Goal: Task Accomplishment & Management: Manage account settings

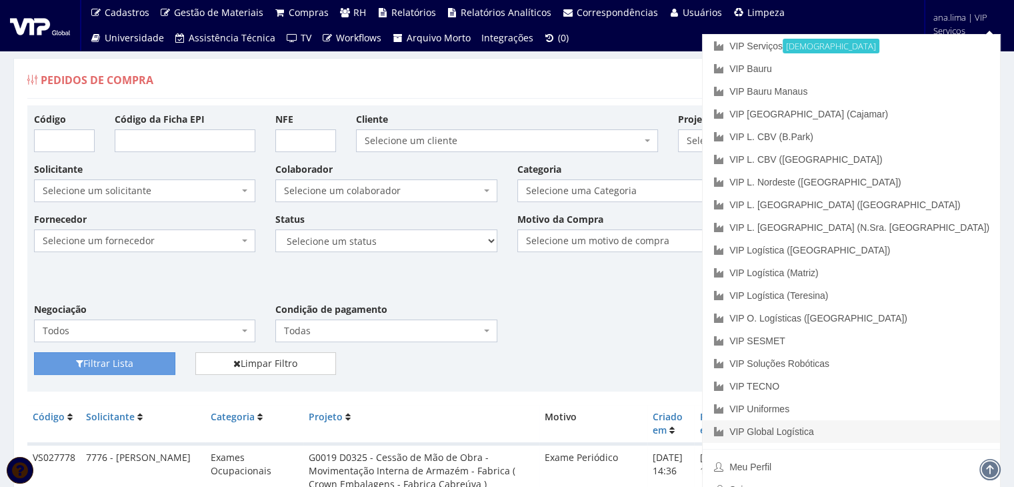
click at [916, 432] on link "VIP Global Logística" at bounding box center [851, 431] width 297 height 23
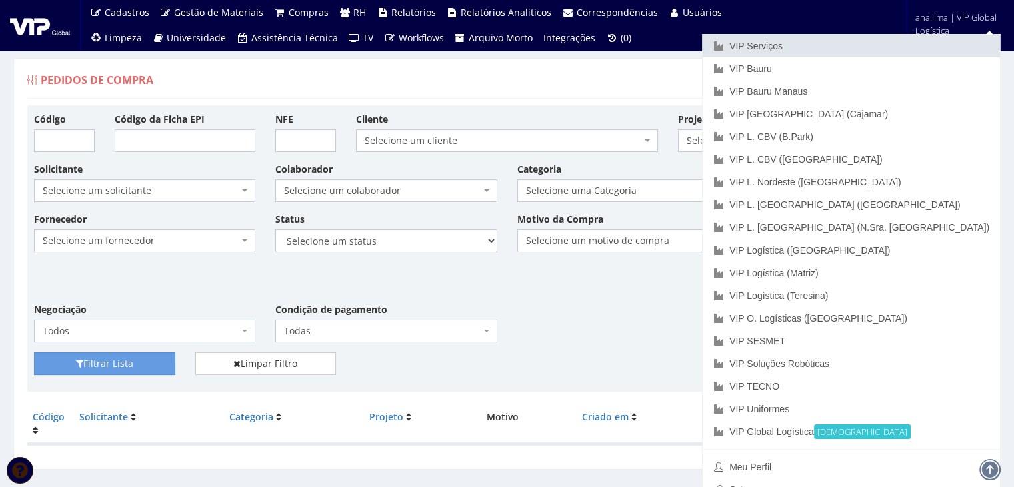
drag, startPoint x: 893, startPoint y: 45, endPoint x: 882, endPoint y: 49, distance: 12.0
click at [892, 45] on link "VIP Serviços" at bounding box center [851, 46] width 297 height 23
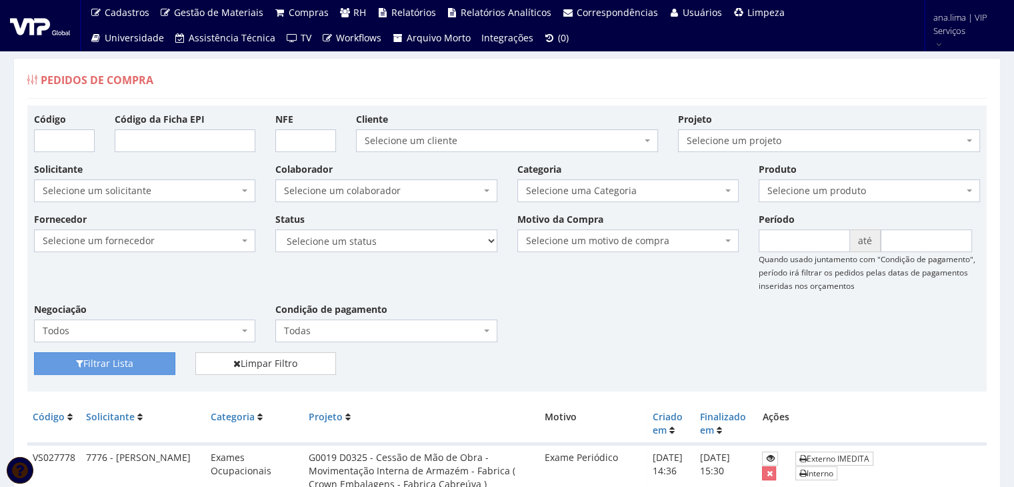
click at [446, 227] on div "Status Selecione um status Cancelado Aguardando Aprovação Diretoria Pedido Apro…" at bounding box center [385, 232] width 241 height 40
click at [442, 225] on div "Status Selecione um status Cancelado Aguardando Aprovação Diretoria Pedido Apro…" at bounding box center [385, 232] width 241 height 40
click at [443, 246] on select "Selecione um status Cancelado Aguardando Aprovação Diretoria Pedido Aprovado Ag…" at bounding box center [385, 240] width 221 height 23
select select "1"
click at [275, 229] on select "Selecione um status Cancelado Aguardando Aprovação Diretoria Pedido Aprovado Ag…" at bounding box center [385, 240] width 221 height 23
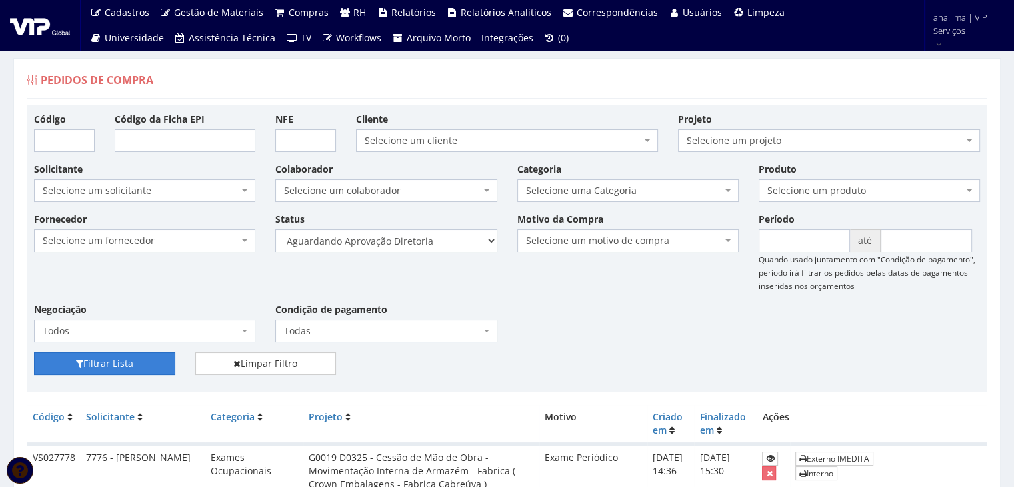
click at [133, 357] on button "Filtrar Lista" at bounding box center [104, 363] width 141 height 23
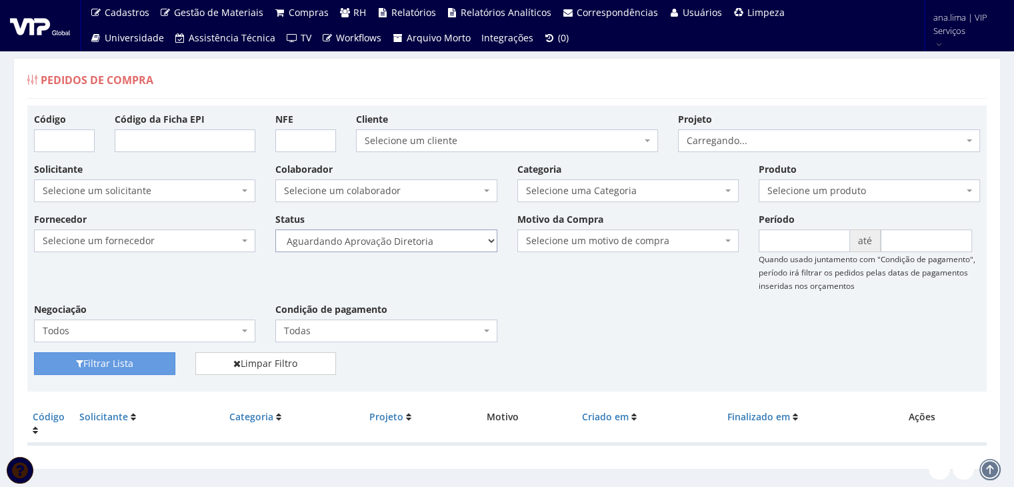
drag, startPoint x: 0, startPoint y: 0, endPoint x: 414, endPoint y: 243, distance: 480.2
click at [414, 243] on select "Selecione um status Cancelado Aguardando Aprovação Diretoria Pedido Aprovado Ag…" at bounding box center [385, 240] width 221 height 23
select select "4"
click at [275, 229] on select "Selecione um status Cancelado Aguardando Aprovação Diretoria Pedido Aprovado Ag…" at bounding box center [385, 240] width 221 height 23
click at [143, 360] on button "Filtrar Lista" at bounding box center [104, 363] width 141 height 23
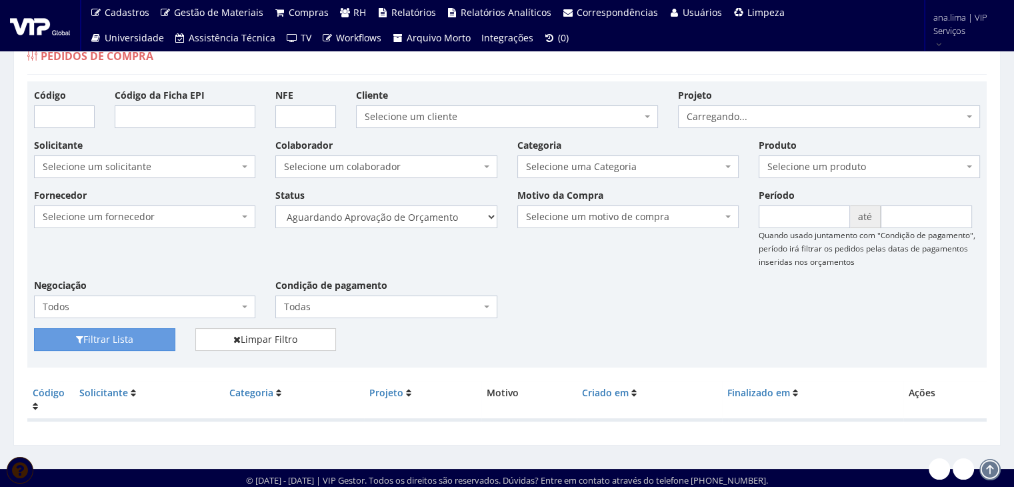
scroll to position [27, 0]
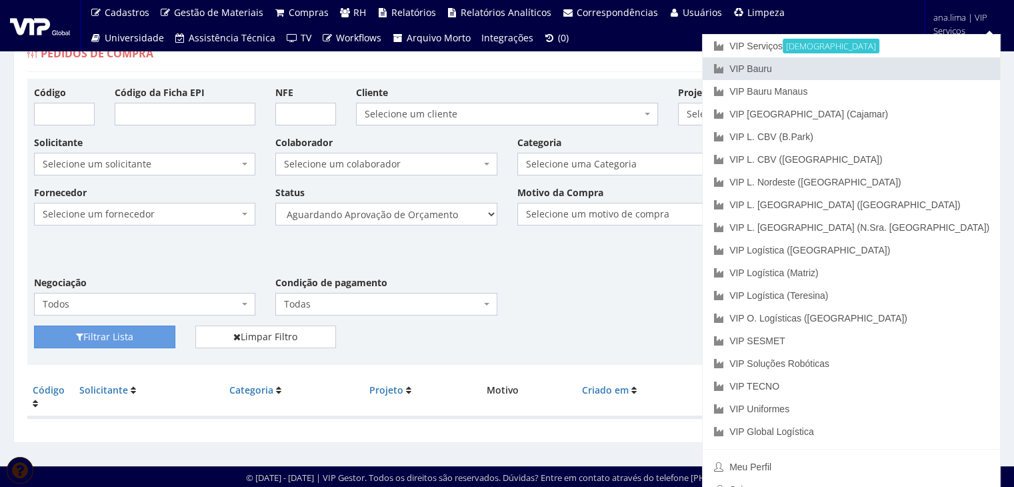
click at [937, 73] on link "VIP Bauru" at bounding box center [851, 68] width 297 height 23
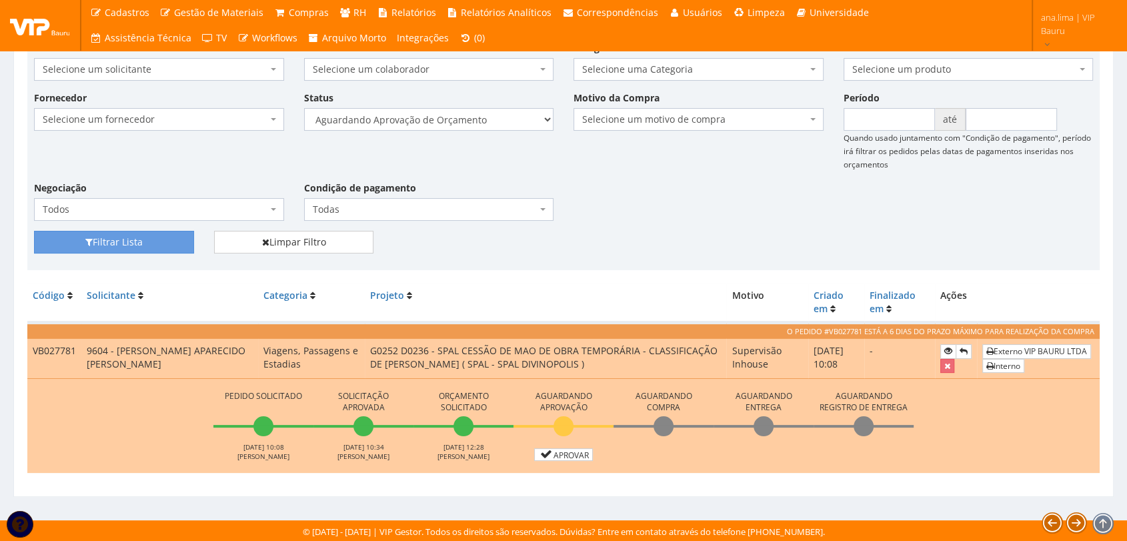
scroll to position [122, 0]
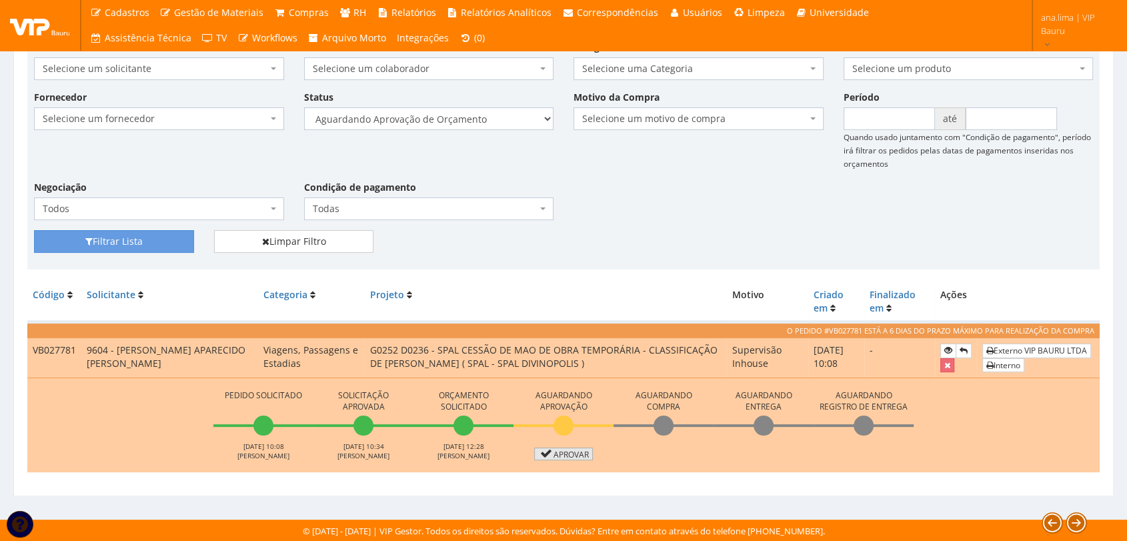
click at [559, 453] on link "Aprovar" at bounding box center [563, 453] width 59 height 13
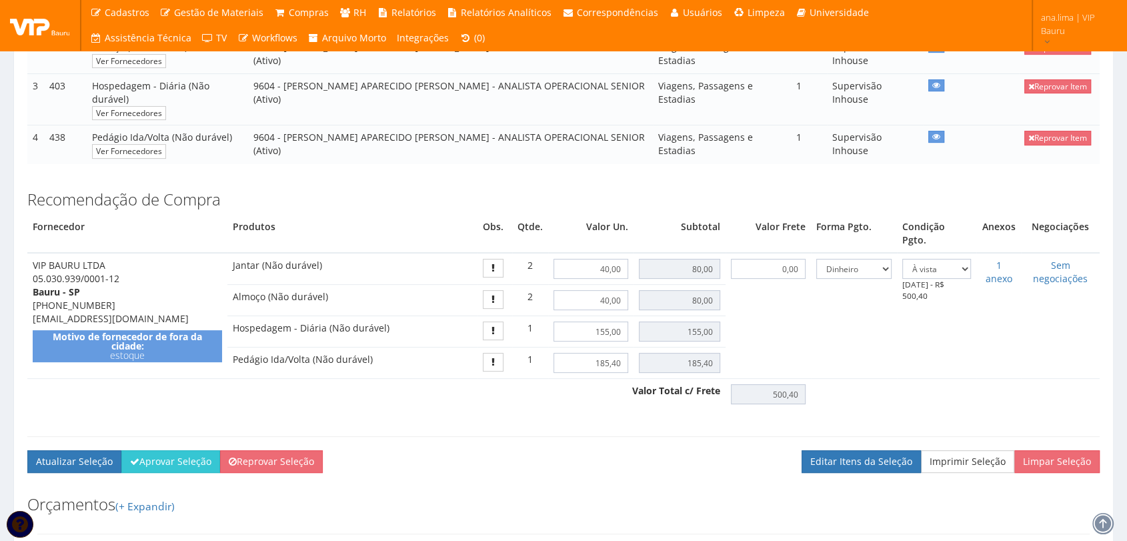
scroll to position [370, 0]
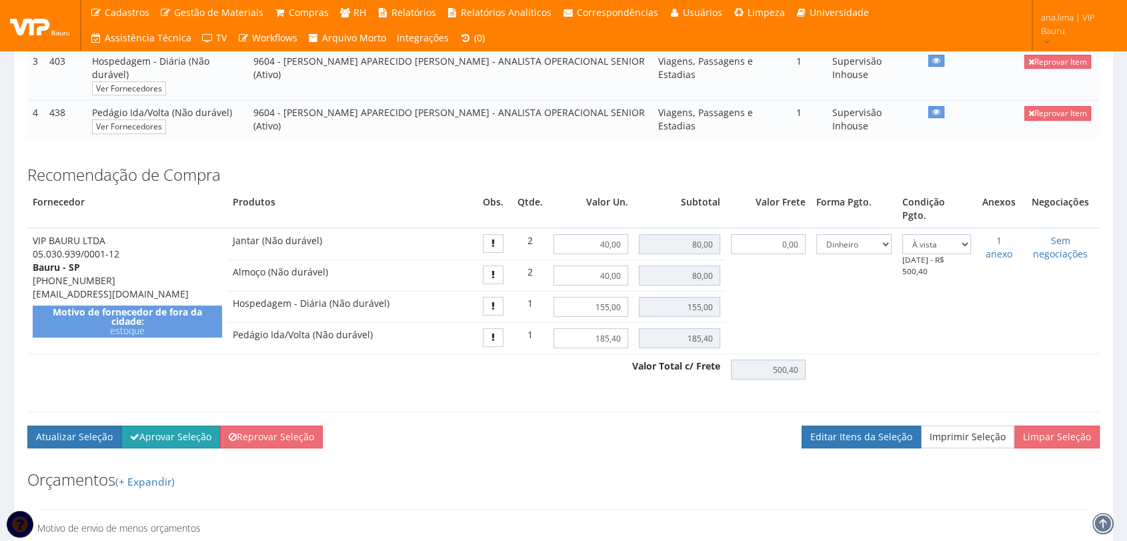
click at [165, 425] on button "Aprovar Seleção" at bounding box center [170, 436] width 99 height 23
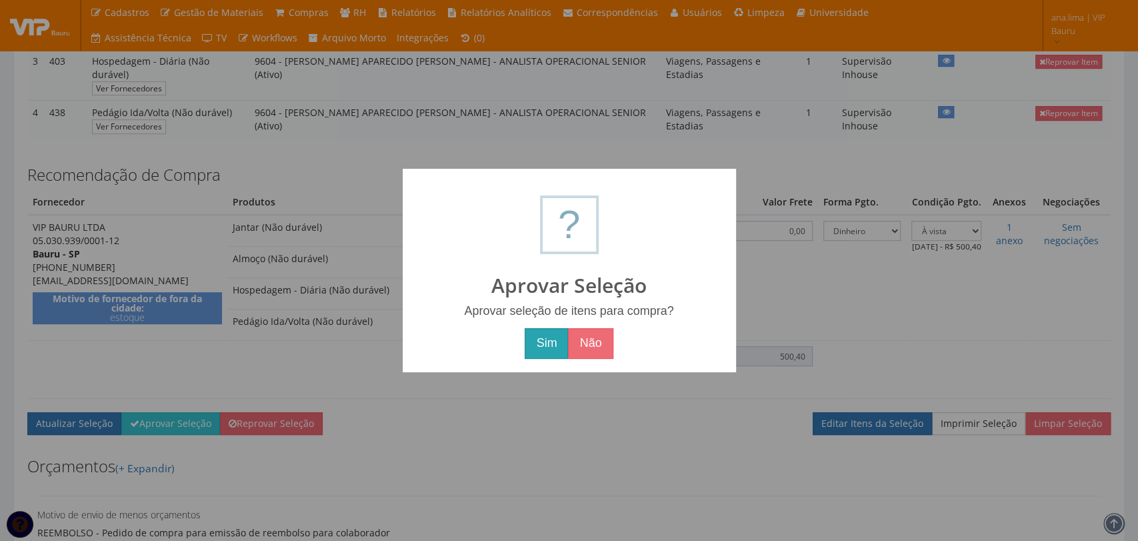
click at [539, 347] on button "Sim" at bounding box center [546, 343] width 43 height 31
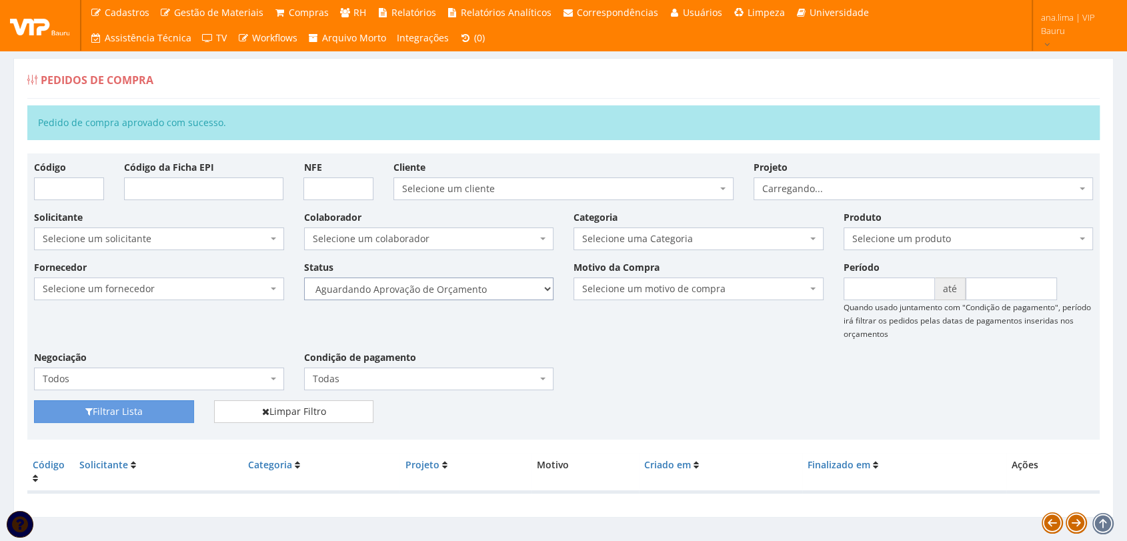
click at [491, 289] on select "Selecione um status Cancelado Aguardando Aprovação Diretoria Pedido Aprovado Ag…" at bounding box center [429, 288] width 250 height 23
select select "1"
click at [304, 277] on select "Selecione um status Cancelado Aguardando Aprovação Diretoria Pedido Aprovado Ag…" at bounding box center [429, 288] width 250 height 23
click at [132, 409] on button "Filtrar Lista" at bounding box center [114, 411] width 160 height 23
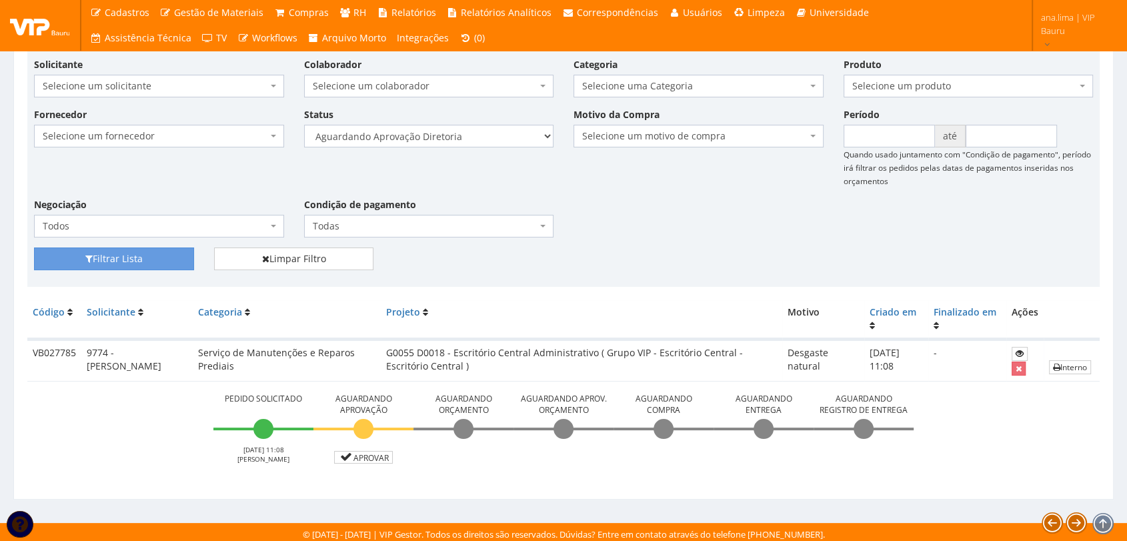
scroll to position [107, 0]
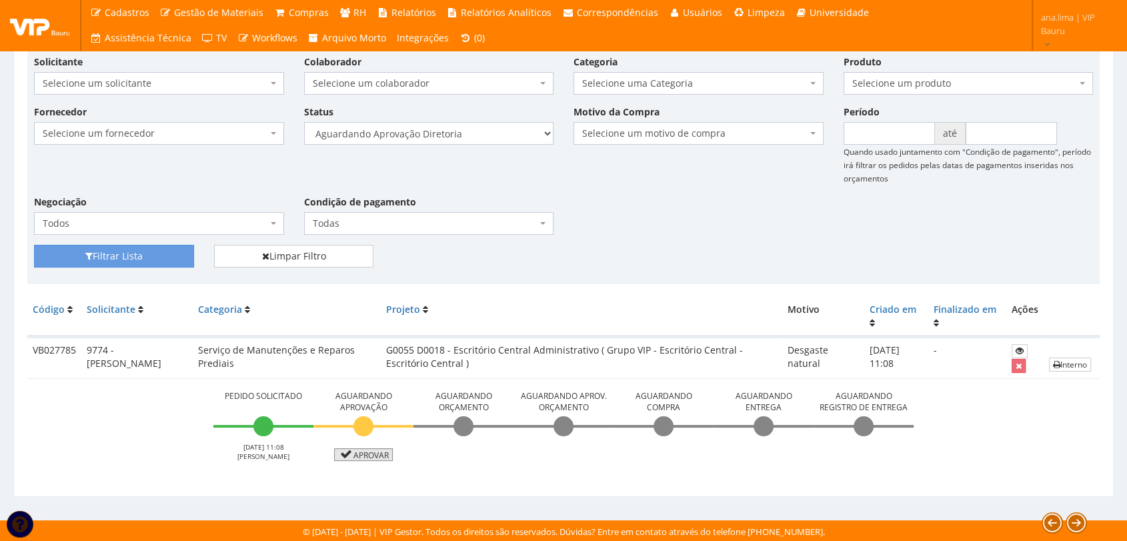
drag, startPoint x: 357, startPoint y: 449, endPoint x: 478, endPoint y: 426, distance: 122.9
click at [357, 449] on link "Aprovar" at bounding box center [363, 454] width 59 height 13
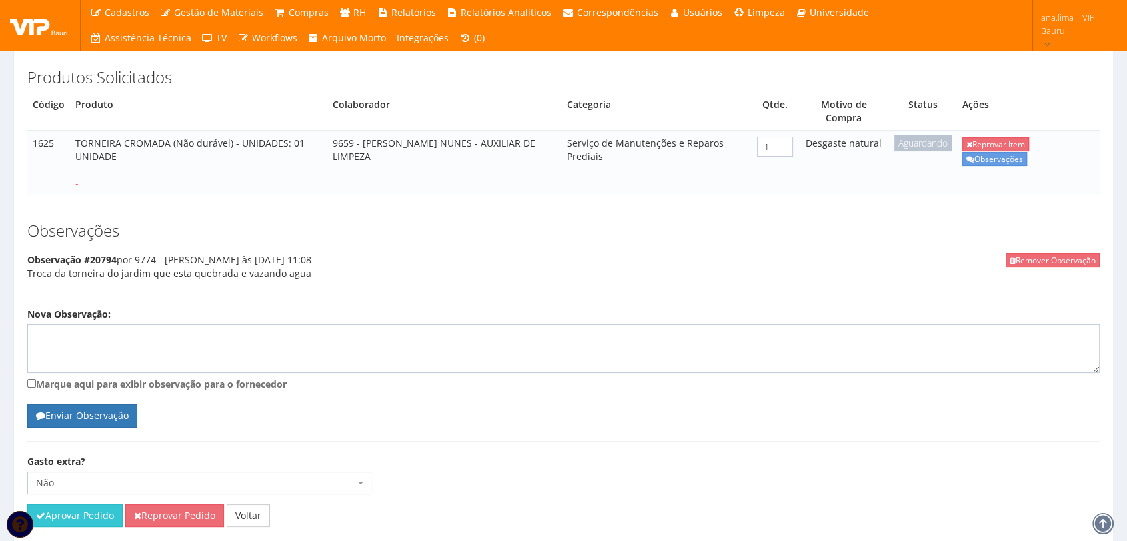
scroll to position [261, 0]
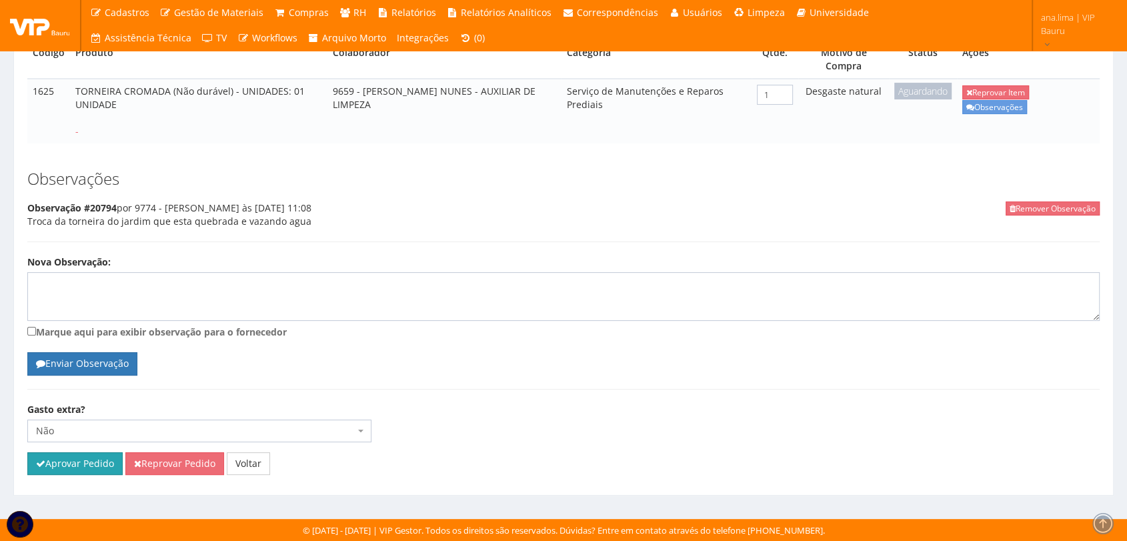
drag, startPoint x: 81, startPoint y: 471, endPoint x: 609, endPoint y: 76, distance: 659.1
click at [81, 471] on button "Aprovar Pedido" at bounding box center [74, 463] width 95 height 23
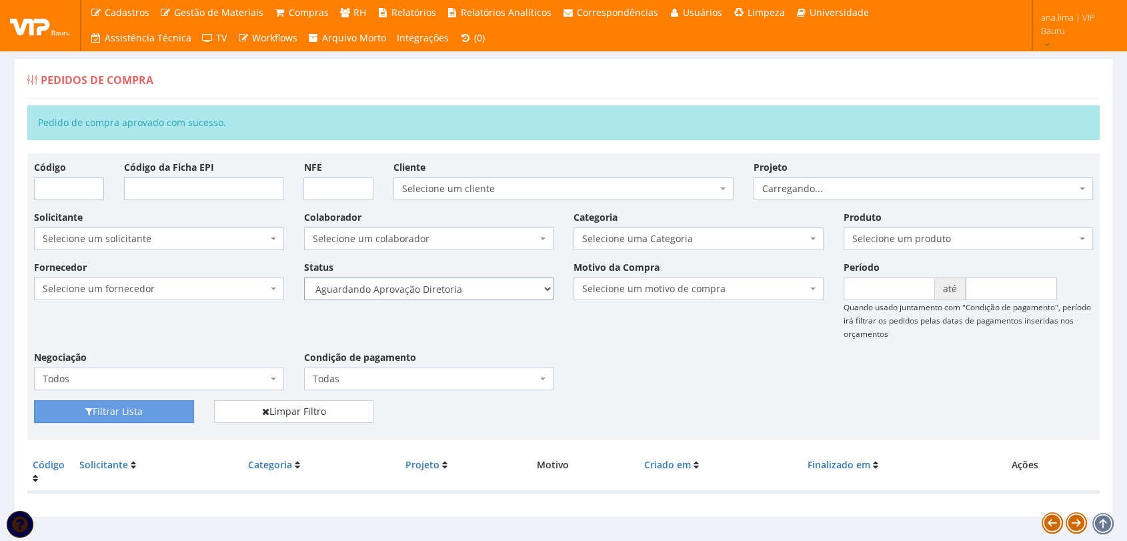
click at [493, 284] on select "Selecione um status Cancelado Aguardando Aprovação Diretoria Pedido Aprovado Ag…" at bounding box center [429, 288] width 250 height 23
click at [304, 277] on select "Selecione um status Cancelado Aguardando Aprovação Diretoria Pedido Aprovado Ag…" at bounding box center [429, 288] width 250 height 23
click at [145, 413] on button "Filtrar Lista" at bounding box center [114, 411] width 160 height 23
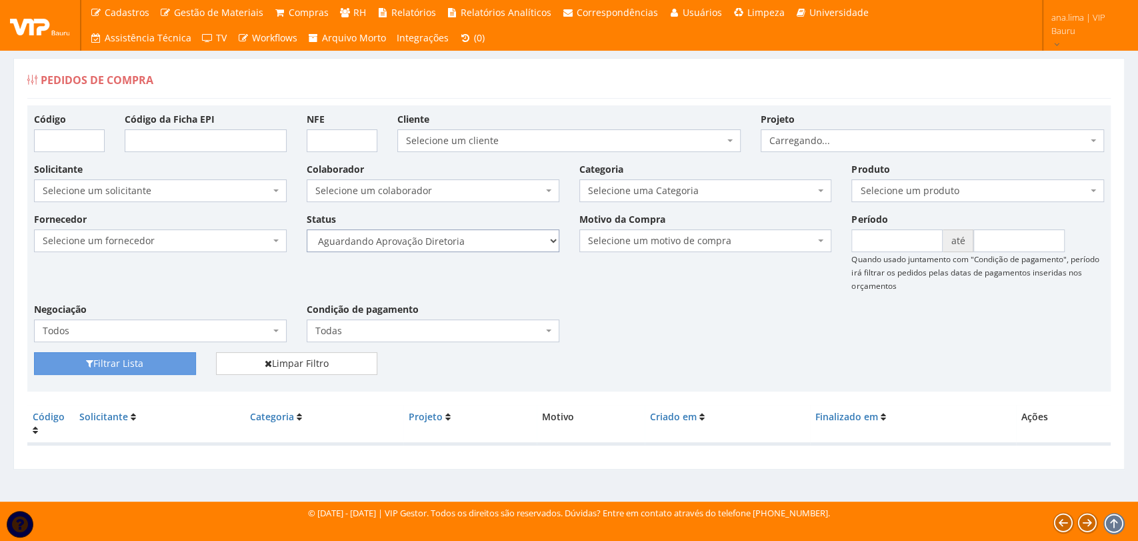
click at [483, 247] on select "Selecione um status Cancelado Aguardando Aprovação Diretoria Pedido Aprovado Ag…" at bounding box center [433, 240] width 253 height 23
select select "4"
click at [307, 229] on select "Selecione um status Cancelado Aguardando Aprovação Diretoria Pedido Aprovado Ag…" at bounding box center [433, 240] width 253 height 23
click at [173, 363] on button "Filtrar Lista" at bounding box center [115, 363] width 162 height 23
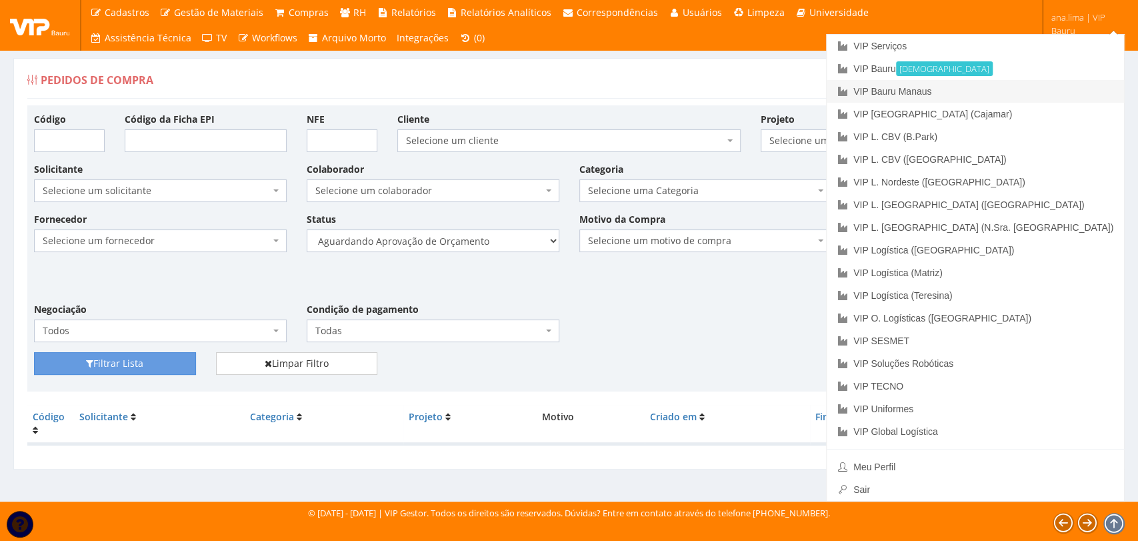
click at [1043, 92] on link "VIP Bauru Manaus" at bounding box center [975, 91] width 297 height 23
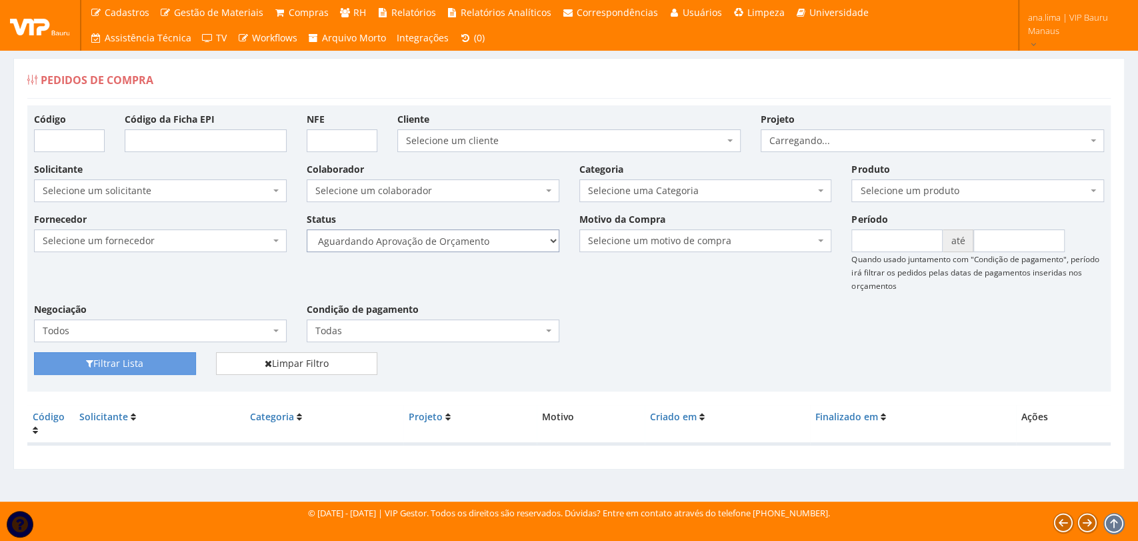
click at [503, 242] on select "Selecione um status Cancelado Aguardando Aprovação Diretoria Pedido Aprovado Ag…" at bounding box center [433, 240] width 253 height 23
select select "1"
click at [307, 229] on select "Selecione um status Cancelado Aguardando Aprovação Diretoria Pedido Aprovado Ag…" at bounding box center [433, 240] width 253 height 23
click at [176, 357] on button "Filtrar Lista" at bounding box center [115, 363] width 162 height 23
click at [507, 240] on select "Selecione um status Cancelado Aguardando Aprovação Diretoria Pedido Aprovado Ag…" at bounding box center [433, 240] width 253 height 23
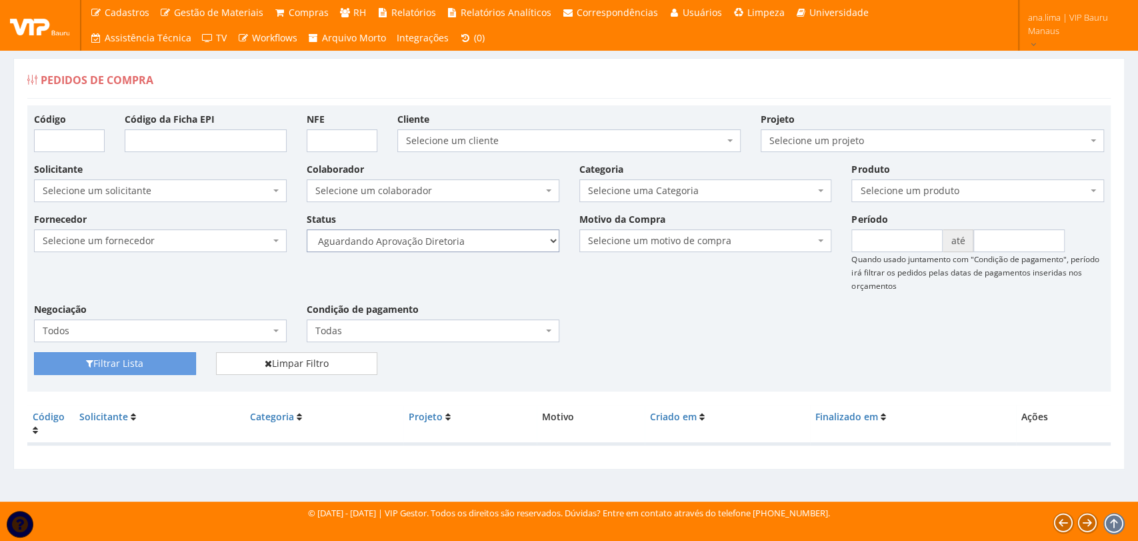
select select "4"
click at [307, 229] on select "Selecione um status Cancelado Aguardando Aprovação Diretoria Pedido Aprovado Ag…" at bounding box center [433, 240] width 253 height 23
click at [139, 360] on button "Filtrar Lista" at bounding box center [115, 363] width 162 height 23
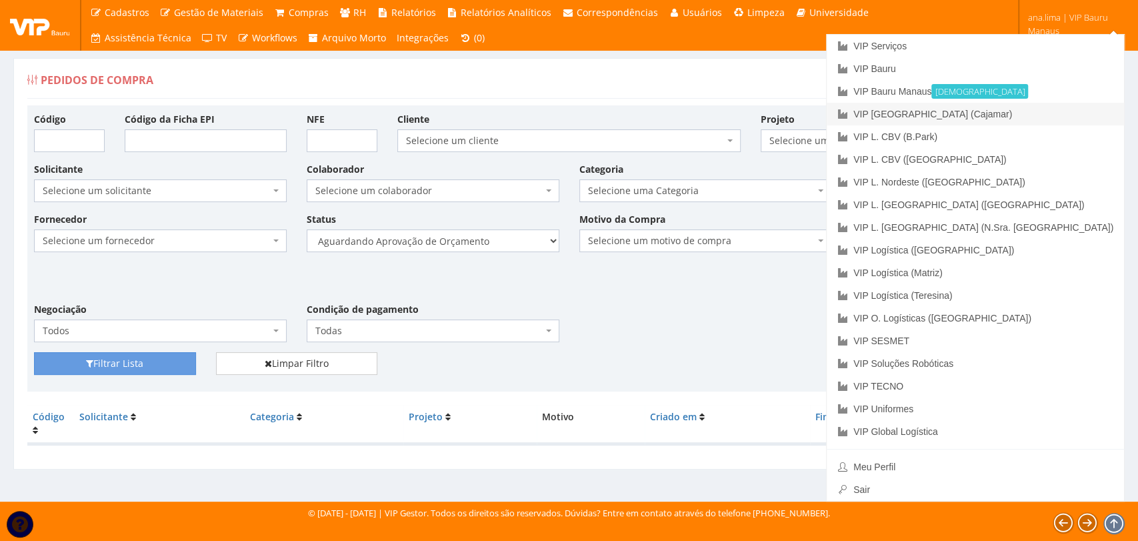
drag, startPoint x: 1027, startPoint y: 109, endPoint x: 799, endPoint y: 103, distance: 227.4
click at [1027, 109] on link "VIP [GEOGRAPHIC_DATA] (Cajamar)" at bounding box center [975, 114] width 297 height 23
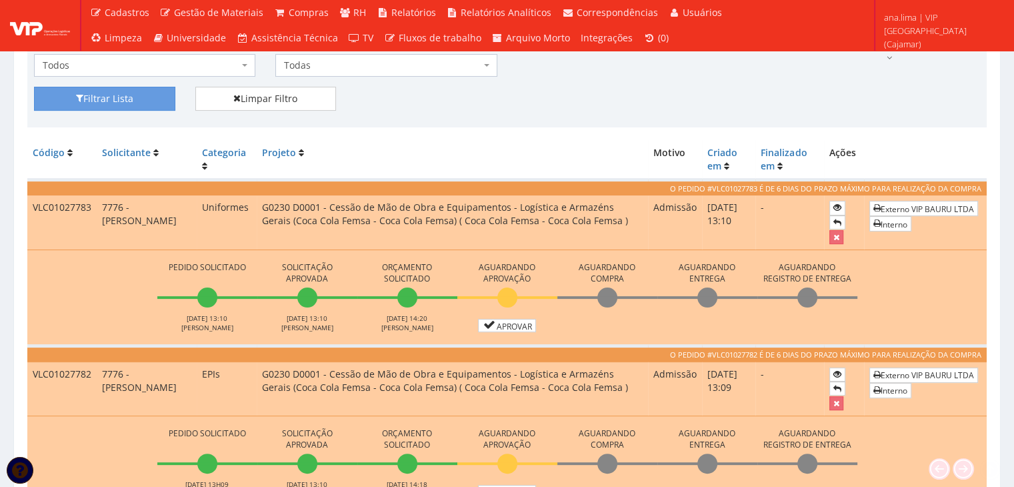
scroll to position [267, 0]
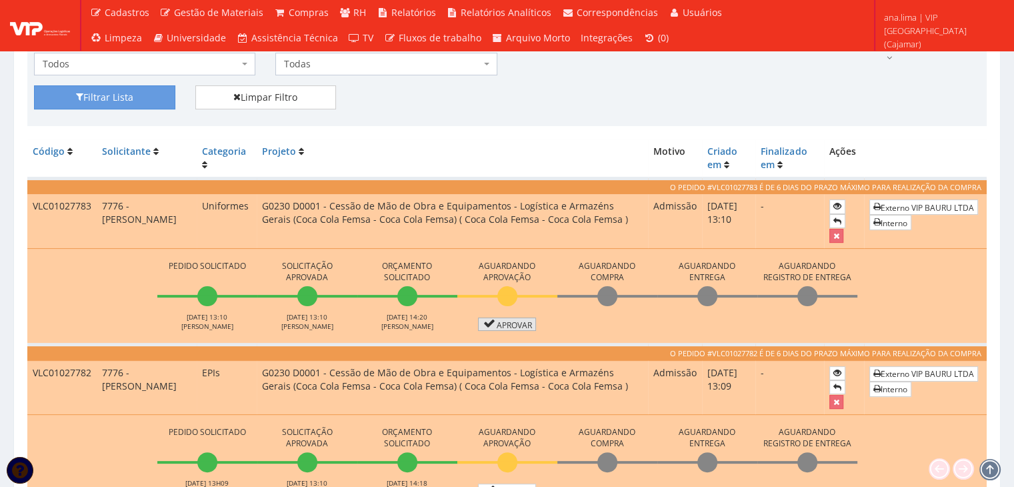
click at [505, 321] on font "Aprovar" at bounding box center [514, 324] width 35 height 11
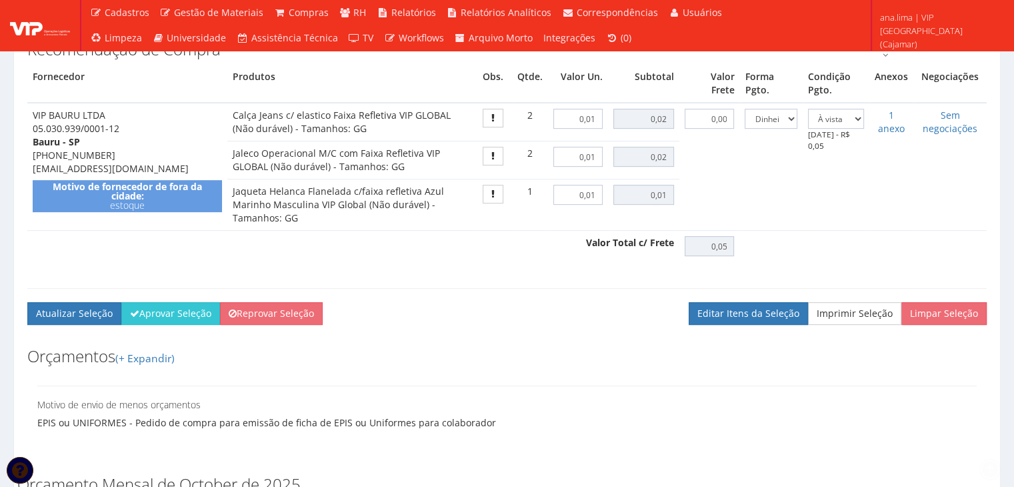
scroll to position [533, 0]
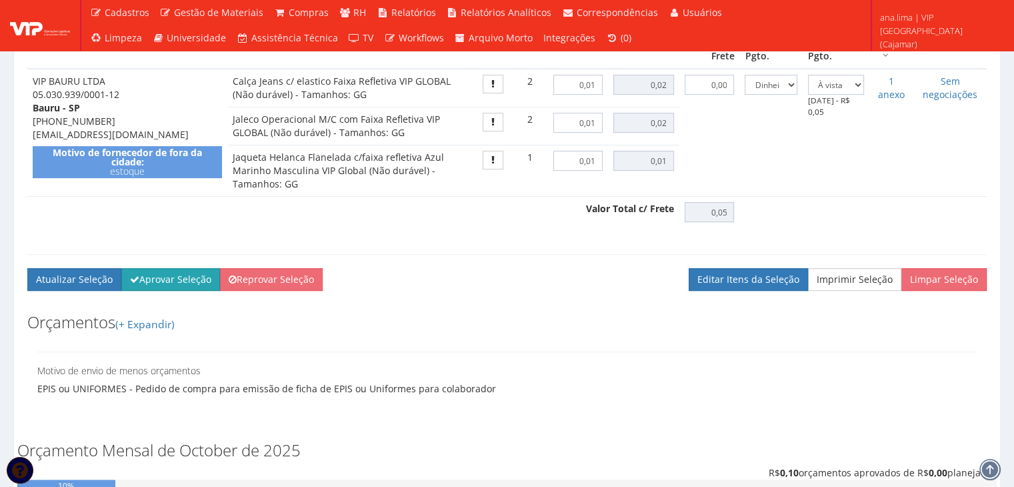
click at [159, 284] on button "Aprovar Seleção" at bounding box center [170, 279] width 99 height 23
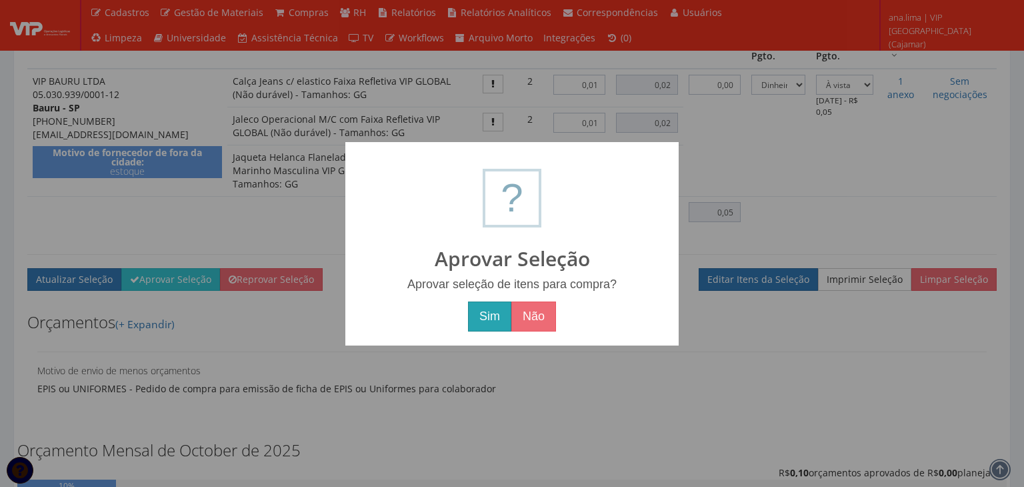
click at [494, 315] on button "Sim" at bounding box center [489, 316] width 43 height 31
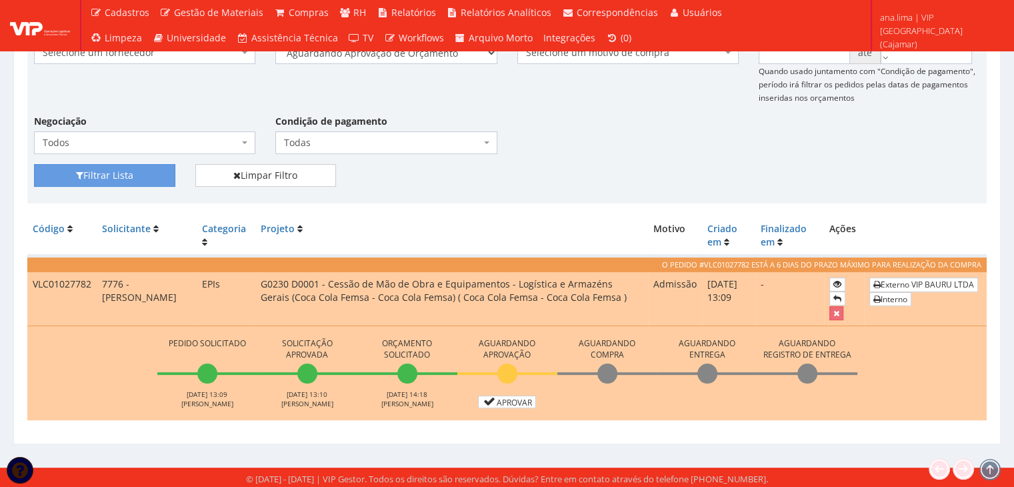
scroll to position [237, 0]
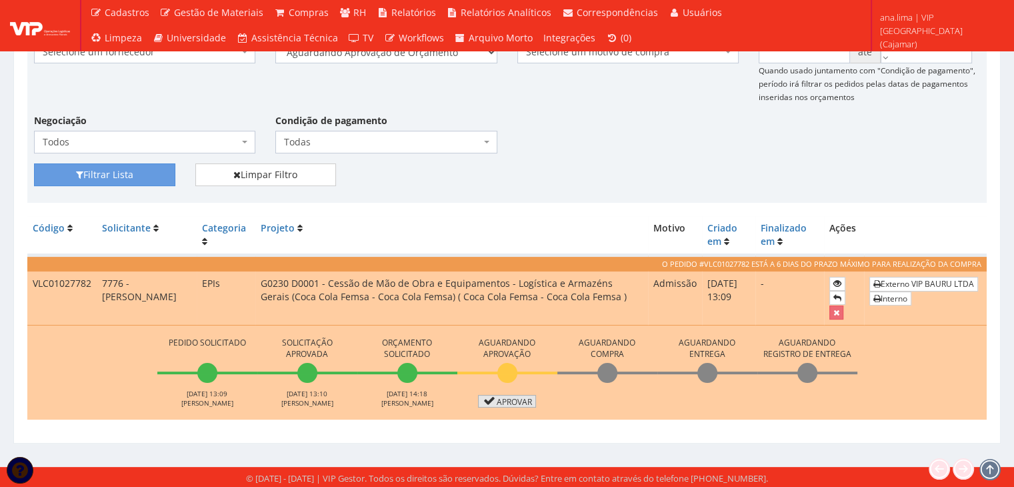
click at [488, 403] on icon at bounding box center [489, 400] width 15 height 9
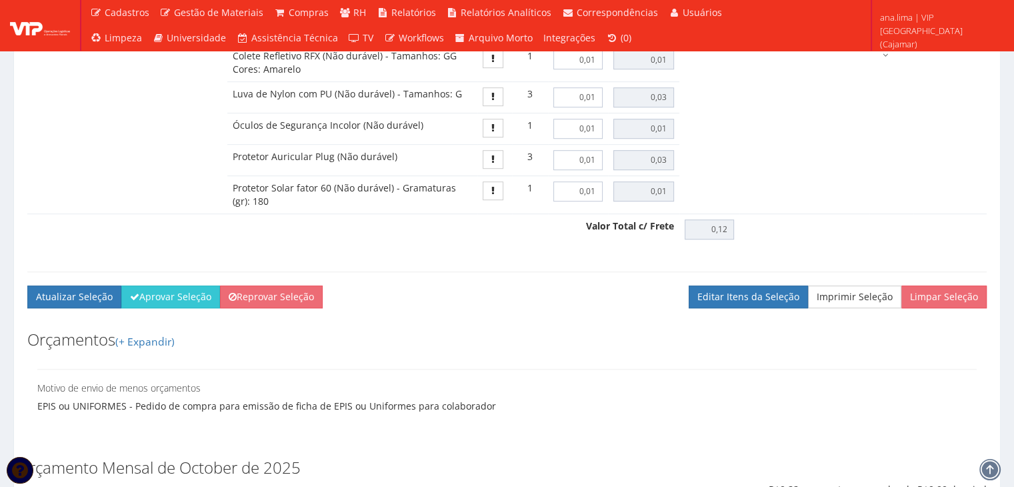
scroll to position [867, 0]
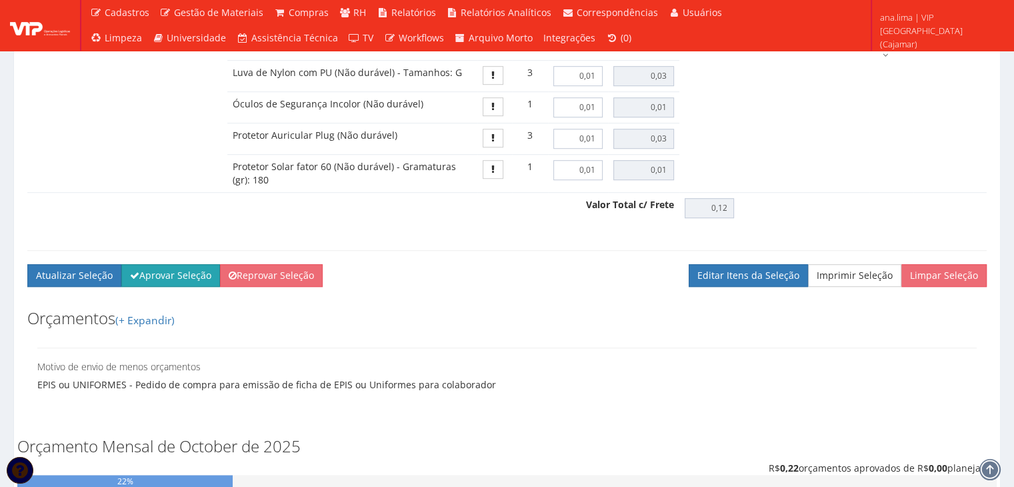
click at [177, 286] on button "Aprovar Seleção" at bounding box center [170, 275] width 99 height 23
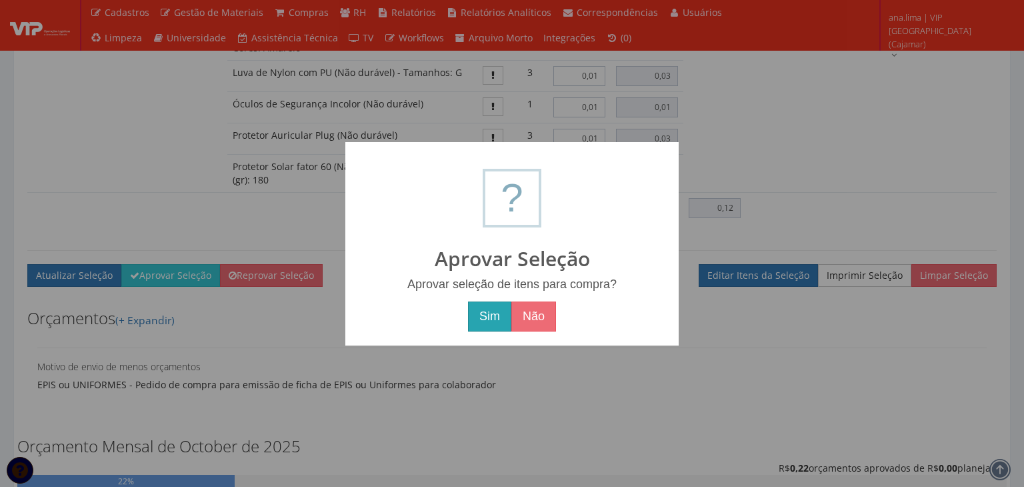
click at [490, 315] on button "Sim" at bounding box center [489, 316] width 43 height 31
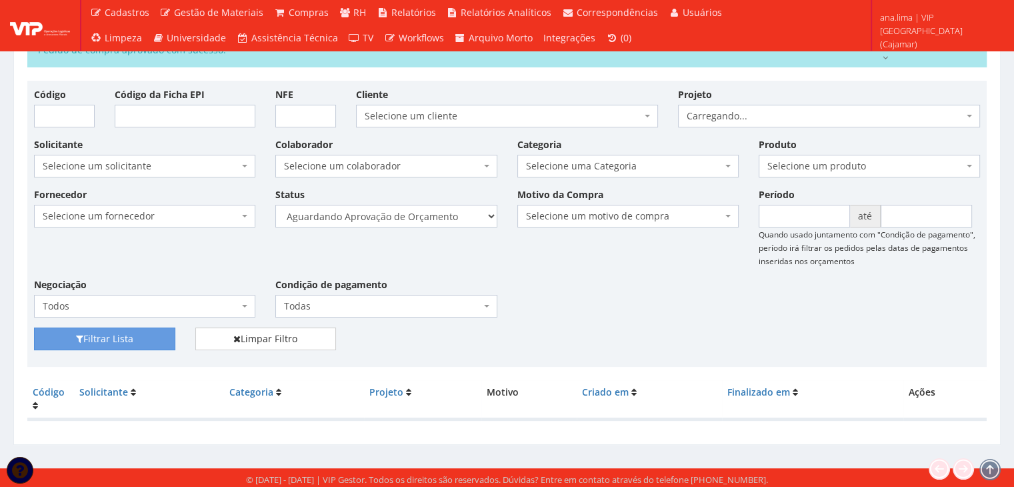
scroll to position [75, 0]
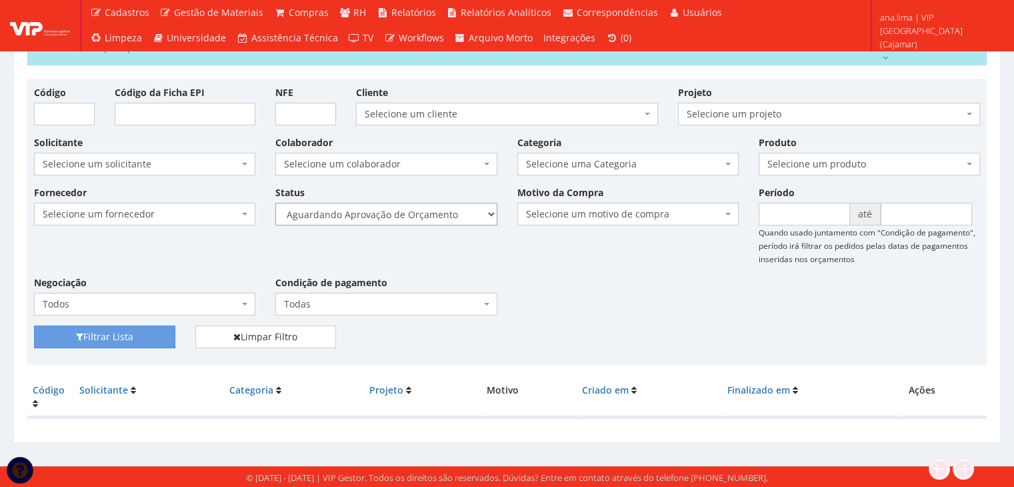
click at [444, 218] on select "Selecione um status Cancelado Aguardando Aprovação Diretoria Pedido Aprovado Ag…" at bounding box center [385, 214] width 221 height 23
select select "1"
click at [275, 203] on select "Selecione um status Cancelado Aguardando Aprovação Diretoria Pedido Aprovado Ag…" at bounding box center [385, 214] width 221 height 23
click at [117, 337] on button "Filtrar Lista" at bounding box center [104, 336] width 141 height 23
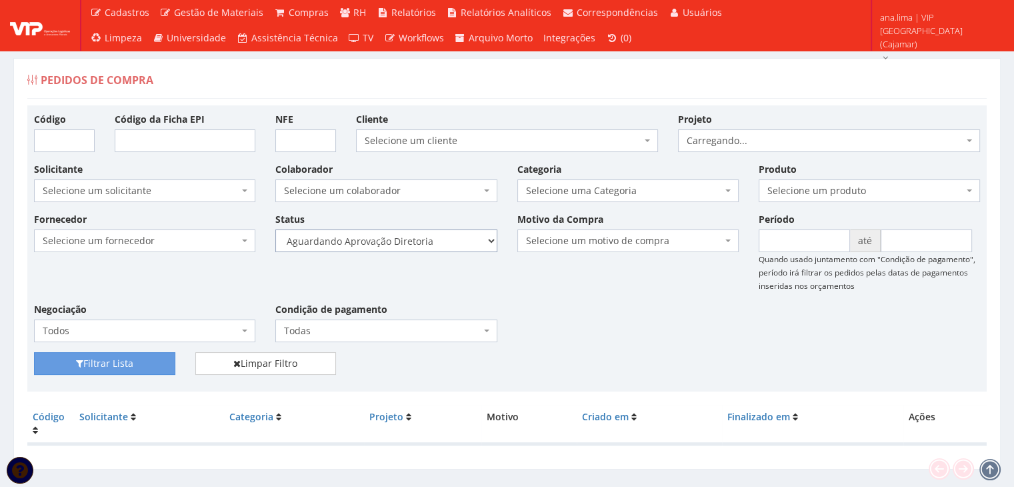
click at [421, 243] on select "Selecione um status Cancelado Aguardando Aprovação Diretoria Pedido Aprovado Ag…" at bounding box center [385, 240] width 221 height 23
select select "4"
click at [275, 229] on select "Selecione um status Cancelado Aguardando Aprovação Diretoria Pedido Aprovado Ag…" at bounding box center [385, 240] width 221 height 23
click at [103, 363] on button "Filtrar Lista" at bounding box center [104, 363] width 141 height 23
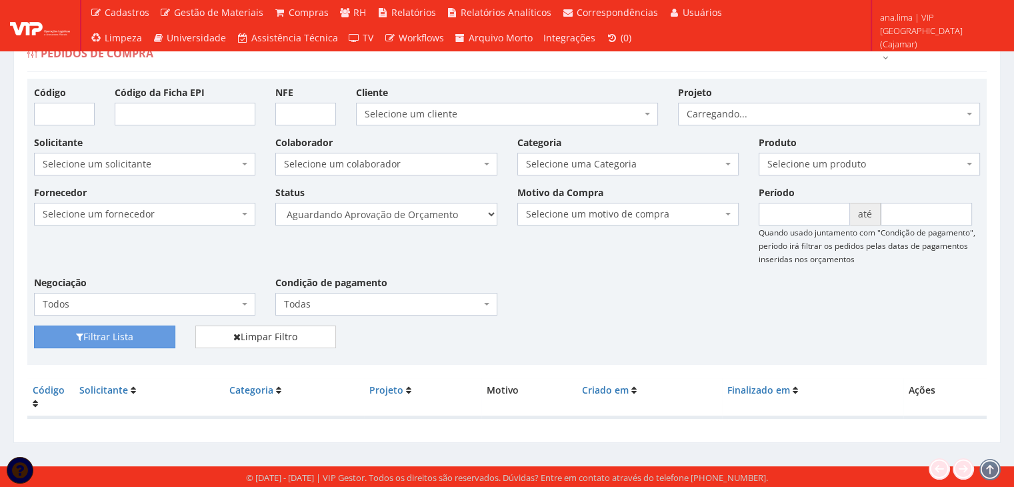
scroll to position [27, 0]
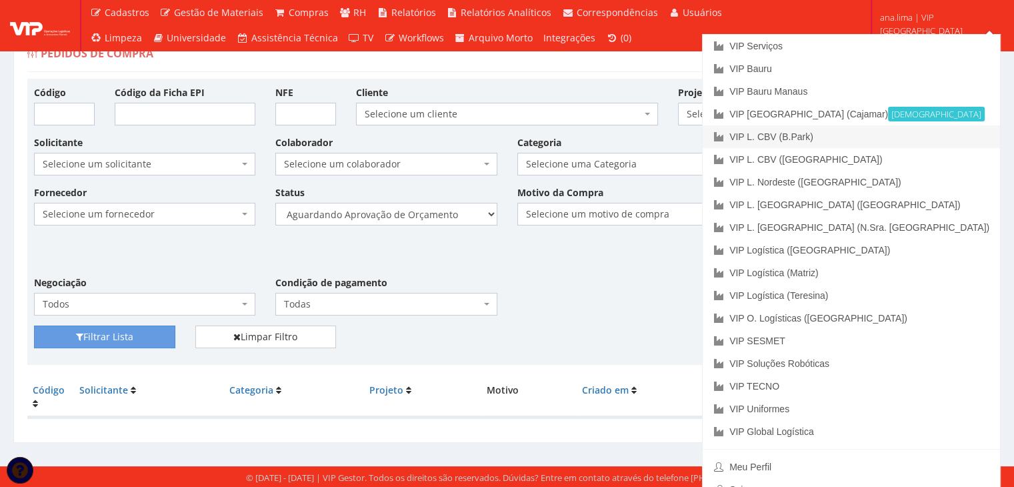
drag, startPoint x: 936, startPoint y: 142, endPoint x: 561, endPoint y: 259, distance: 392.6
click at [936, 143] on link "VIP L. CBV (B.Park)" at bounding box center [851, 136] width 297 height 23
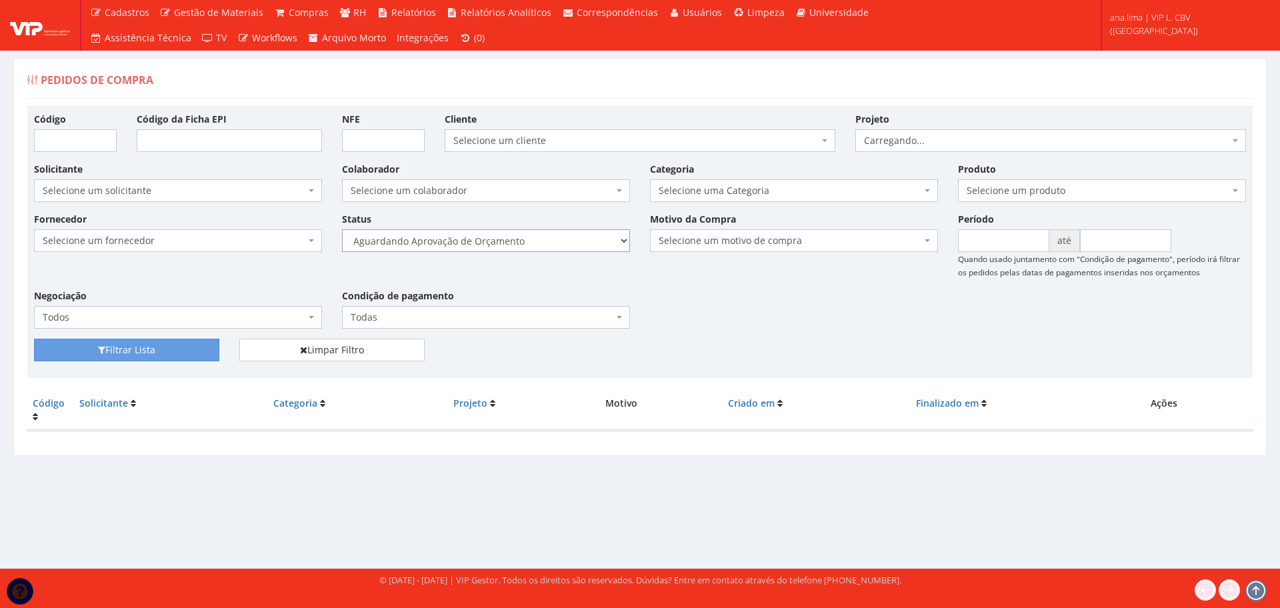
click at [535, 242] on select "Selecione um status Cancelado Aguardando Aprovação Diretoria Pedido Aprovado Ag…" at bounding box center [486, 240] width 288 height 23
select select "1"
click at [342, 229] on select "Selecione um status Cancelado Aguardando Aprovação Diretoria Pedido Aprovado Ag…" at bounding box center [486, 240] width 288 height 23
click at [190, 354] on button "Filtrar Lista" at bounding box center [126, 350] width 185 height 23
click at [551, 243] on select "Selecione um status Cancelado Aguardando Aprovação Diretoria Pedido Aprovado Ag…" at bounding box center [486, 240] width 288 height 23
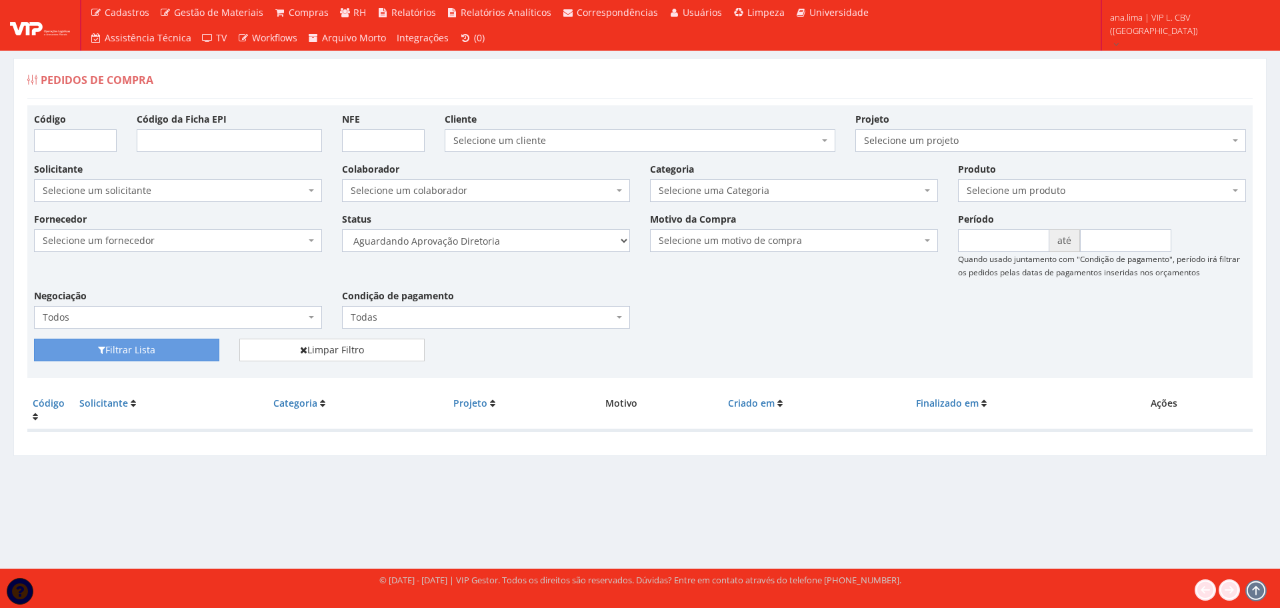
select select "4"
click at [342, 229] on select "Selecione um status Cancelado Aguardando Aprovação Diretoria Pedido Aprovado Ag…" at bounding box center [486, 240] width 288 height 23
click at [140, 359] on button "Filtrar Lista" at bounding box center [126, 350] width 185 height 23
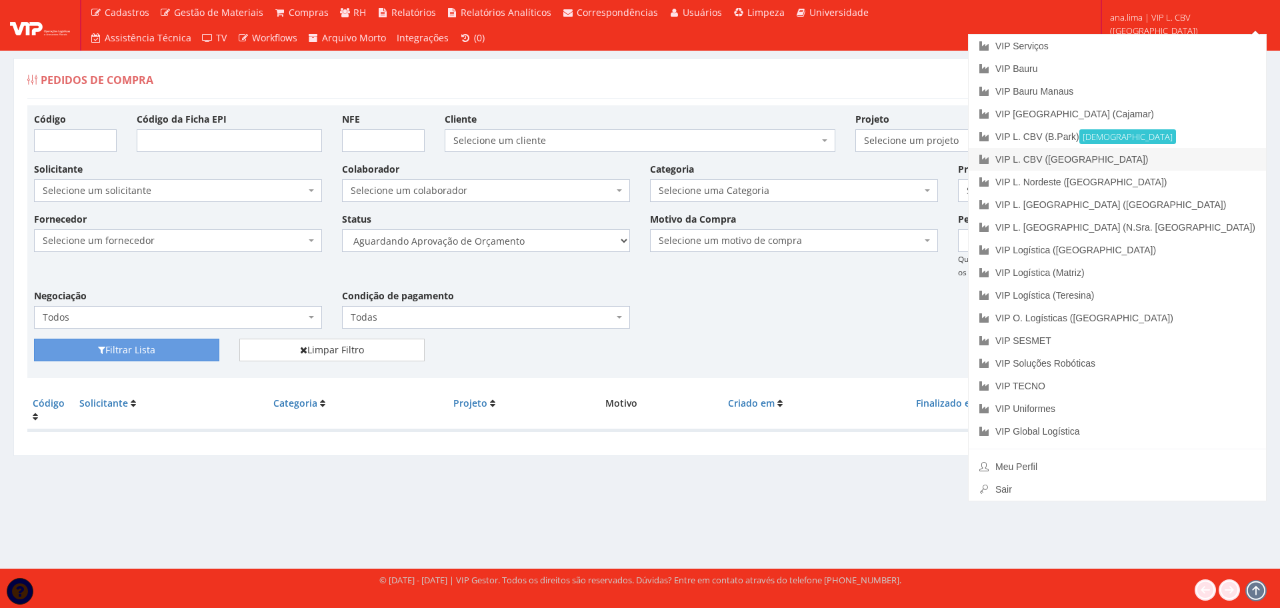
click at [1212, 167] on link "VIP L. CBV ([GEOGRAPHIC_DATA])" at bounding box center [1117, 159] width 297 height 23
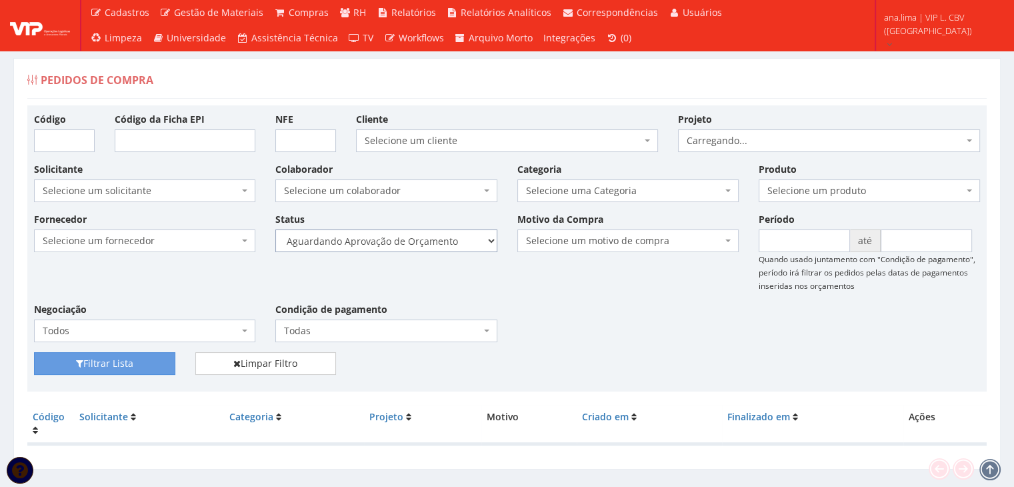
click at [435, 244] on select "Selecione um status Cancelado Aguardando Aprovação Diretoria Pedido Aprovado Ag…" at bounding box center [385, 240] width 221 height 23
select select "1"
click at [275, 229] on select "Selecione um status Cancelado Aguardando Aprovação Diretoria Pedido Aprovado Ag…" at bounding box center [385, 240] width 221 height 23
click at [83, 366] on button "Filtrar Lista" at bounding box center [104, 363] width 141 height 23
drag, startPoint x: 0, startPoint y: 0, endPoint x: 429, endPoint y: 249, distance: 496.1
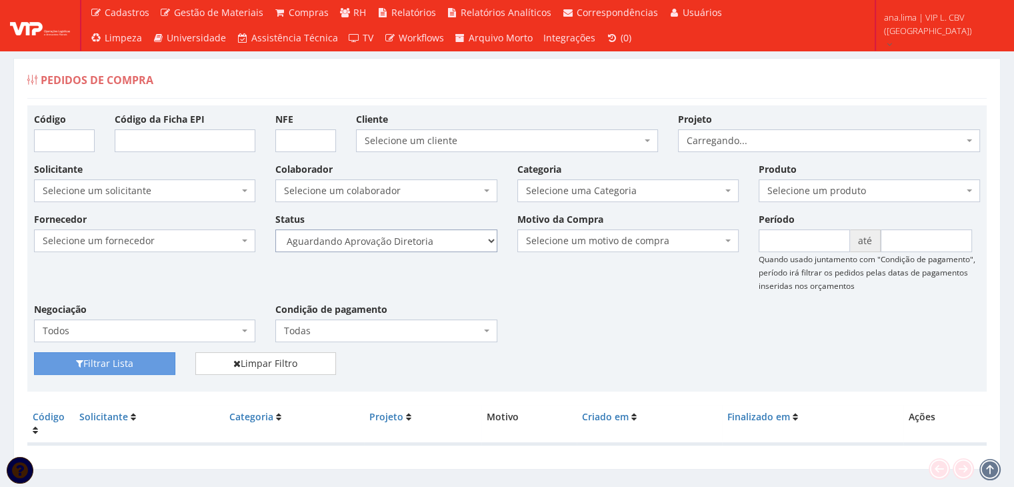
click at [429, 241] on select "Selecione um status Cancelado Aguardando Aprovação Diretoria Pedido Aprovado Ag…" at bounding box center [385, 240] width 221 height 23
select select "4"
click at [275, 229] on select "Selecione um status Cancelado Aguardando Aprovação Diretoria Pedido Aprovado Ag…" at bounding box center [385, 240] width 221 height 23
click at [143, 357] on button "Filtrar Lista" at bounding box center [104, 363] width 141 height 23
click at [439, 241] on select "Selecione um status Cancelado Aguardando Aprovação Diretoria Pedido Aprovado Ag…" at bounding box center [385, 240] width 221 height 23
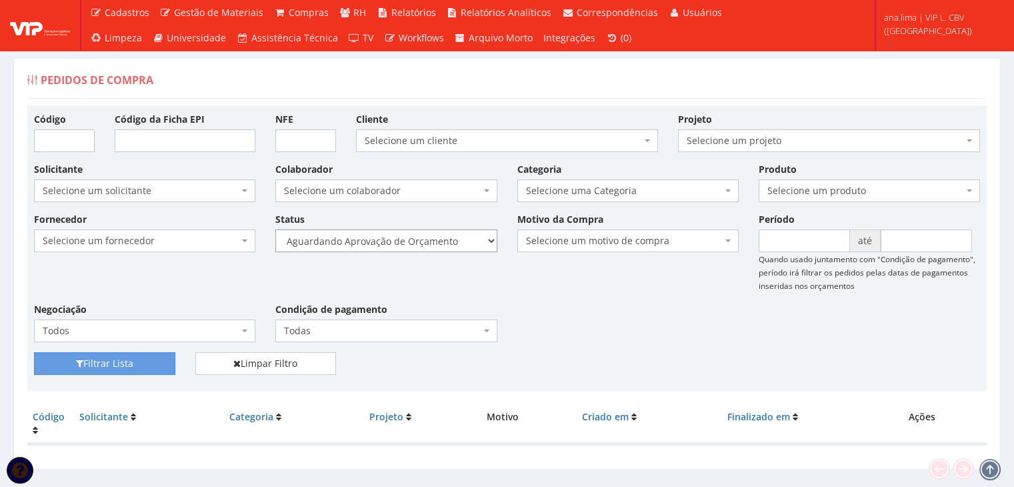
select select "1"
click at [275, 229] on select "Selecione um status Cancelado Aguardando Aprovação Diretoria Pedido Aprovado Ag…" at bounding box center [385, 240] width 221 height 23
click at [139, 361] on button "Filtrar Lista" at bounding box center [104, 363] width 141 height 23
drag, startPoint x: 435, startPoint y: 235, endPoint x: 431, endPoint y: 249, distance: 13.7
click at [435, 235] on select "Selecione um status Cancelado Aguardando Aprovação Diretoria Pedido Aprovado Ag…" at bounding box center [385, 240] width 221 height 23
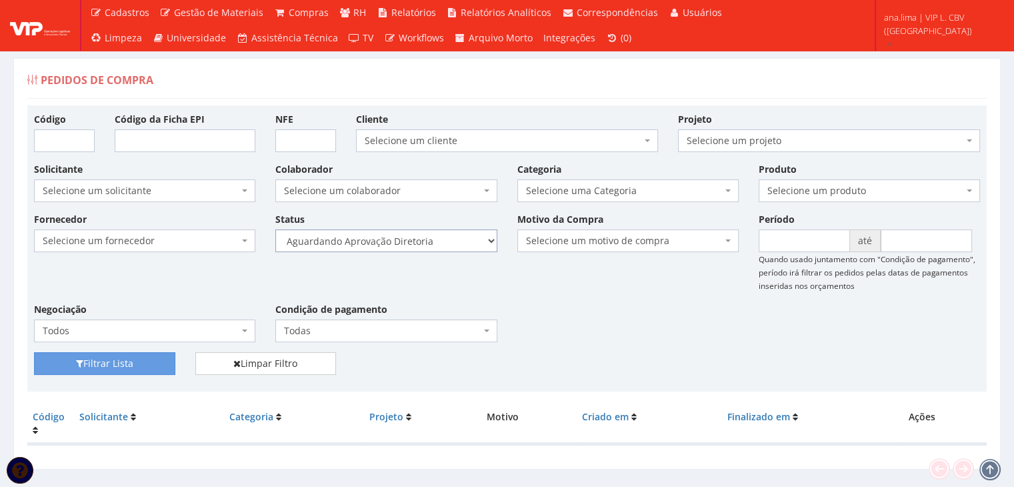
select select "4"
click at [275, 229] on select "Selecione um status Cancelado Aguardando Aprovação Diretoria Pedido Aprovado Ag…" at bounding box center [385, 240] width 221 height 23
click at [149, 363] on button "Filtrar Lista" at bounding box center [104, 363] width 141 height 23
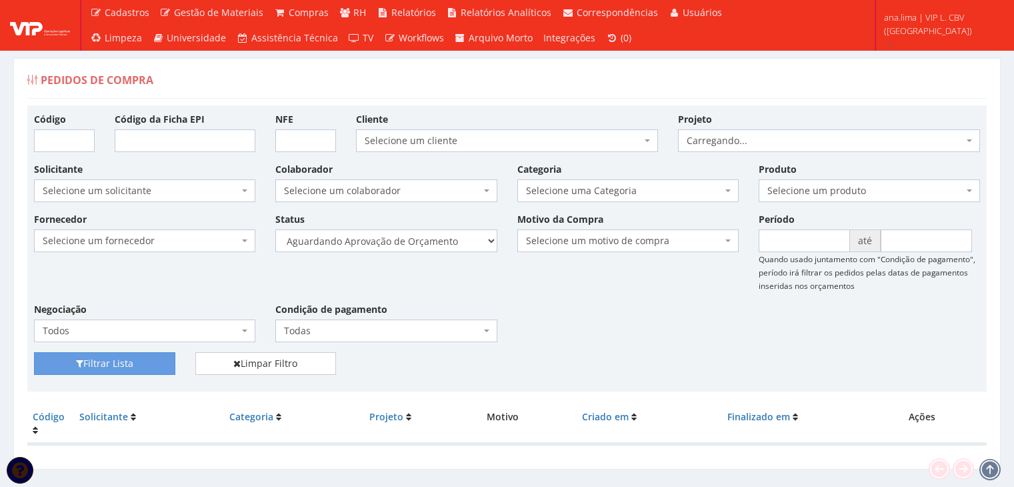
scroll to position [27, 0]
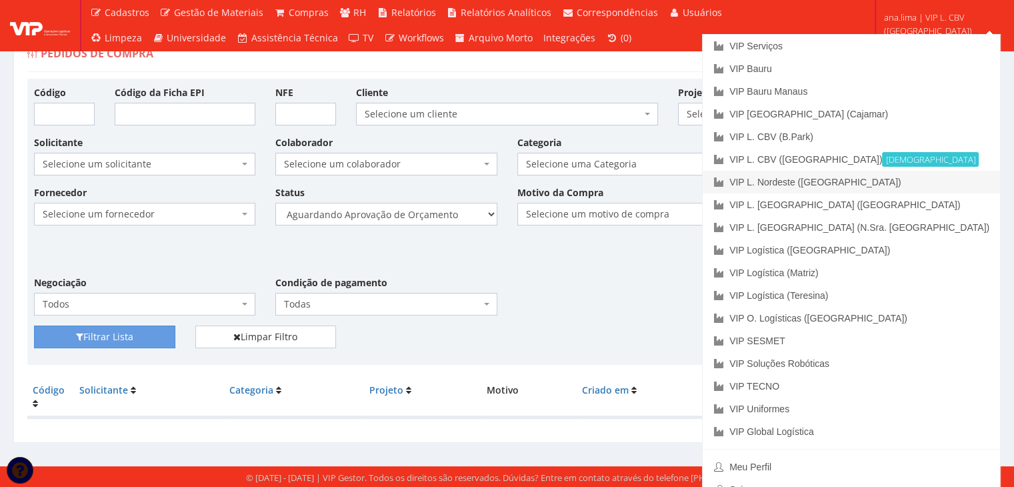
click at [943, 178] on link "VIP L. Nordeste ([GEOGRAPHIC_DATA])" at bounding box center [851, 182] width 297 height 23
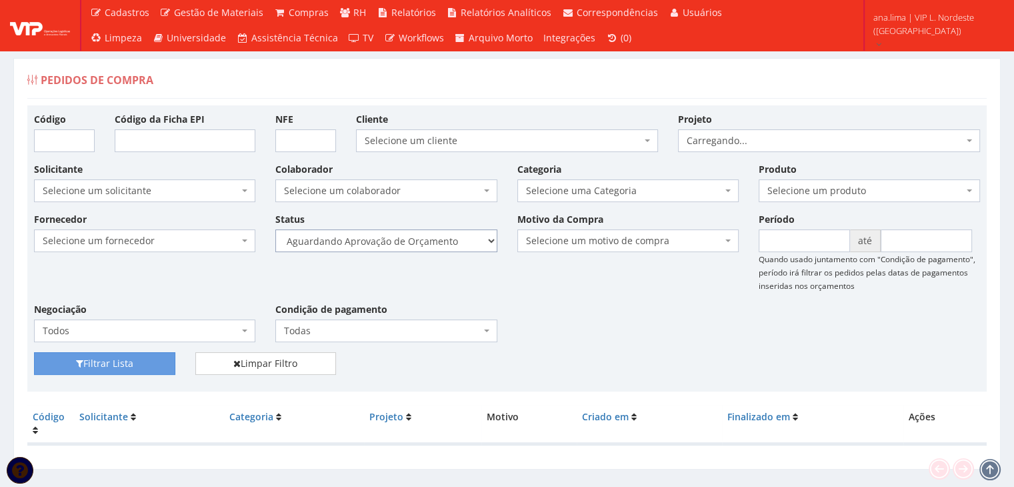
click at [430, 236] on select "Selecione um status Cancelado Aguardando Aprovação Diretoria Pedido Aprovado Ag…" at bounding box center [385, 240] width 221 height 23
select select "1"
click at [275, 229] on select "Selecione um status Cancelado Aguardando Aprovação Diretoria Pedido Aprovado Ag…" at bounding box center [385, 240] width 221 height 23
click at [152, 359] on button "Filtrar Lista" at bounding box center [104, 363] width 141 height 23
click at [431, 241] on select "Selecione um status Cancelado Aguardando Aprovação Diretoria Pedido Aprovado Ag…" at bounding box center [385, 240] width 221 height 23
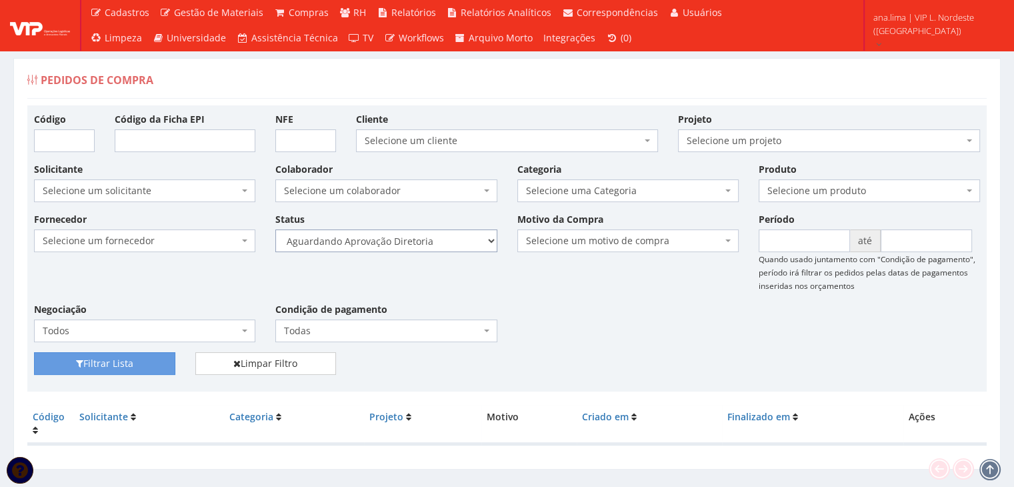
click at [275, 229] on select "Selecione um status Cancelado Aguardando Aprovação Diretoria Pedido Aprovado Ag…" at bounding box center [385, 240] width 221 height 23
click at [163, 358] on button "Filtrar Lista" at bounding box center [104, 363] width 141 height 23
drag, startPoint x: 0, startPoint y: 0, endPoint x: 424, endPoint y: 249, distance: 491.5
click at [424, 243] on select "Selecione um status Cancelado Aguardando Aprovação Diretoria Pedido Aprovado Ag…" at bounding box center [385, 240] width 221 height 23
select select "4"
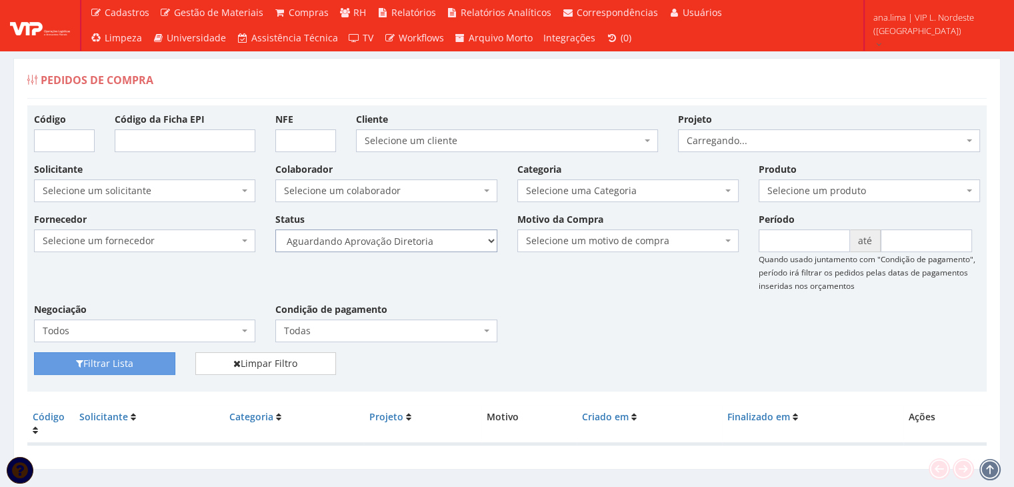
click at [275, 229] on select "Selecione um status Cancelado Aguardando Aprovação Diretoria Pedido Aprovado Ag…" at bounding box center [385, 240] width 221 height 23
click at [145, 358] on button "Filtrar Lista" at bounding box center [104, 363] width 141 height 23
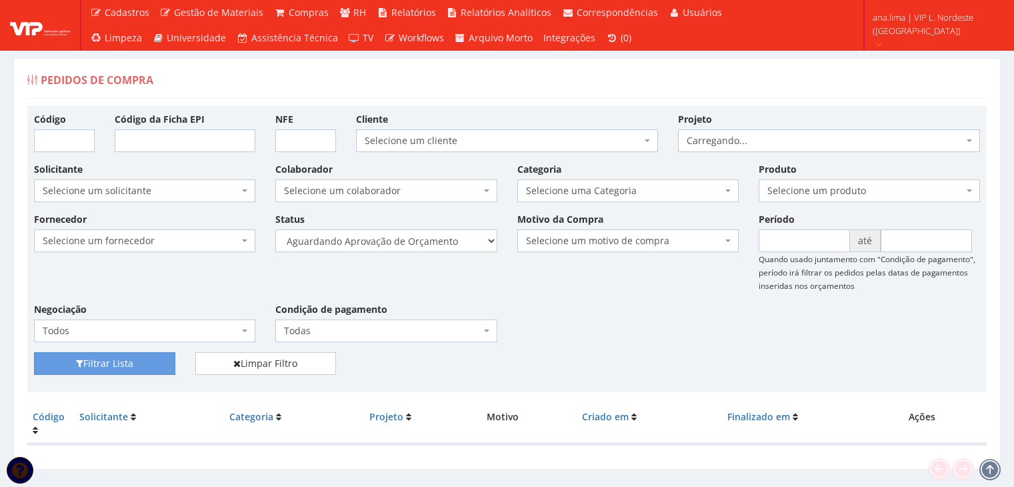
scroll to position [27, 0]
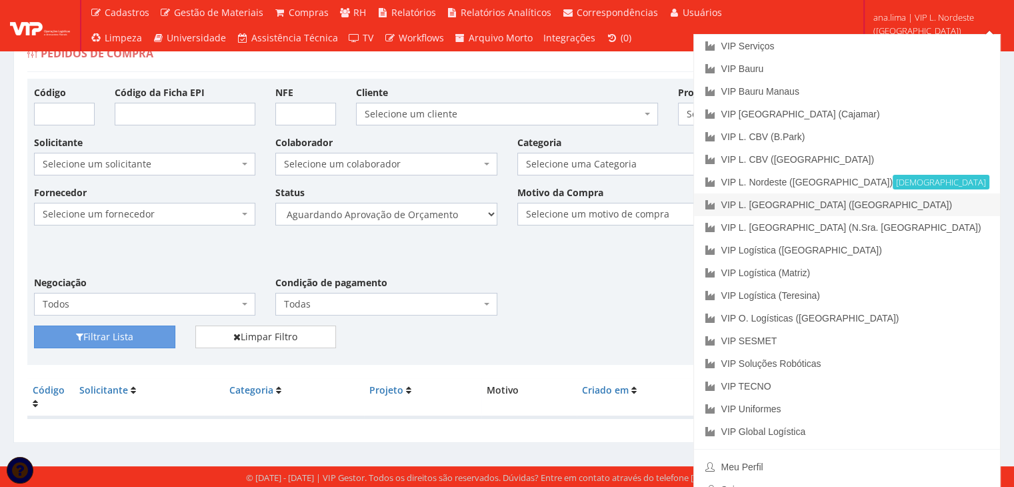
click at [925, 205] on link "VIP L. [GEOGRAPHIC_DATA] ([GEOGRAPHIC_DATA])" at bounding box center [847, 204] width 306 height 23
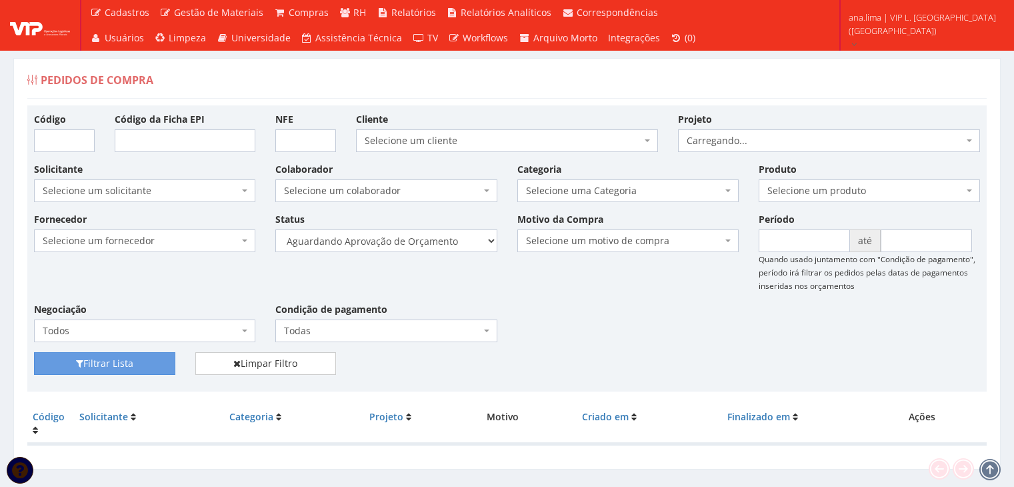
click at [421, 240] on select "Selecione um status Cancelado Aguardando Aprovação Diretoria Pedido Aprovado Ag…" at bounding box center [385, 240] width 221 height 23
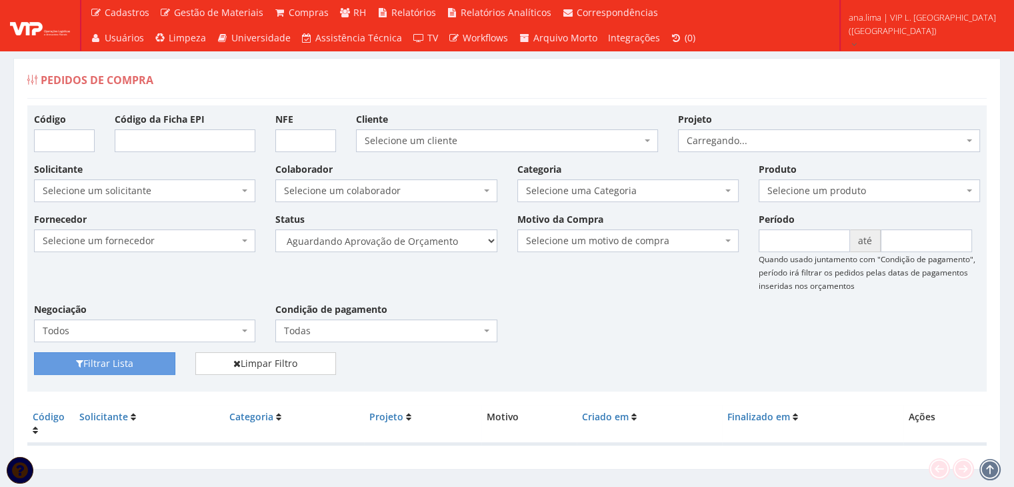
select select "1"
click at [275, 229] on select "Selecione um status Cancelado Aguardando Aprovação Diretoria Pedido Aprovado Ag…" at bounding box center [385, 240] width 221 height 23
click at [151, 354] on button "Filtrar Lista" at bounding box center [104, 363] width 141 height 23
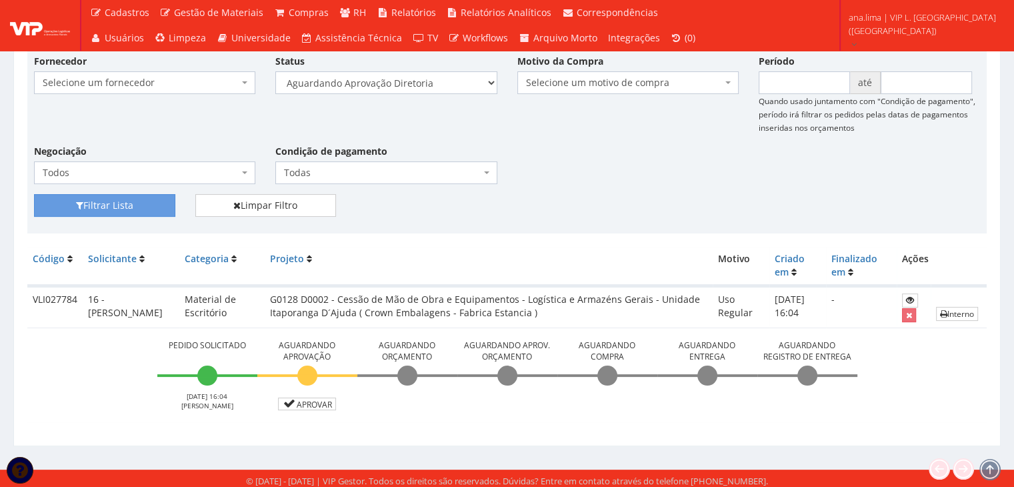
scroll to position [161, 0]
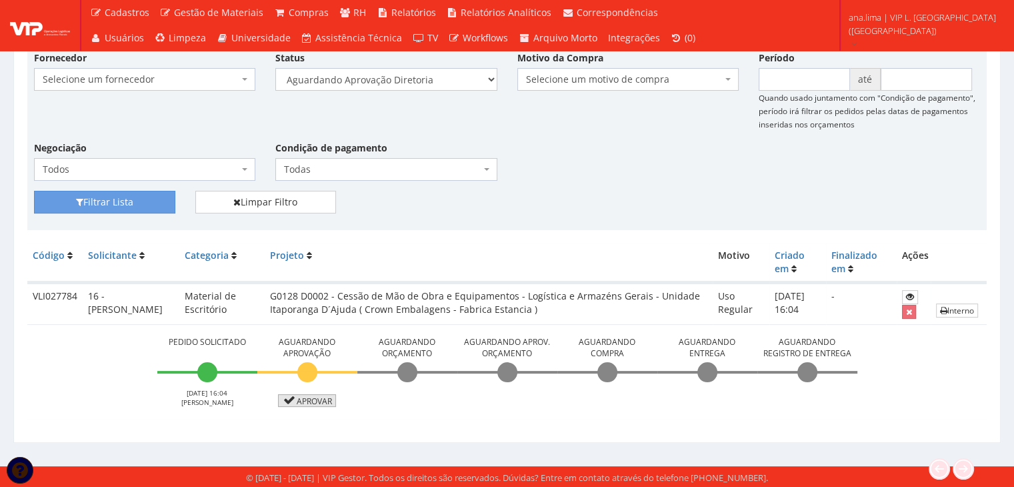
drag, startPoint x: 308, startPoint y: 401, endPoint x: 318, endPoint y: 401, distance: 10.0
click at [308, 401] on link "Aprovar" at bounding box center [307, 400] width 59 height 13
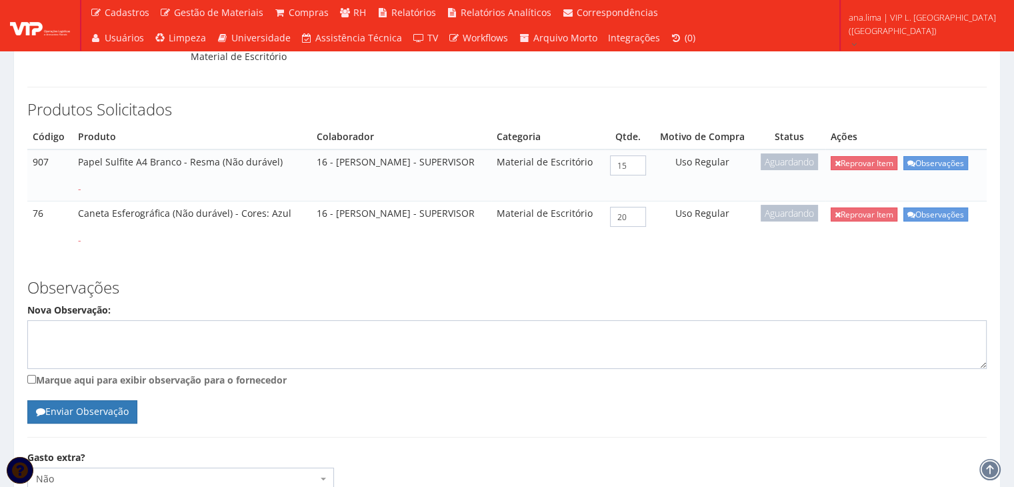
scroll to position [267, 0]
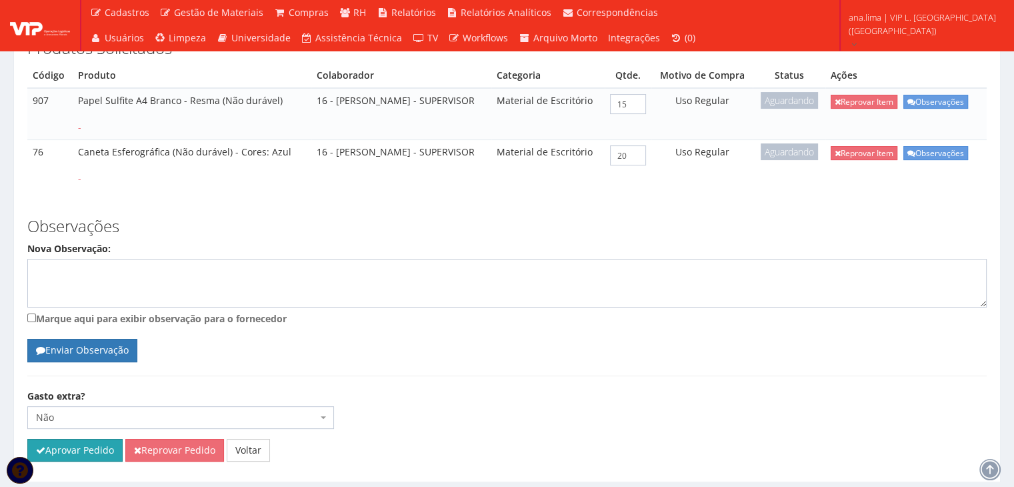
click at [91, 439] on button "Aprovar Pedido" at bounding box center [74, 450] width 95 height 23
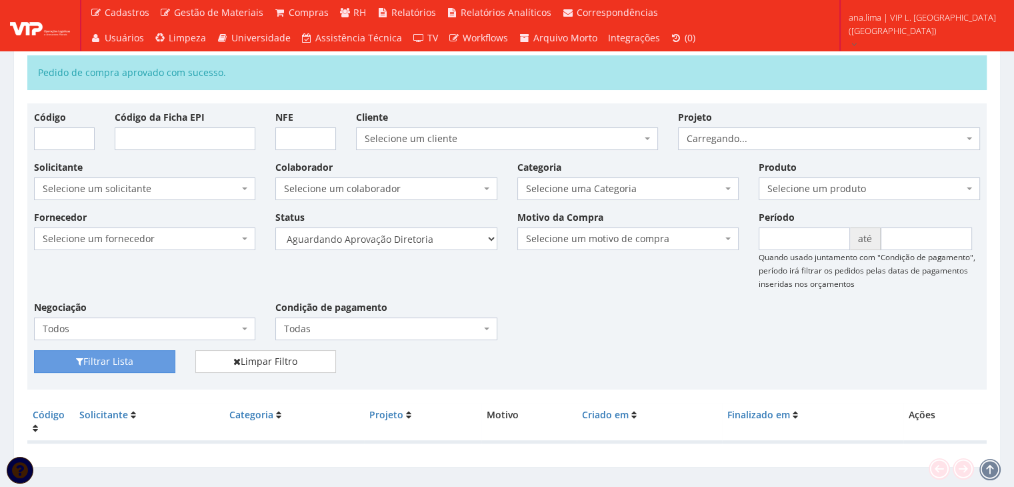
scroll to position [75, 0]
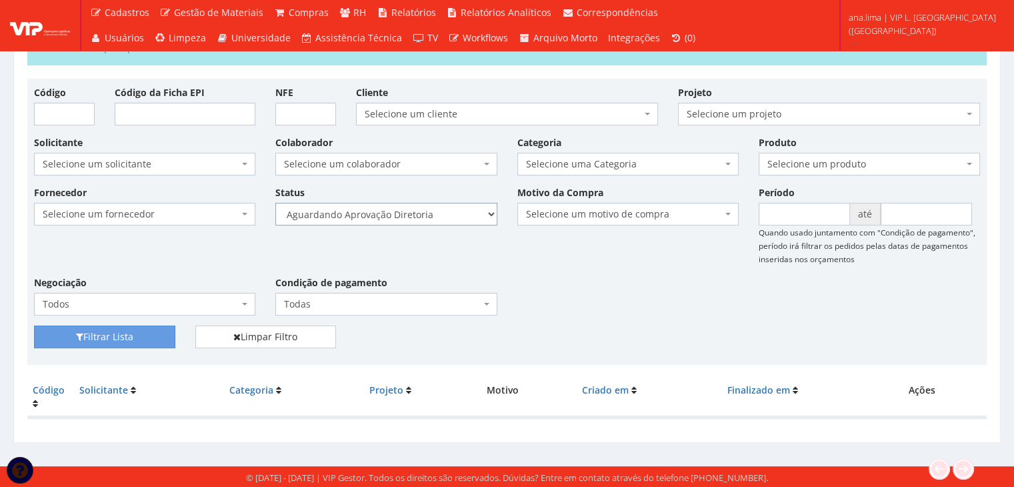
click at [425, 220] on select "Selecione um status Cancelado Aguardando Aprovação Diretoria Pedido Aprovado Ag…" at bounding box center [385, 214] width 221 height 23
click at [275, 203] on select "Selecione um status Cancelado Aguardando Aprovação Diretoria Pedido Aprovado Ag…" at bounding box center [385, 214] width 221 height 23
click at [153, 337] on button "Filtrar Lista" at bounding box center [104, 336] width 141 height 23
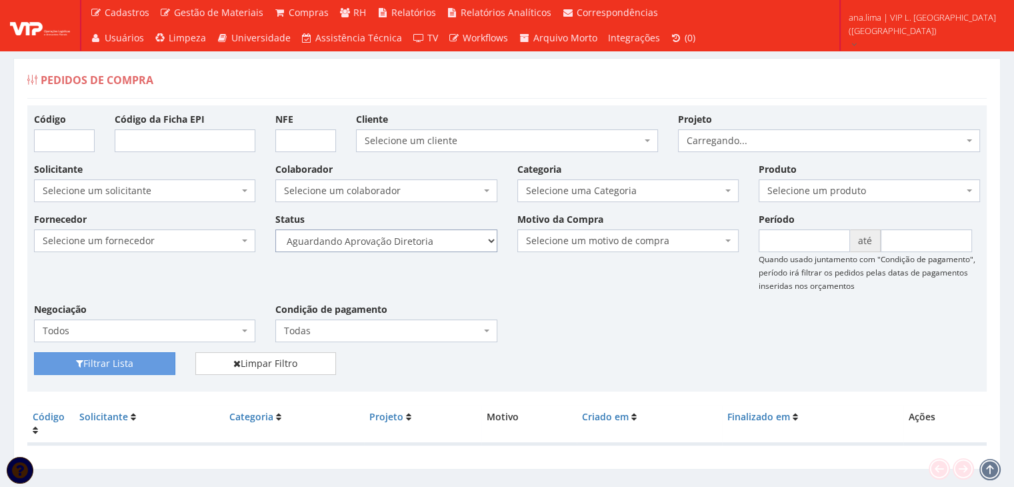
click at [428, 243] on select "Selecione um status Cancelado Aguardando Aprovação Diretoria Pedido Aprovado Ag…" at bounding box center [385, 240] width 221 height 23
select select "4"
click at [275, 229] on select "Selecione um status Cancelado Aguardando Aprovação Diretoria Pedido Aprovado Ag…" at bounding box center [385, 240] width 221 height 23
click at [155, 366] on button "Filtrar Lista" at bounding box center [104, 363] width 141 height 23
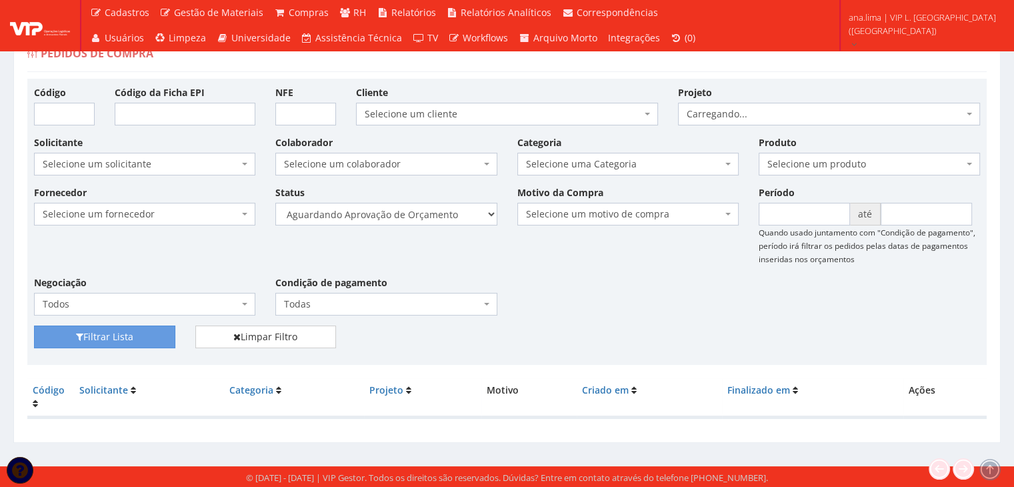
scroll to position [27, 0]
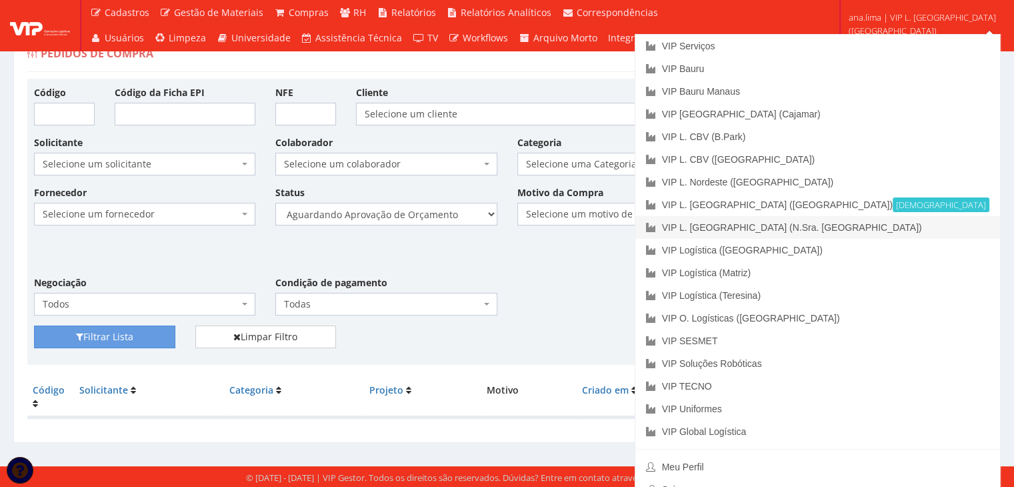
click at [936, 228] on link "VIP L. [GEOGRAPHIC_DATA] (N.Sra. [GEOGRAPHIC_DATA])" at bounding box center [817, 227] width 365 height 23
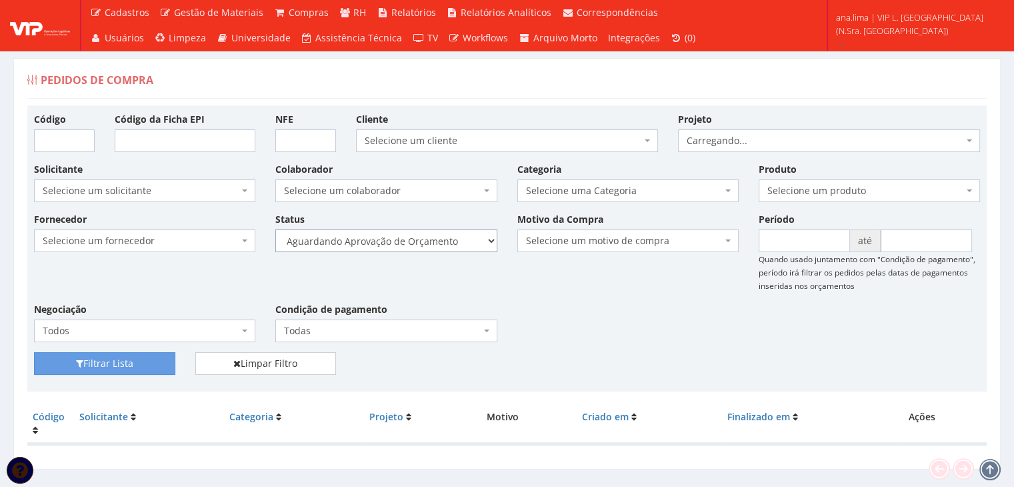
drag, startPoint x: 0, startPoint y: 0, endPoint x: 437, endPoint y: 235, distance: 496.6
click at [437, 234] on select "Selecione um status Cancelado Aguardando Aprovação Diretoria Pedido Aprovado Ag…" at bounding box center [385, 240] width 221 height 23
select select "1"
click at [275, 229] on select "Selecione um status Cancelado Aguardando Aprovação Diretoria Pedido Aprovado Ag…" at bounding box center [385, 240] width 221 height 23
click at [147, 361] on button "Filtrar Lista" at bounding box center [104, 363] width 141 height 23
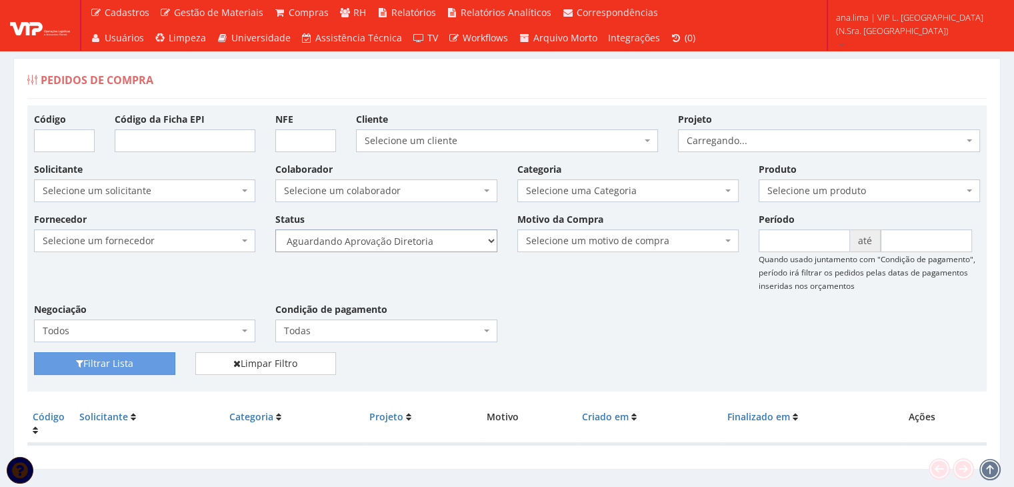
drag, startPoint x: 0, startPoint y: 0, endPoint x: 427, endPoint y: 249, distance: 494.7
click at [429, 244] on select "Selecione um status Cancelado Aguardando Aprovação Diretoria Pedido Aprovado Ag…" at bounding box center [385, 240] width 221 height 23
select select "4"
click at [275, 229] on select "Selecione um status Cancelado Aguardando Aprovação Diretoria Pedido Aprovado Ag…" at bounding box center [385, 240] width 221 height 23
click at [151, 362] on button "Filtrar Lista" at bounding box center [104, 363] width 141 height 23
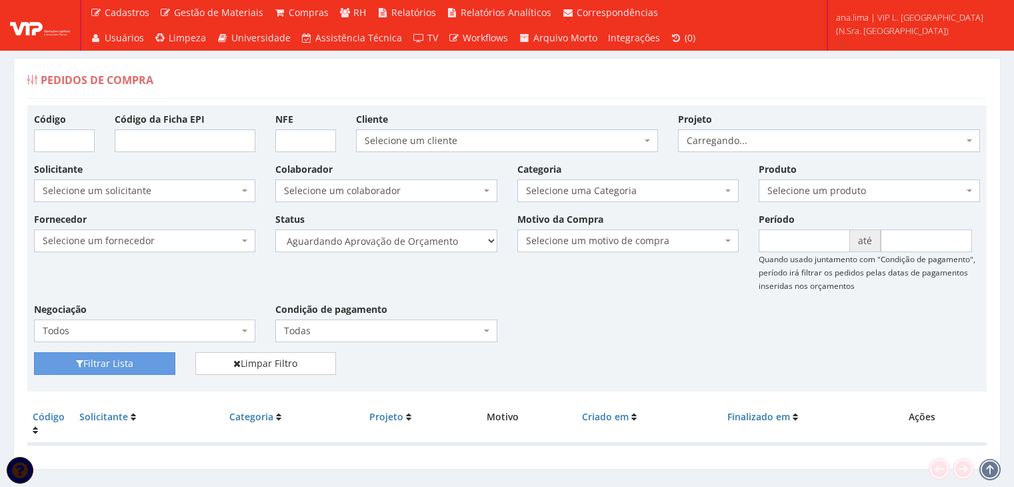
scroll to position [27, 0]
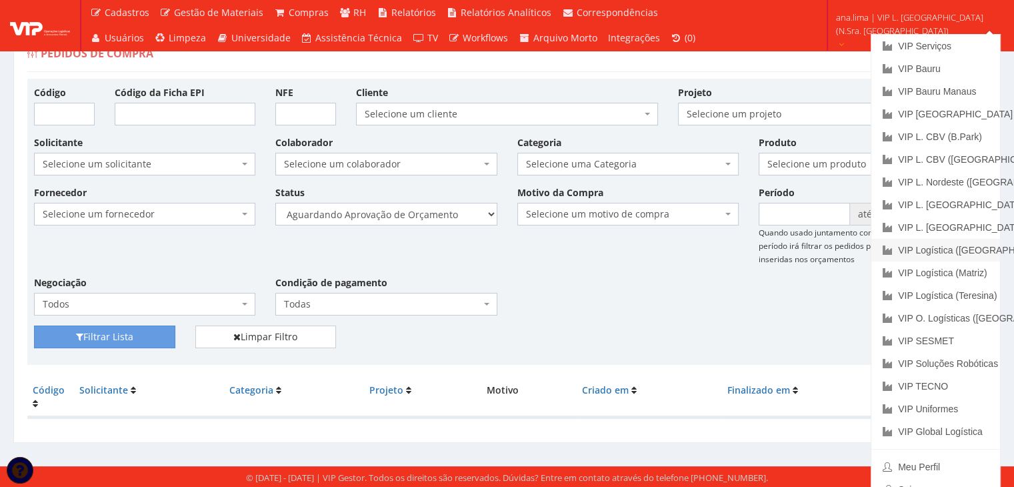
click at [929, 254] on link "VIP Logística ([GEOGRAPHIC_DATA])" at bounding box center [935, 250] width 129 height 23
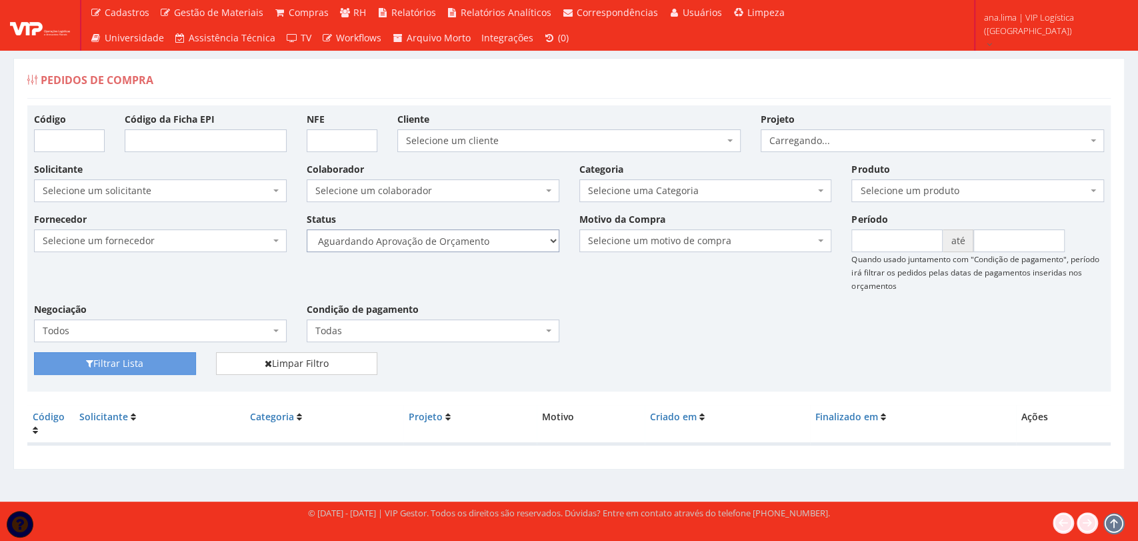
drag, startPoint x: 0, startPoint y: 0, endPoint x: 483, endPoint y: 251, distance: 544.4
click at [486, 245] on select "Selecione um status Cancelado Aguardando Aprovação Diretoria Pedido Aprovado Ag…" at bounding box center [433, 240] width 253 height 23
select select "1"
click at [307, 229] on select "Selecione um status Cancelado Aguardando Aprovação Diretoria Pedido Aprovado Ag…" at bounding box center [433, 240] width 253 height 23
click at [164, 367] on button "Filtrar Lista" at bounding box center [115, 363] width 162 height 23
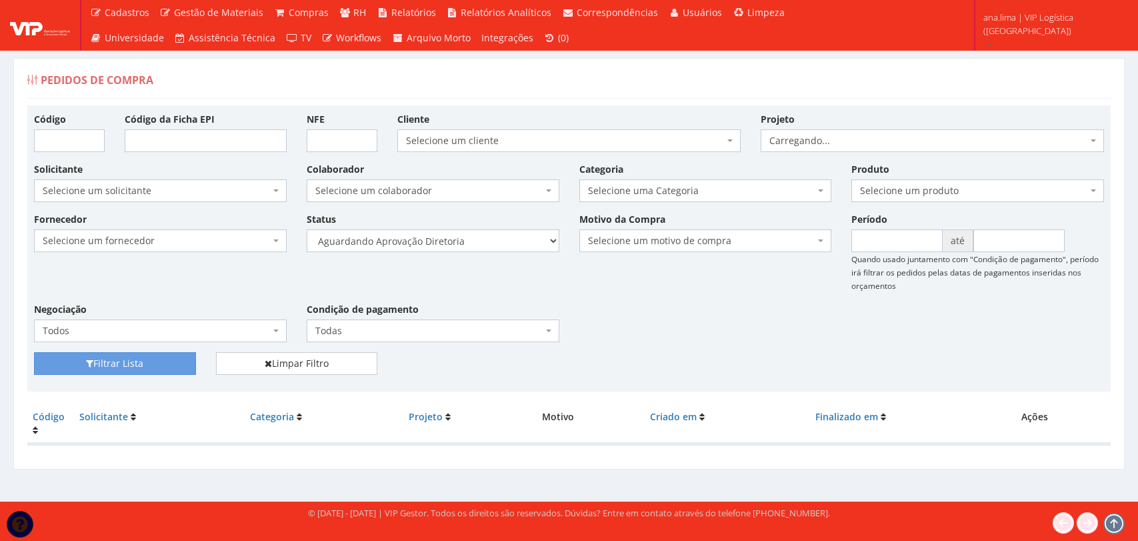
click at [459, 247] on select "Selecione um status Cancelado Aguardando Aprovação Diretoria Pedido Aprovado Ag…" at bounding box center [433, 240] width 253 height 23
select select "4"
click at [307, 229] on select "Selecione um status Cancelado Aguardando Aprovação Diretoria Pedido Aprovado Ag…" at bounding box center [433, 240] width 253 height 23
click at [182, 366] on button "Filtrar Lista" at bounding box center [115, 363] width 162 height 23
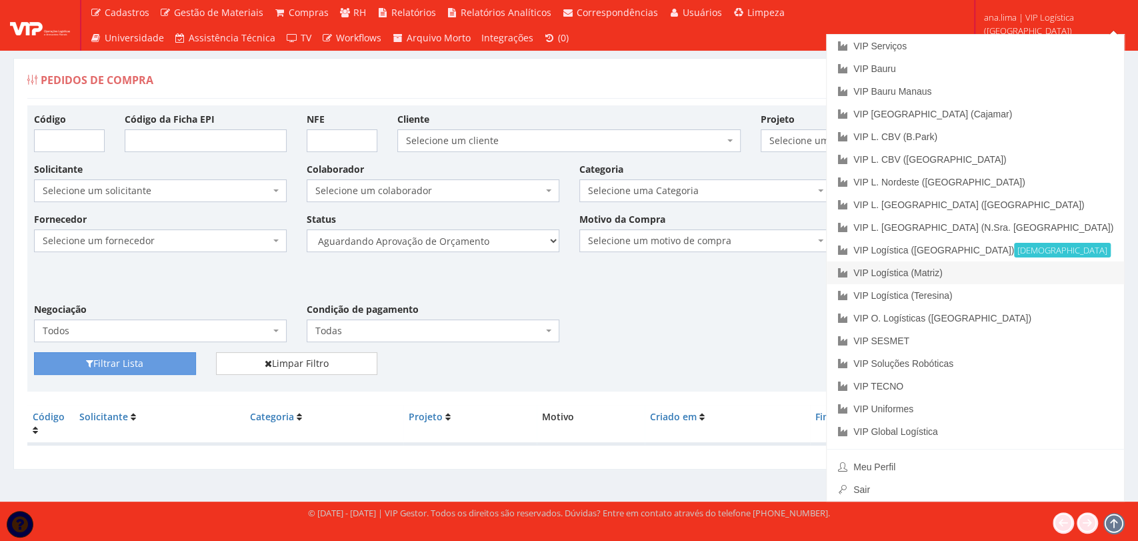
click at [1056, 279] on link "VIP Logística (Matriz)" at bounding box center [975, 272] width 297 height 23
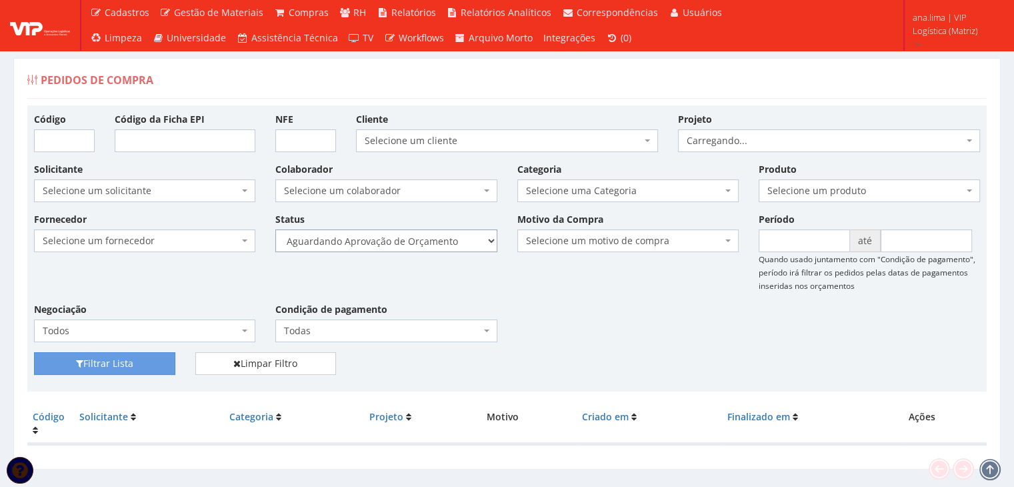
click at [451, 235] on select "Selecione um status Cancelado Aguardando Aprovação Diretoria Pedido Aprovado Ag…" at bounding box center [385, 240] width 221 height 23
select select "1"
click at [275, 229] on select "Selecione um status Cancelado Aguardando Aprovação Diretoria Pedido Aprovado Ag…" at bounding box center [385, 240] width 221 height 23
click at [154, 363] on button "Filtrar Lista" at bounding box center [104, 363] width 141 height 23
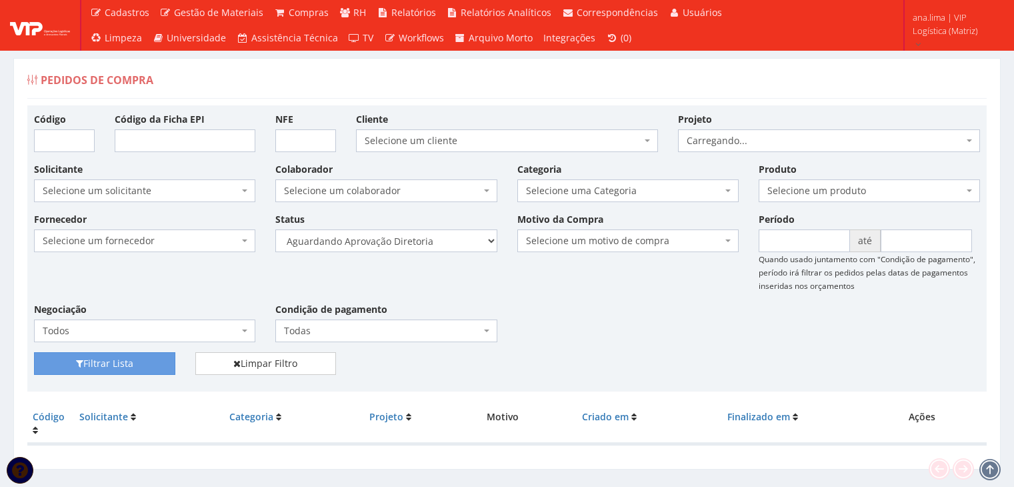
click at [436, 246] on select "Selecione um status Cancelado Aguardando Aprovação Diretoria Pedido Aprovado Ag…" at bounding box center [385, 240] width 221 height 23
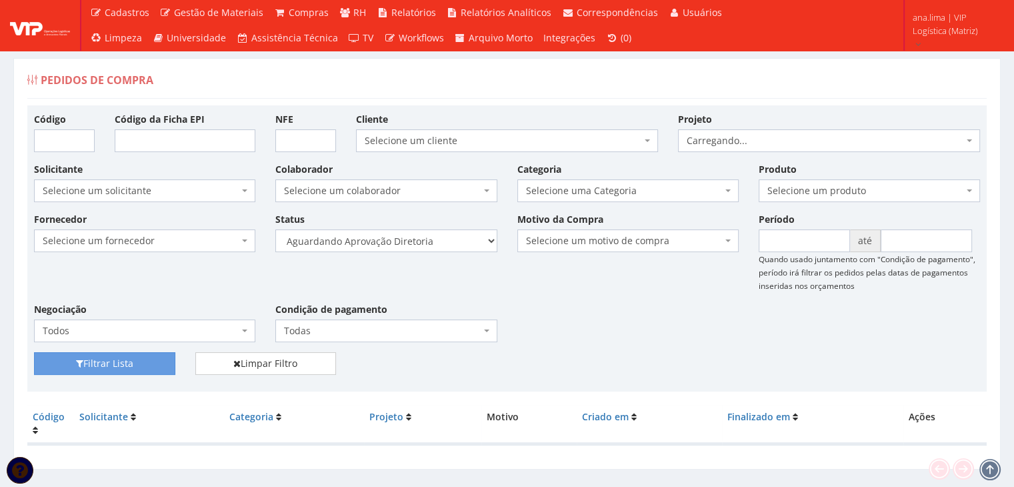
select select "4"
click at [275, 229] on select "Selecione um status Cancelado Aguardando Aprovação Diretoria Pedido Aprovado Ag…" at bounding box center [385, 240] width 221 height 23
click at [102, 371] on button "Filtrar Lista" at bounding box center [104, 363] width 141 height 23
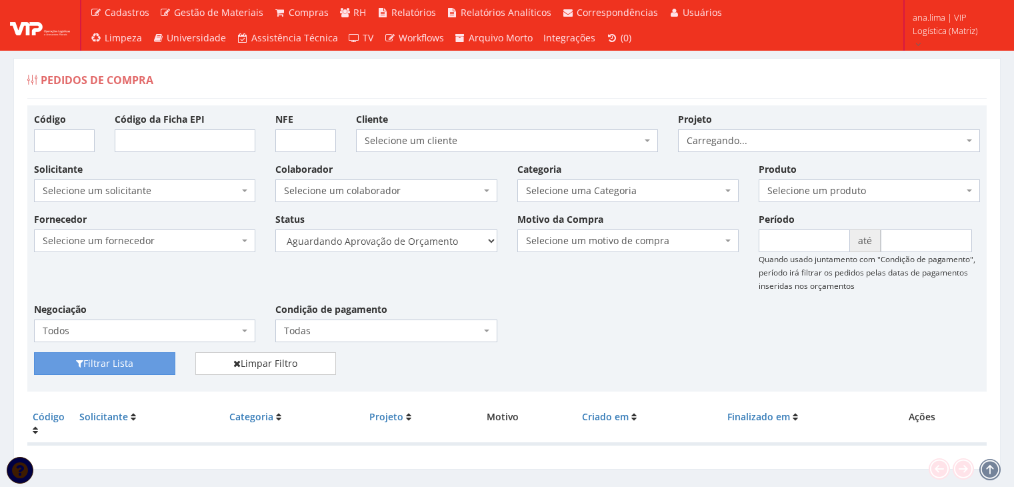
scroll to position [27, 0]
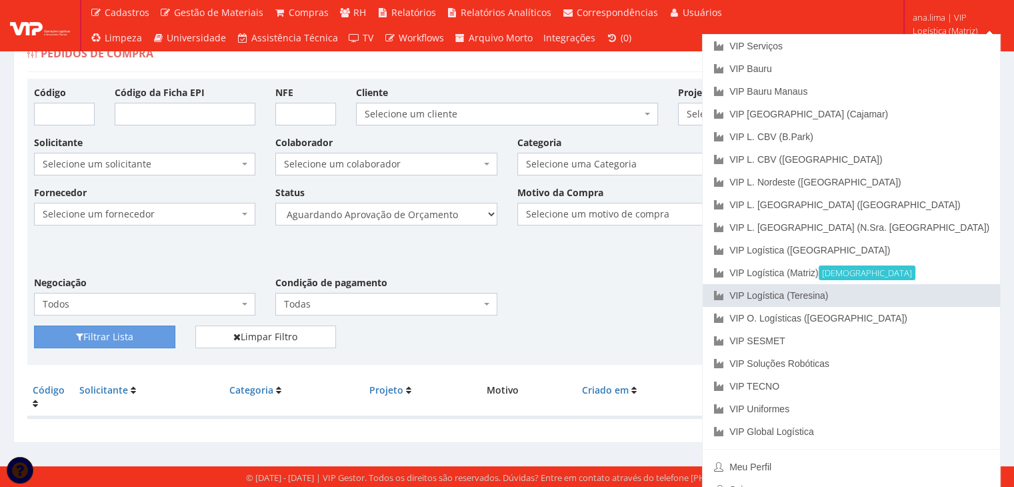
drag, startPoint x: 917, startPoint y: 299, endPoint x: 875, endPoint y: 300, distance: 42.0
click at [917, 299] on link "VIP Logística (Teresina)" at bounding box center [851, 295] width 297 height 23
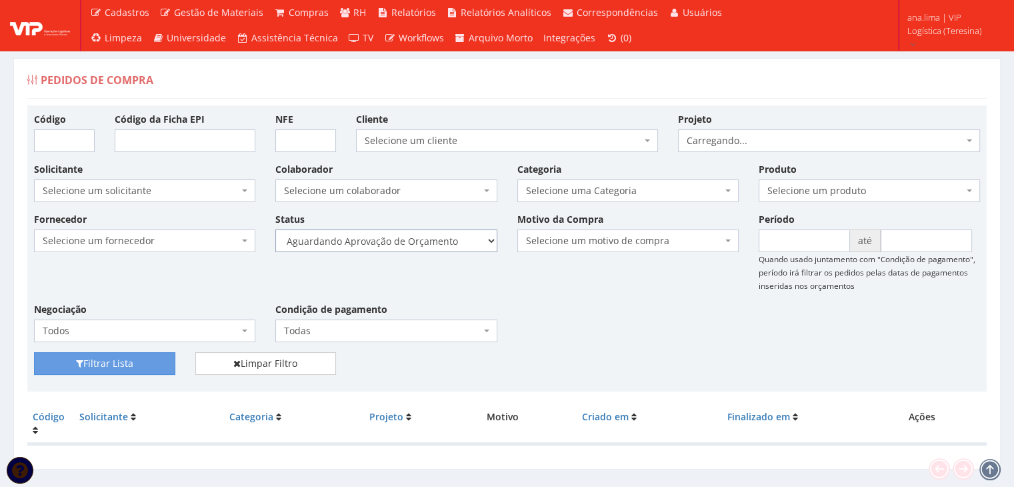
click at [403, 251] on select "Selecione um status Cancelado Aguardando Aprovação Diretoria Pedido Aprovado Ag…" at bounding box center [385, 240] width 221 height 23
select select "1"
click at [275, 229] on select "Selecione um status Cancelado Aguardando Aprovação Diretoria Pedido Aprovado Ag…" at bounding box center [385, 240] width 221 height 23
click at [87, 358] on button "Filtrar Lista" at bounding box center [104, 363] width 141 height 23
click at [428, 251] on select "Selecione um status Cancelado Aguardando Aprovação Diretoria Pedido Aprovado Ag…" at bounding box center [385, 240] width 221 height 23
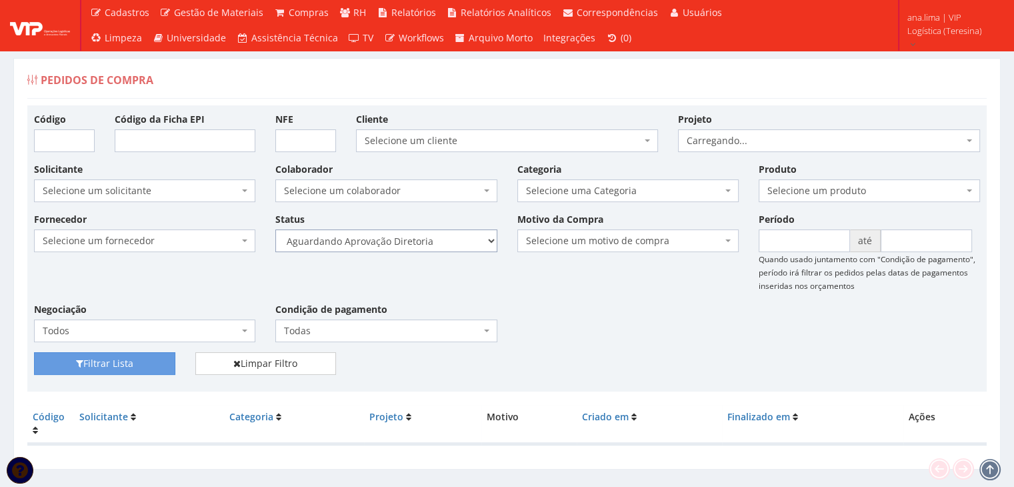
select select "4"
click at [275, 229] on select "Selecione um status Cancelado Aguardando Aprovação Diretoria Pedido Aprovado Ag…" at bounding box center [385, 240] width 221 height 23
click at [151, 361] on button "Filtrar Lista" at bounding box center [104, 363] width 141 height 23
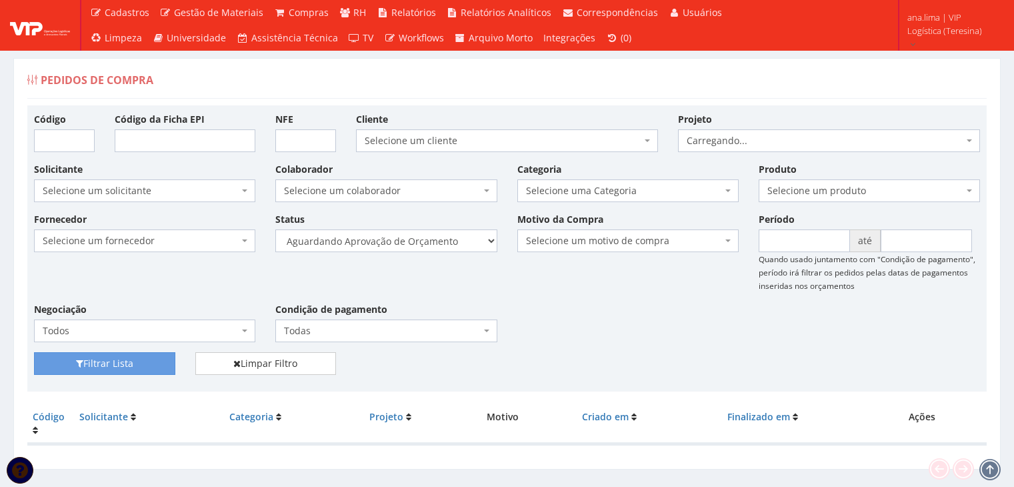
scroll to position [27, 0]
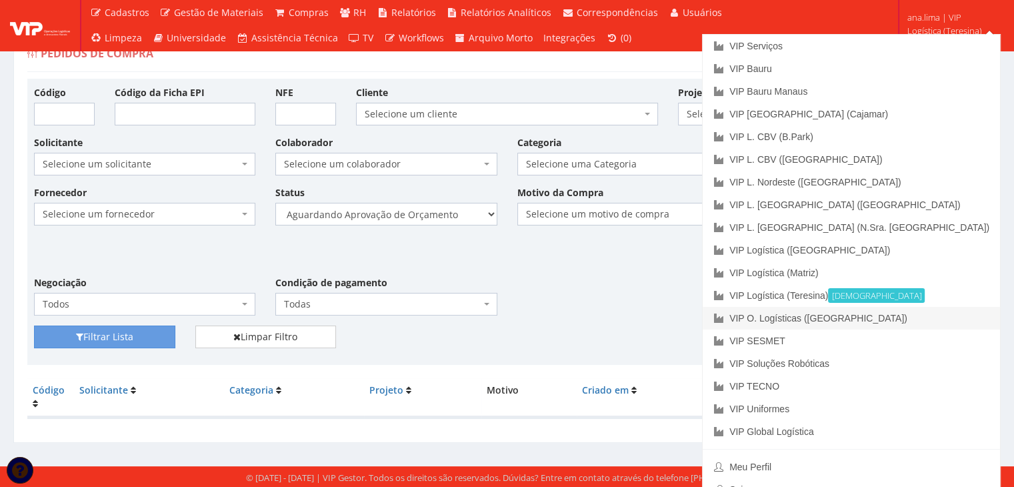
click at [965, 308] on link "VIP O. Logísticas ([GEOGRAPHIC_DATA])" at bounding box center [851, 318] width 297 height 23
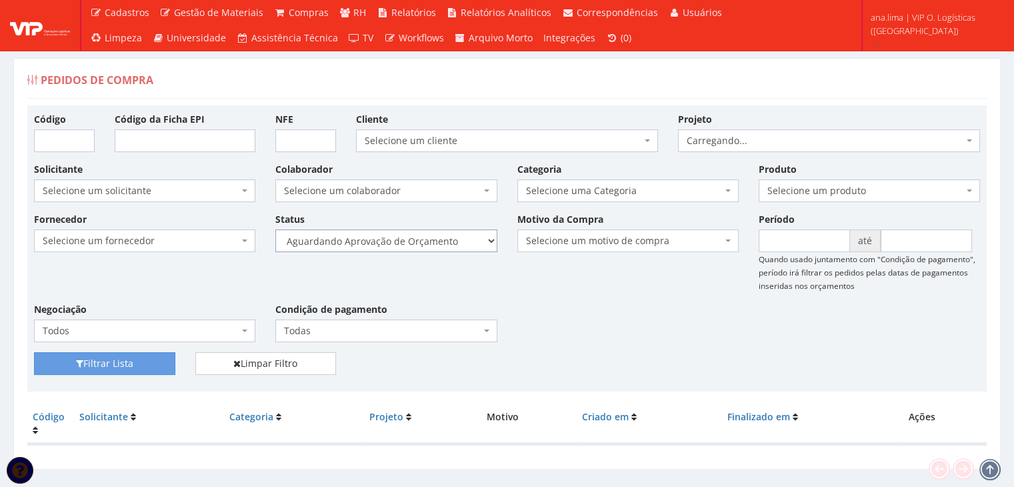
click at [436, 237] on select "Selecione um status Cancelado Aguardando Aprovação Diretoria Pedido Aprovado Ag…" at bounding box center [385, 240] width 221 height 23
select select "1"
click at [275, 229] on select "Selecione um status Cancelado Aguardando Aprovação Diretoria Pedido Aprovado Ag…" at bounding box center [385, 240] width 221 height 23
click at [138, 367] on button "Filtrar Lista" at bounding box center [104, 363] width 141 height 23
click at [429, 241] on select "Selecione um status Cancelado Aguardando Aprovação Diretoria Pedido Aprovado Ag…" at bounding box center [385, 240] width 221 height 23
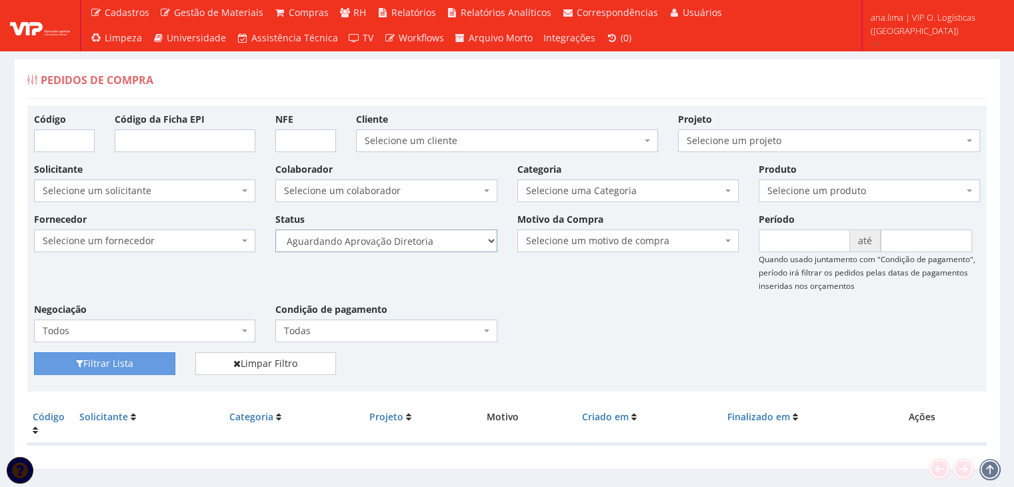
select select "4"
click at [275, 229] on select "Selecione um status Cancelado Aguardando Aprovação Diretoria Pedido Aprovado Ag…" at bounding box center [385, 240] width 221 height 23
click at [145, 363] on button "Filtrar Lista" at bounding box center [104, 363] width 141 height 23
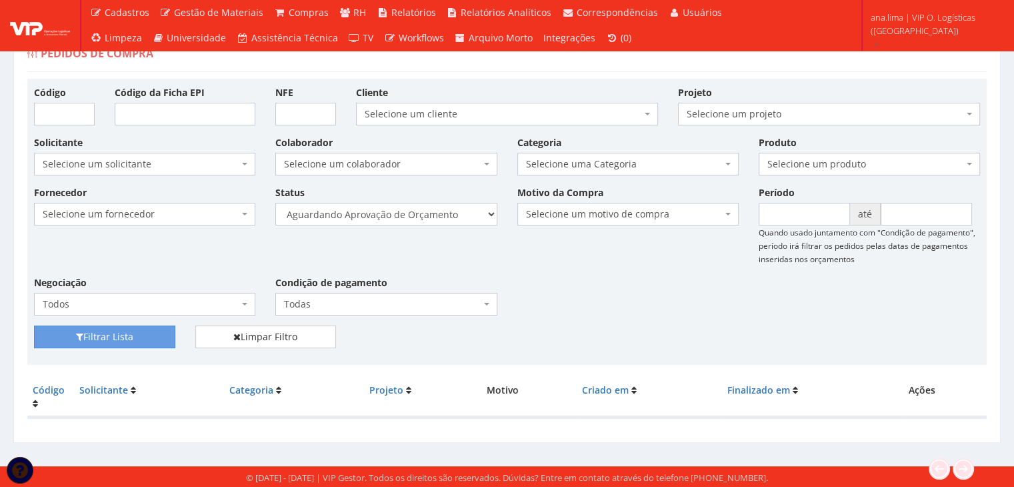
click at [616, 293] on div "Fornecedor Selecione um fornecedor ******** ******** 1000 MARCAS [GEOGRAPHIC_DA…" at bounding box center [507, 255] width 966 height 140
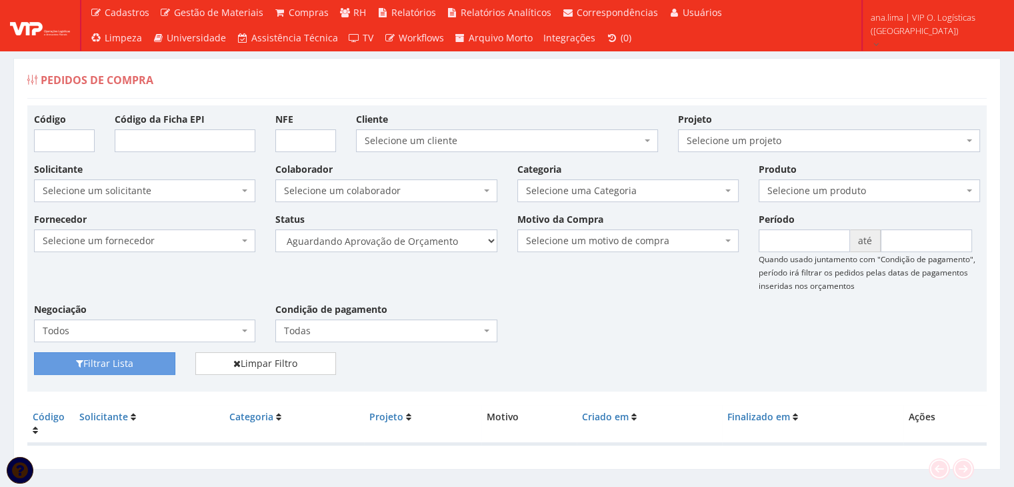
scroll to position [0, 0]
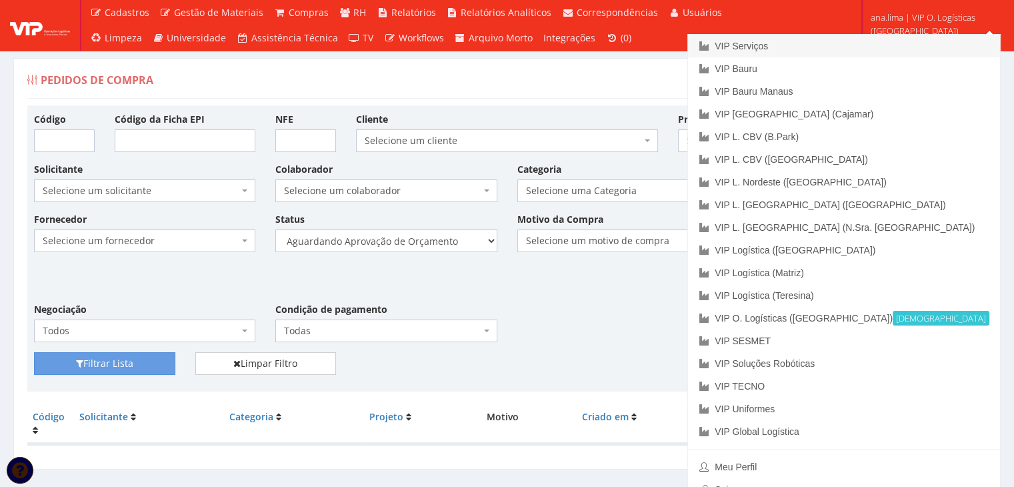
click at [899, 43] on link "VIP Serviços" at bounding box center [844, 46] width 312 height 23
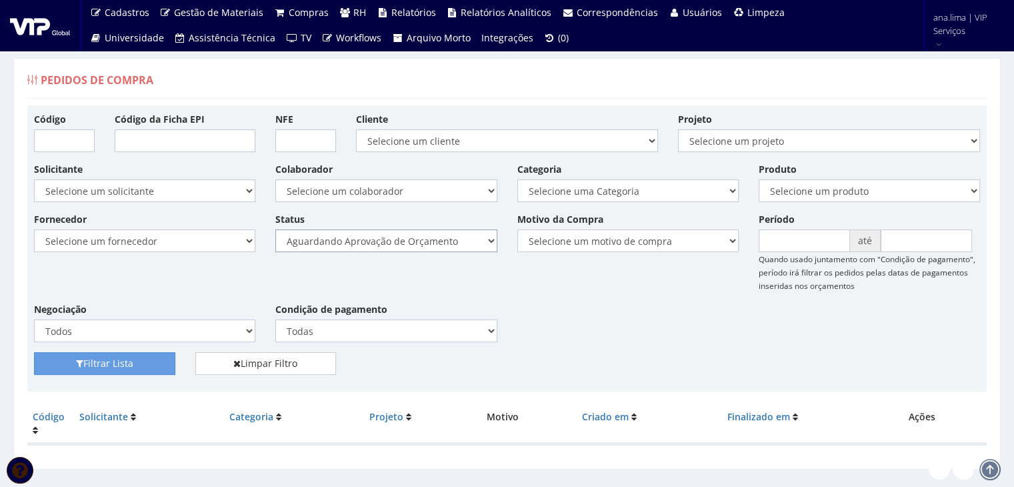
drag, startPoint x: 0, startPoint y: 0, endPoint x: 457, endPoint y: 246, distance: 518.7
click at [457, 246] on select "Selecione um status Cancelado Aguardando Aprovação Diretoria Pedido Aprovado Ag…" at bounding box center [385, 240] width 221 height 23
select select "1"
click at [275, 229] on select "Selecione um status Cancelado Aguardando Aprovação Diretoria Pedido Aprovado Ag…" at bounding box center [385, 240] width 221 height 23
click at [148, 358] on button "Filtrar Lista" at bounding box center [104, 363] width 141 height 23
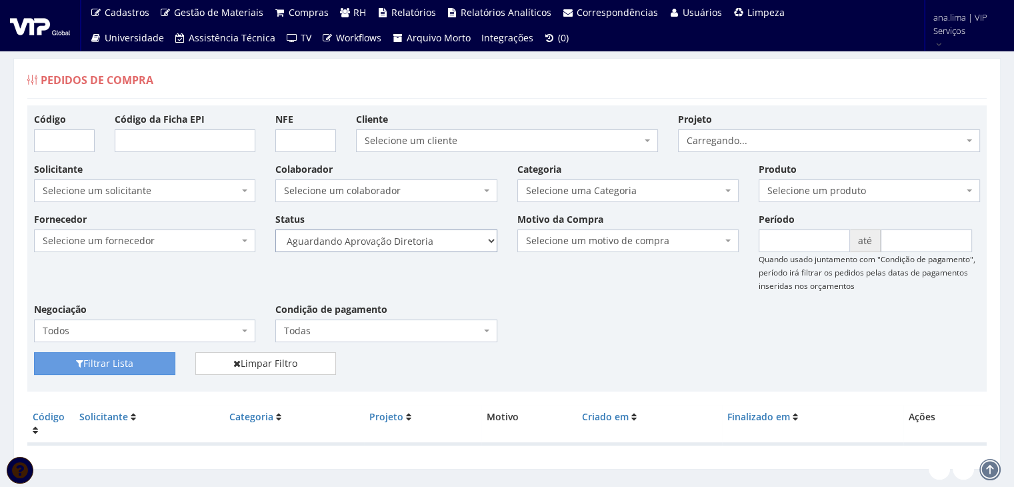
click at [406, 247] on select "Selecione um status Cancelado Aguardando Aprovação Diretoria Pedido Aprovado Ag…" at bounding box center [385, 240] width 221 height 23
select select "4"
click at [275, 229] on select "Selecione um status Cancelado Aguardando Aprovação Diretoria Pedido Aprovado Ag…" at bounding box center [385, 240] width 221 height 23
click at [131, 357] on button "Filtrar Lista" at bounding box center [104, 363] width 141 height 23
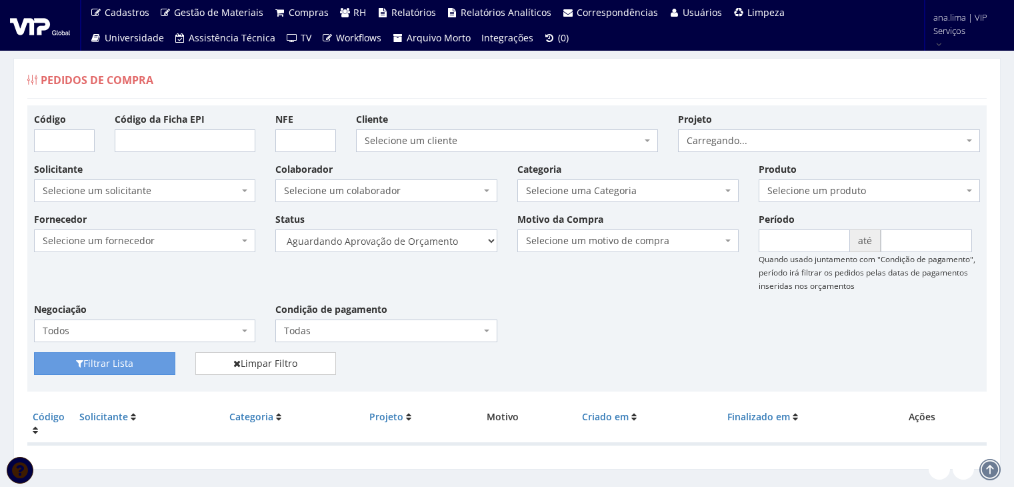
scroll to position [27, 0]
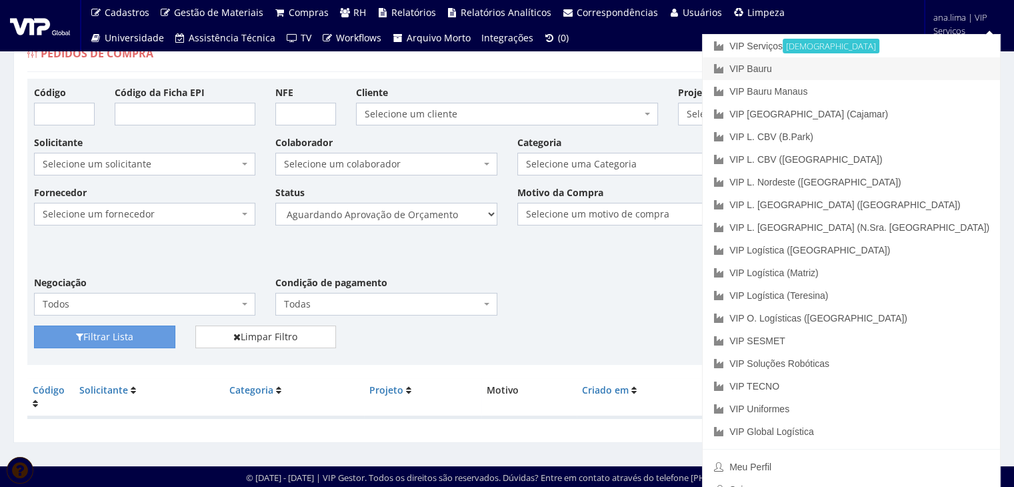
click at [919, 75] on link "VIP Bauru" at bounding box center [851, 68] width 297 height 23
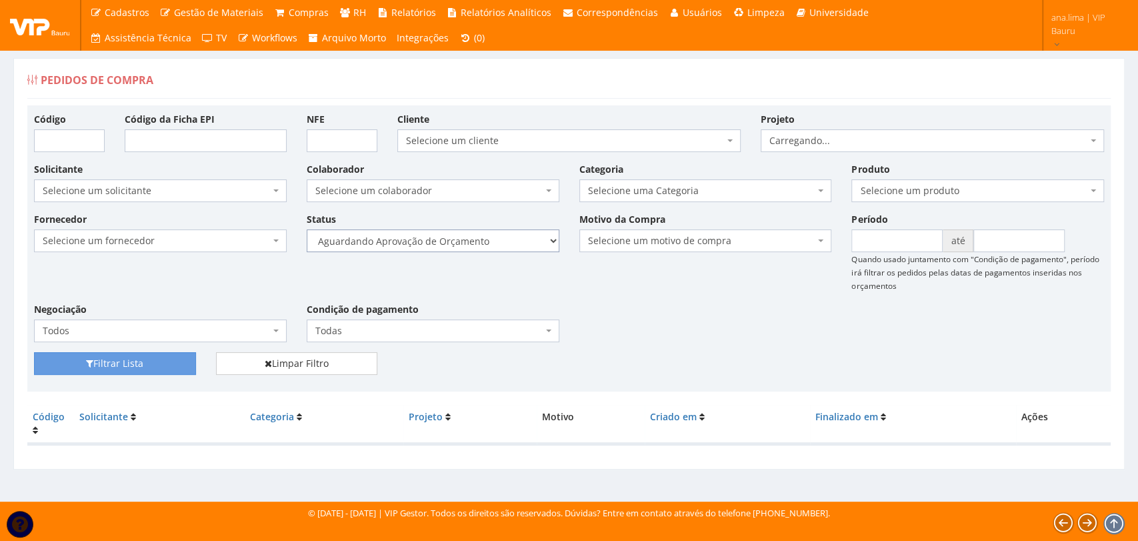
drag, startPoint x: 0, startPoint y: 0, endPoint x: 485, endPoint y: 241, distance: 541.4
click at [485, 241] on select "Selecione um status Cancelado Aguardando Aprovação Diretoria Pedido Aprovado Ag…" at bounding box center [433, 240] width 253 height 23
select select "1"
click at [307, 229] on select "Selecione um status Cancelado Aguardando Aprovação Diretoria Pedido Aprovado Ag…" at bounding box center [433, 240] width 253 height 23
click at [133, 362] on button "Filtrar Lista" at bounding box center [115, 363] width 162 height 23
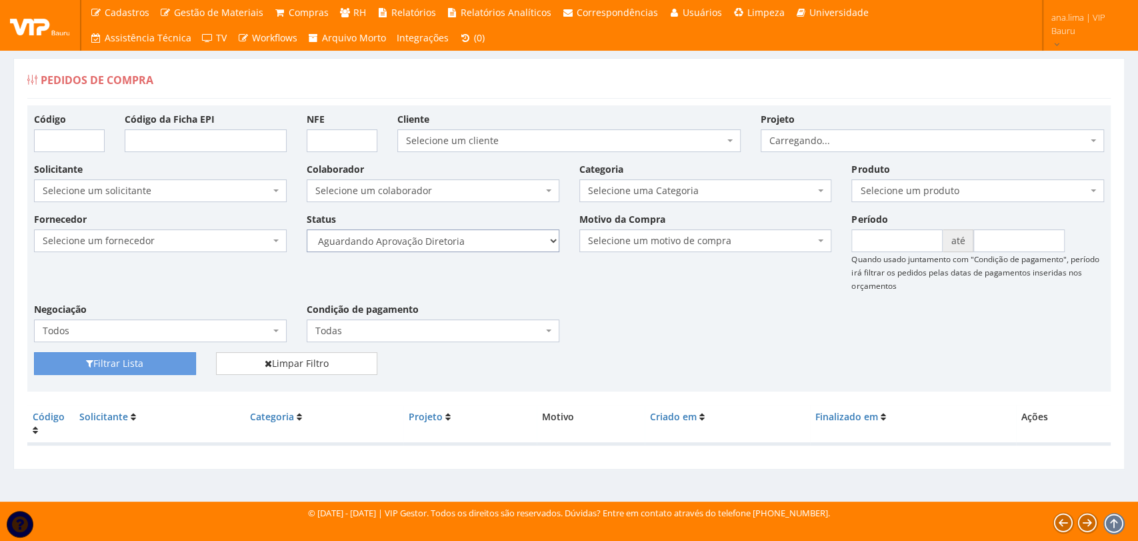
drag, startPoint x: 0, startPoint y: 0, endPoint x: 475, endPoint y: 237, distance: 531.2
click at [475, 237] on select "Selecione um status Cancelado Aguardando Aprovação Diretoria Pedido Aprovado Ag…" at bounding box center [433, 240] width 253 height 23
select select "4"
click at [307, 229] on select "Selecione um status Cancelado Aguardando Aprovação Diretoria Pedido Aprovado Ag…" at bounding box center [433, 240] width 253 height 23
click at [148, 366] on button "Filtrar Lista" at bounding box center [115, 363] width 162 height 23
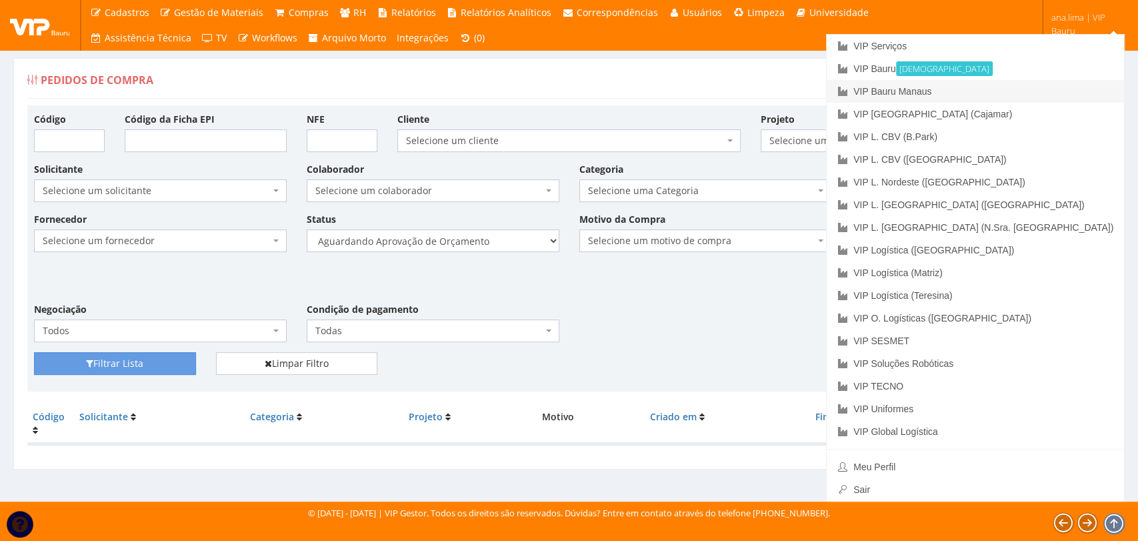
click at [1029, 93] on link "VIP Bauru Manaus" at bounding box center [975, 91] width 297 height 23
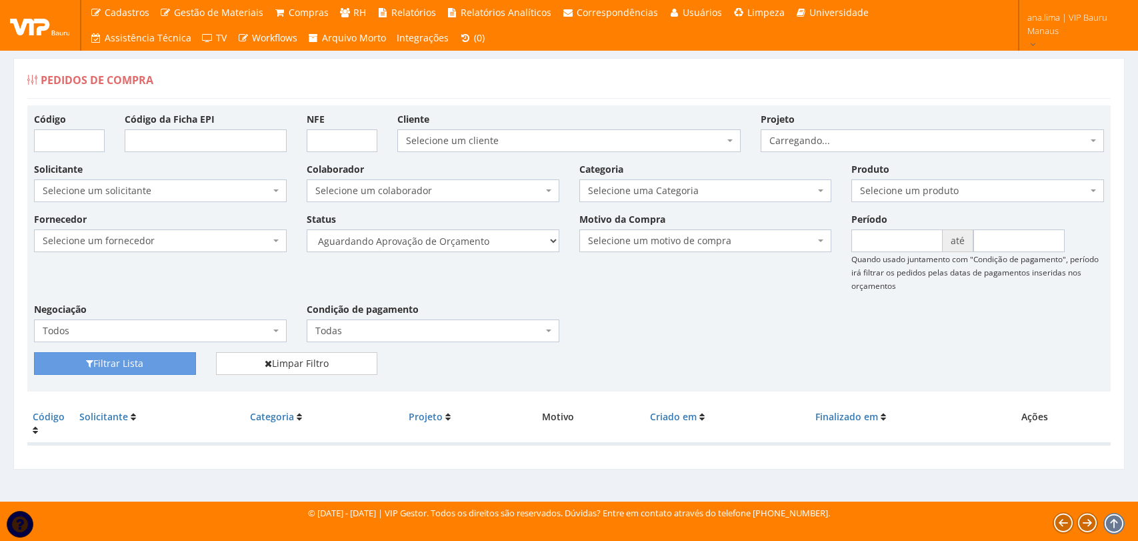
click at [471, 249] on select "Selecione um status Cancelado Aguardando Aprovação Diretoria Pedido Aprovado Ag…" at bounding box center [433, 240] width 253 height 23
select select "1"
click at [307, 229] on select "Selecione um status Cancelado Aguardando Aprovação Diretoria Pedido Aprovado Ag…" at bounding box center [433, 240] width 253 height 23
drag, startPoint x: 155, startPoint y: 355, endPoint x: 196, endPoint y: 337, distance: 45.1
click at [154, 355] on button "Filtrar Lista" at bounding box center [115, 363] width 162 height 23
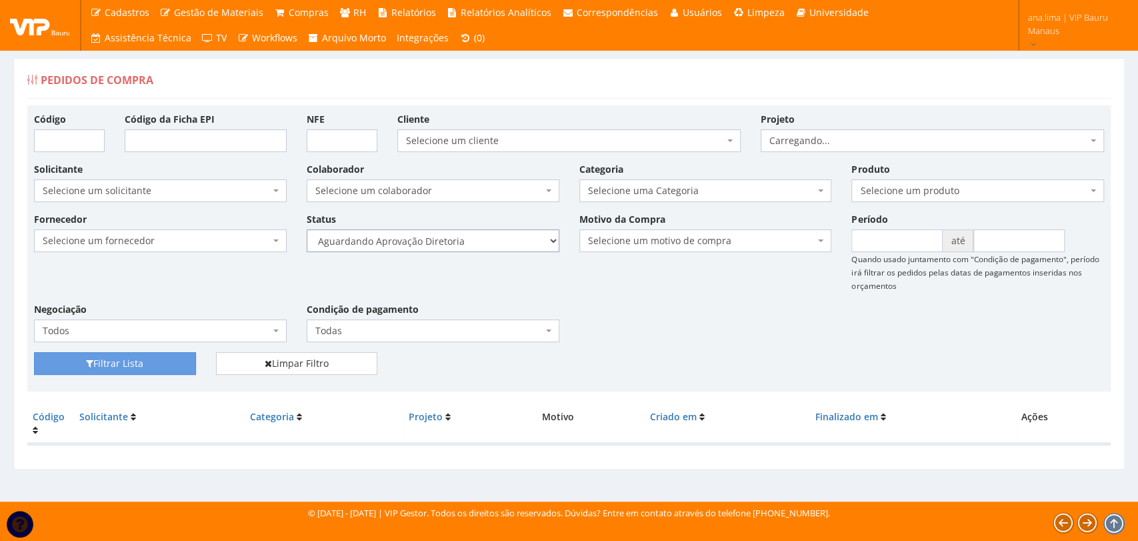
drag, startPoint x: 0, startPoint y: 0, endPoint x: 531, endPoint y: 241, distance: 582.9
click at [531, 241] on select "Selecione um status Cancelado Aguardando Aprovação Diretoria Pedido Aprovado Ag…" at bounding box center [433, 240] width 253 height 23
select select "4"
click at [307, 229] on select "Selecione um status Cancelado Aguardando Aprovação Diretoria Pedido Aprovado Ag…" at bounding box center [433, 240] width 253 height 23
click at [146, 359] on button "Filtrar Lista" at bounding box center [115, 363] width 162 height 23
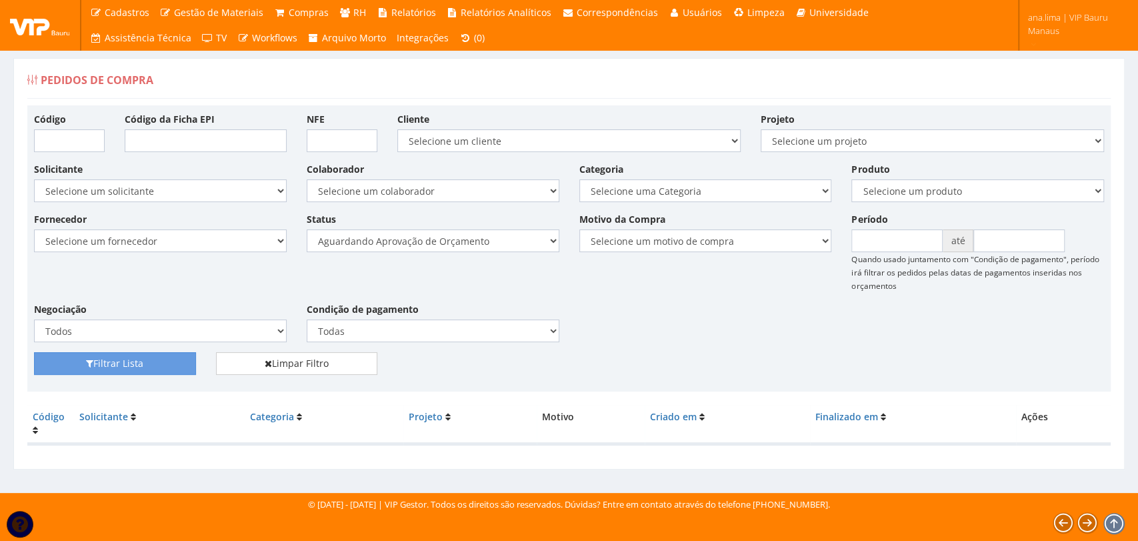
click at [1060, 27] on span "ana.lima | VIP Bauru Manaus" at bounding box center [1073, 24] width 93 height 27
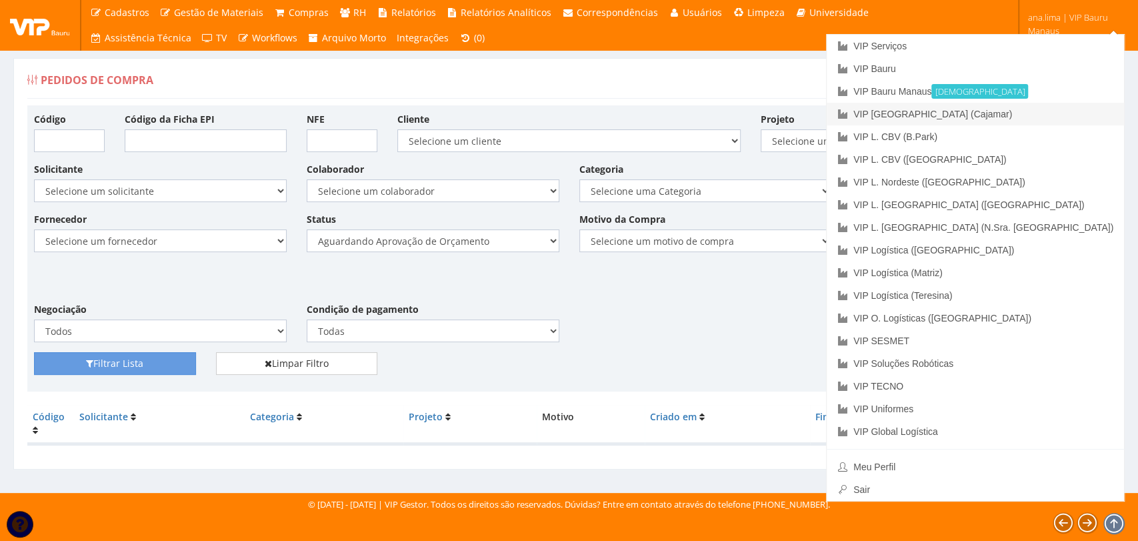
click at [1061, 114] on link "VIP [GEOGRAPHIC_DATA] (Cajamar)" at bounding box center [975, 114] width 297 height 23
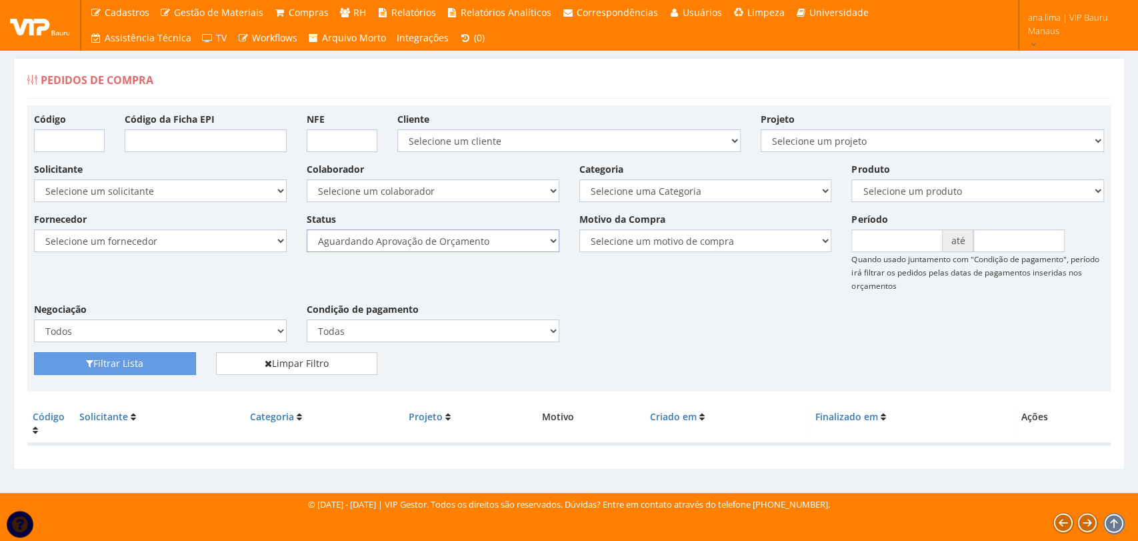
click at [496, 247] on select "Selecione um status Cancelado Aguardando Aprovação Diretoria Pedido Aprovado Ag…" at bounding box center [433, 240] width 253 height 23
select select "1"
click at [307, 229] on select "Selecione um status Cancelado Aguardando Aprovação Diretoria Pedido Aprovado Ag…" at bounding box center [433, 240] width 253 height 23
click at [138, 363] on button "Filtrar Lista" at bounding box center [115, 363] width 162 height 23
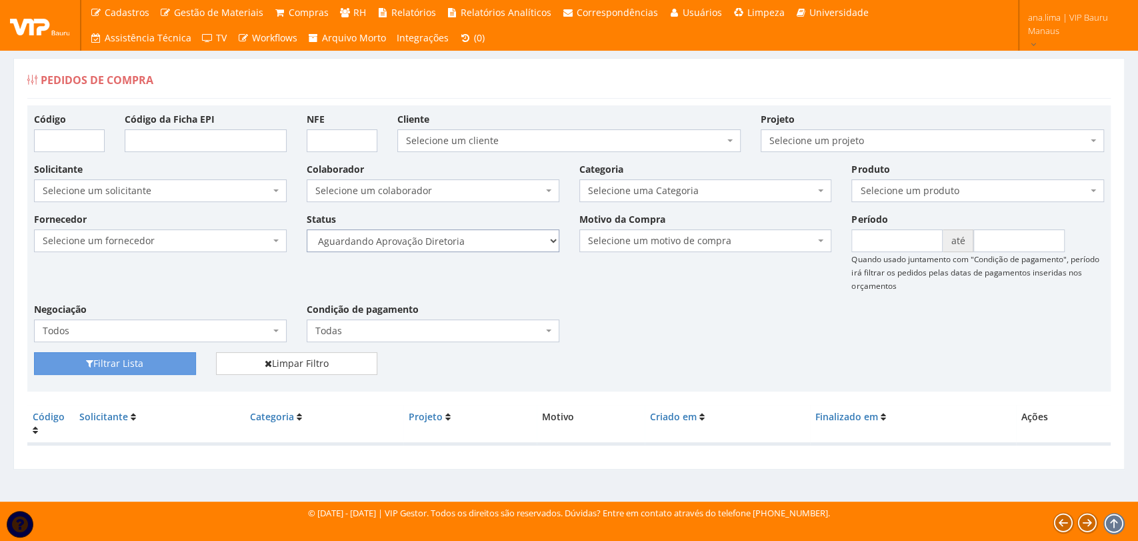
click at [475, 235] on select "Selecione um status Cancelado Aguardando Aprovação Diretoria Pedido Aprovado Ag…" at bounding box center [433, 240] width 253 height 23
click at [307, 229] on select "Selecione um status Cancelado Aguardando Aprovação Diretoria Pedido Aprovado Ag…" at bounding box center [433, 240] width 253 height 23
click at [145, 361] on button "Filtrar Lista" at bounding box center [115, 363] width 162 height 23
click at [483, 243] on select "Selecione um status Cancelado Aguardando Aprovação Diretoria Pedido Aprovado Ag…" at bounding box center [433, 240] width 253 height 23
select select "4"
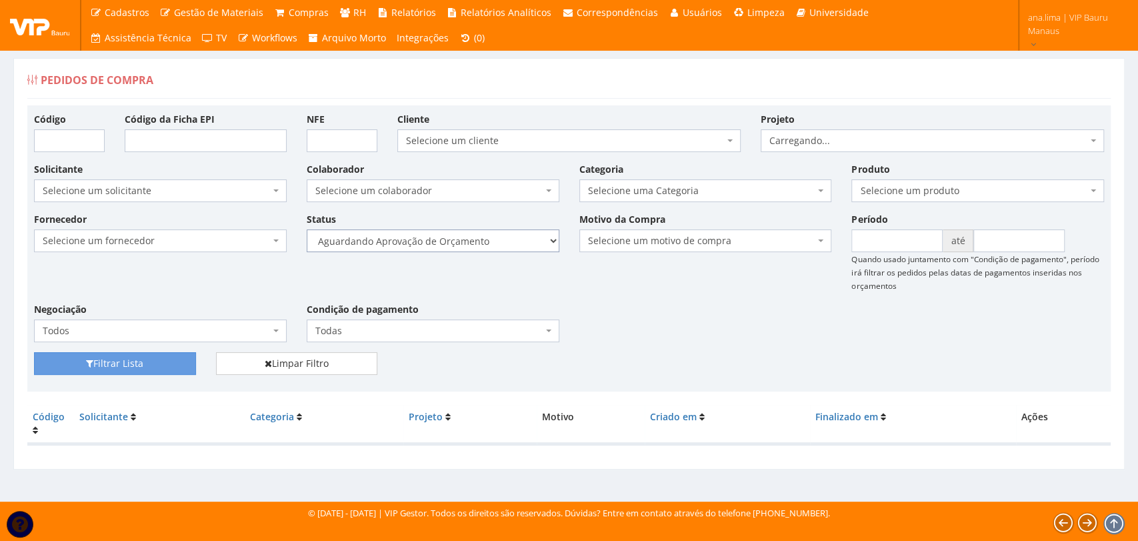
click at [307, 229] on select "Selecione um status Cancelado Aguardando Aprovação Diretoria Pedido Aprovado Ag…" at bounding box center [433, 240] width 253 height 23
click at [165, 353] on button "Filtrar Lista" at bounding box center [115, 363] width 162 height 23
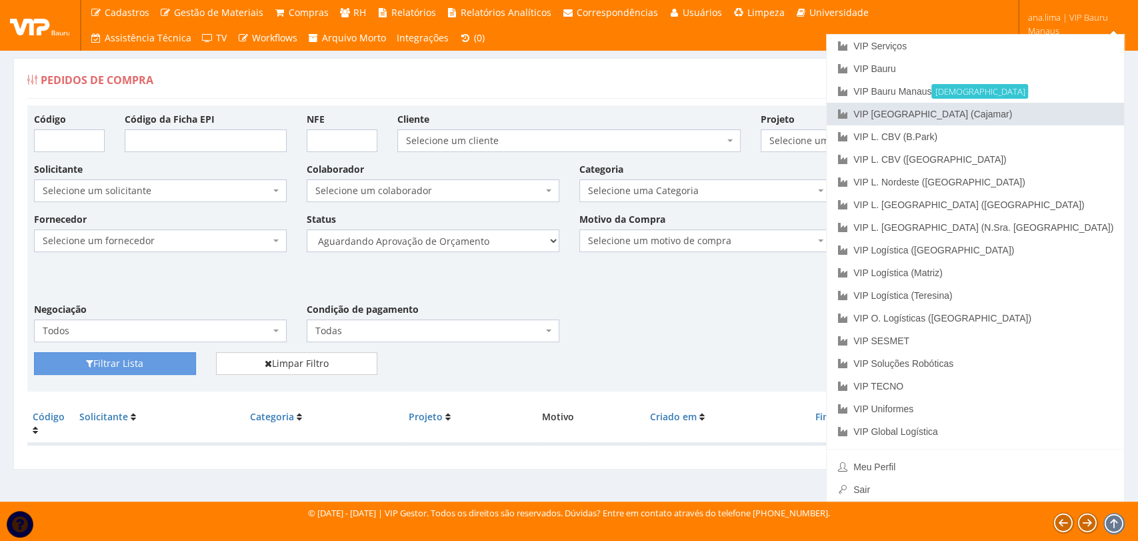
click at [1039, 117] on link "VIP [GEOGRAPHIC_DATA] (Cajamar)" at bounding box center [975, 114] width 297 height 23
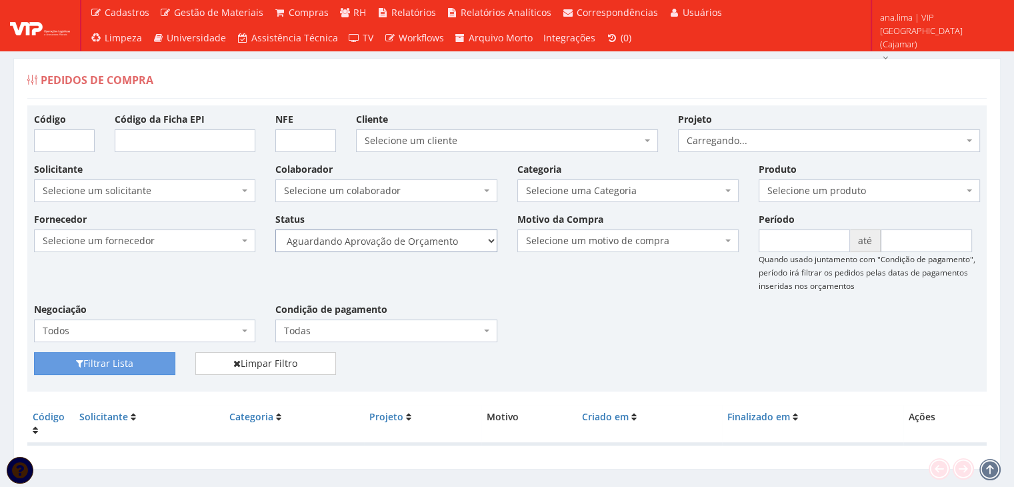
click at [424, 239] on select "Selecione um status Cancelado Aguardando Aprovação Diretoria Pedido Aprovado Ag…" at bounding box center [385, 240] width 221 height 23
select select "1"
click at [275, 229] on select "Selecione um status Cancelado Aguardando Aprovação Diretoria Pedido Aprovado Ag…" at bounding box center [385, 240] width 221 height 23
click at [125, 363] on button "Filtrar Lista" at bounding box center [104, 363] width 141 height 23
click at [440, 241] on select "Selecione um status Cancelado Aguardando Aprovação Diretoria Pedido Aprovado Ag…" at bounding box center [385, 240] width 221 height 23
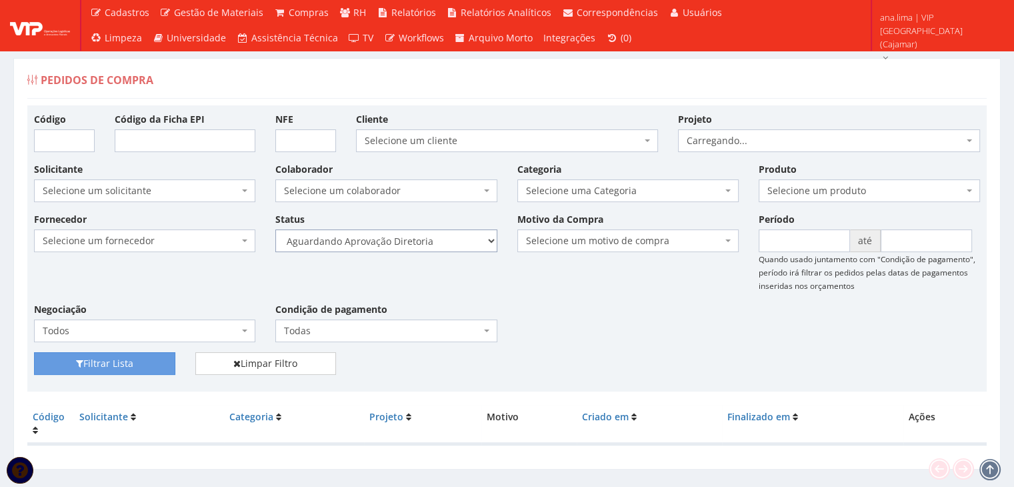
select select "4"
click at [275, 229] on select "Selecione um status Cancelado Aguardando Aprovação Diretoria Pedido Aprovado Ag…" at bounding box center [385, 240] width 221 height 23
click at [141, 361] on button "Filtrar Lista" at bounding box center [104, 363] width 141 height 23
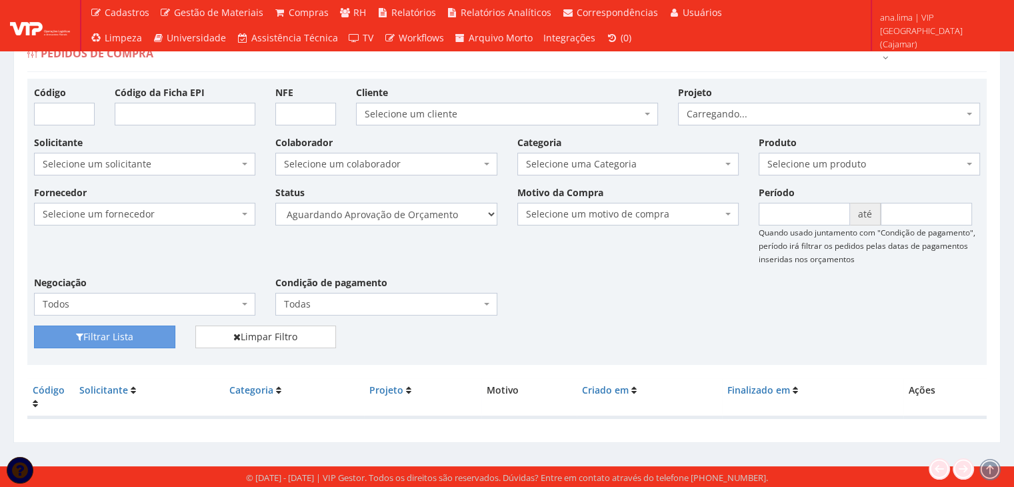
scroll to position [27, 0]
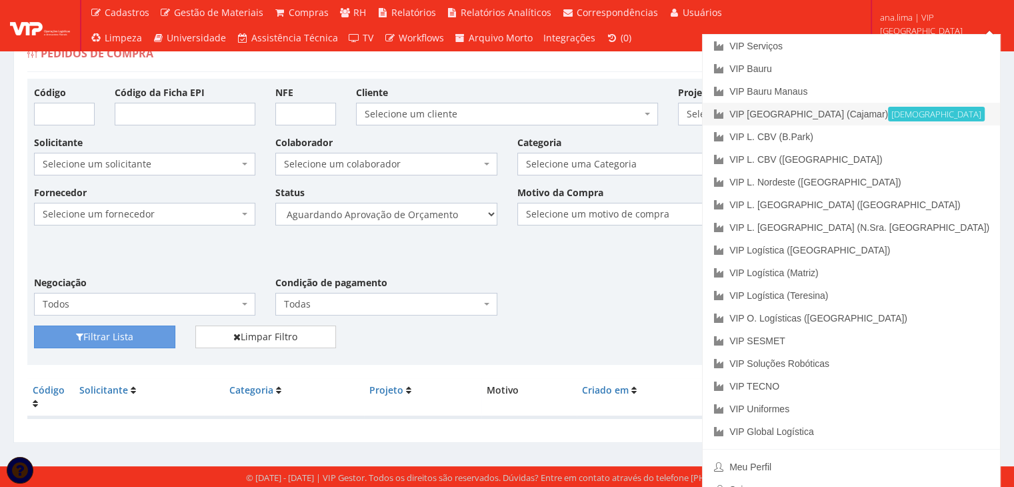
click at [929, 123] on link "VIP [GEOGRAPHIC_DATA] (Cajamar) Ativa" at bounding box center [851, 114] width 297 height 23
click at [931, 133] on link "VIP L. CBV (B.Park)" at bounding box center [851, 136] width 297 height 23
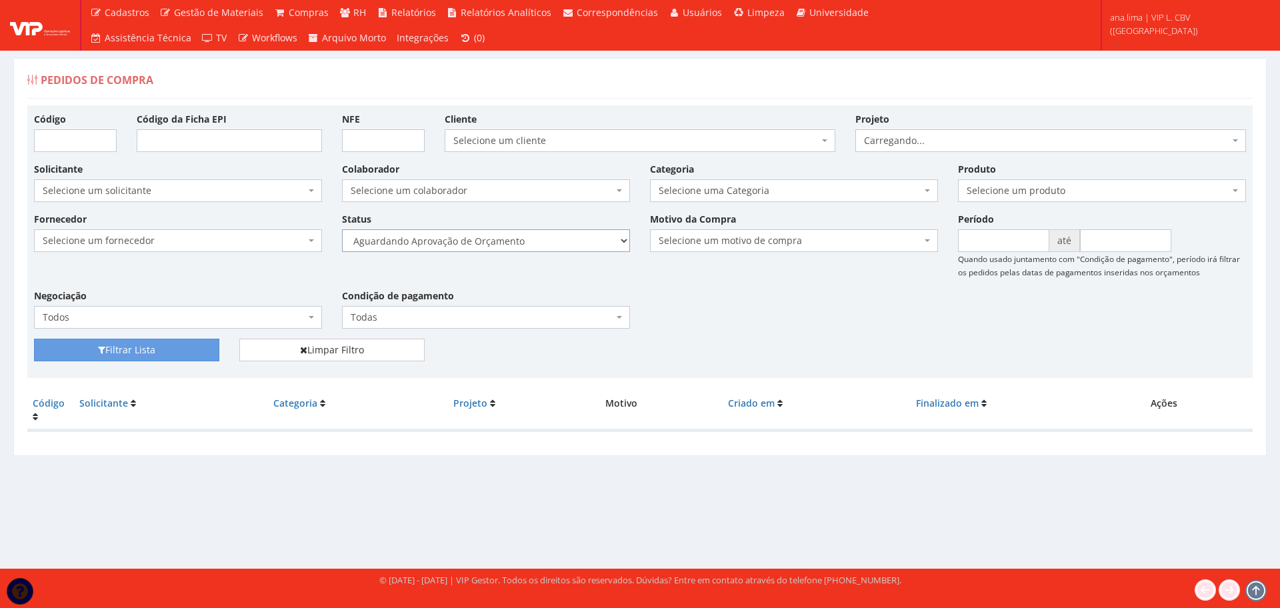
click at [544, 248] on select "Selecione um status Cancelado Aguardando Aprovação Diretoria Pedido Aprovado Ag…" at bounding box center [486, 240] width 288 height 23
select select "1"
click at [342, 229] on select "Selecione um status Cancelado Aguardando Aprovação Diretoria Pedido Aprovado Ag…" at bounding box center [486, 240] width 288 height 23
click at [104, 349] on icon "submit" at bounding box center [101, 349] width 7 height 9
drag, startPoint x: 0, startPoint y: 0, endPoint x: 517, endPoint y: 242, distance: 571.1
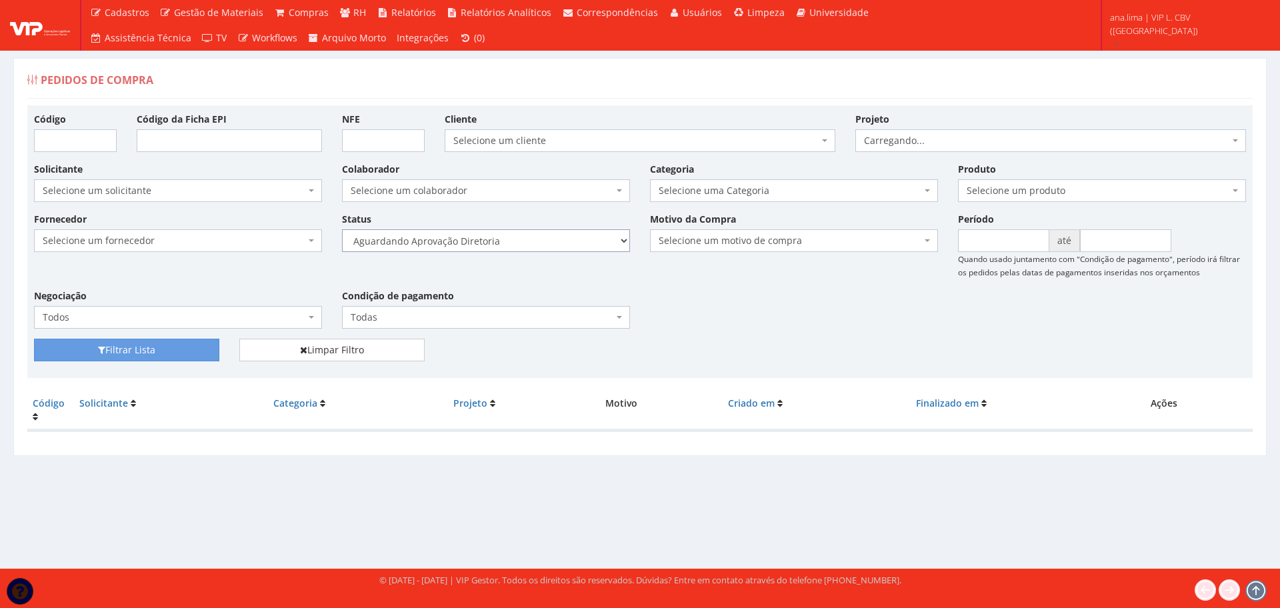
click at [517, 239] on select "Selecione um status Cancelado Aguardando Aprovação Diretoria Pedido Aprovado Ag…" at bounding box center [486, 240] width 288 height 23
select select "4"
click at [342, 229] on select "Selecione um status Cancelado Aguardando Aprovação Diretoria Pedido Aprovado Ag…" at bounding box center [486, 240] width 288 height 23
click at [194, 350] on button "Filtrar Lista" at bounding box center [126, 350] width 185 height 23
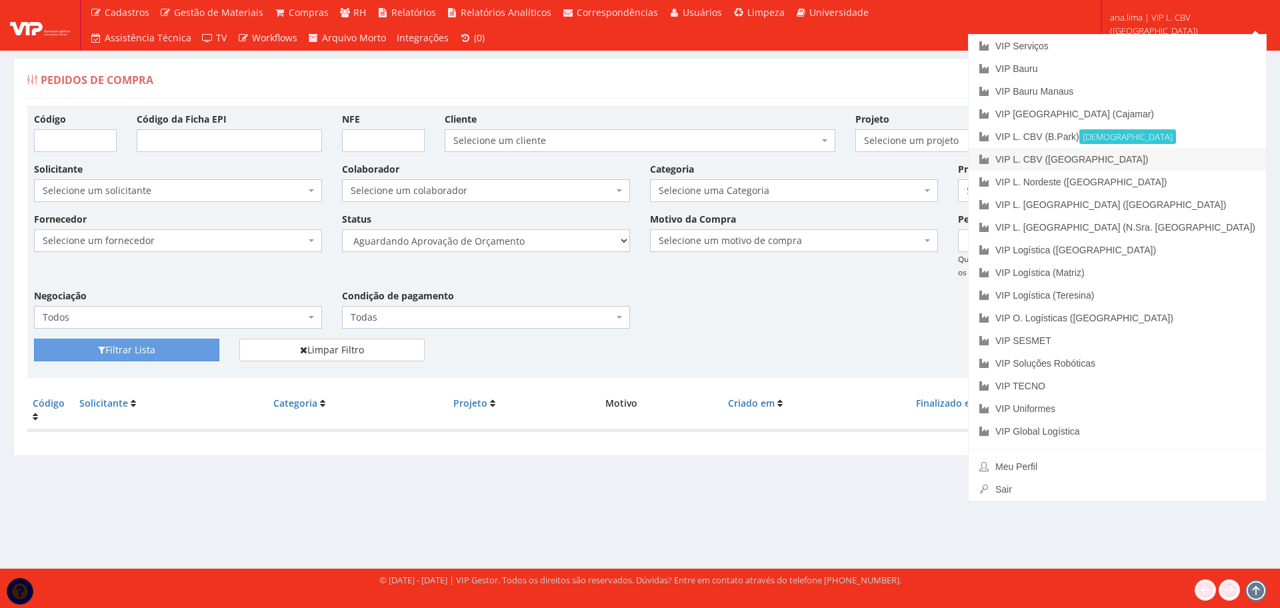
click at [1184, 157] on link "VIP L. CBV ([GEOGRAPHIC_DATA])" at bounding box center [1117, 159] width 297 height 23
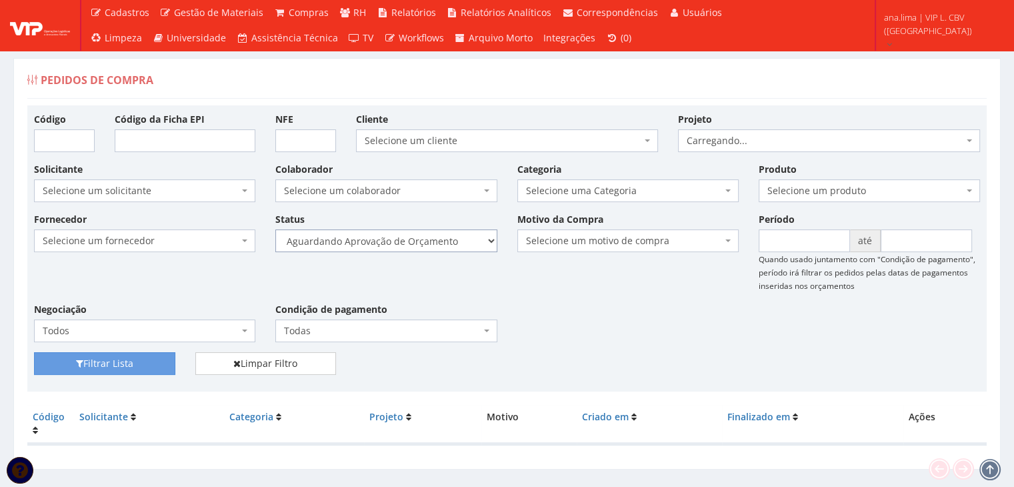
click at [431, 246] on select "Selecione um status Cancelado Aguardando Aprovação Diretoria Pedido Aprovado Ag…" at bounding box center [385, 240] width 221 height 23
select select "1"
click at [275, 229] on select "Selecione um status Cancelado Aguardando Aprovação Diretoria Pedido Aprovado Ag…" at bounding box center [385, 240] width 221 height 23
click at [138, 360] on button "Filtrar Lista" at bounding box center [104, 363] width 141 height 23
click at [421, 243] on select "Selecione um status Cancelado Aguardando Aprovação Diretoria Pedido Aprovado Ag…" at bounding box center [385, 240] width 221 height 23
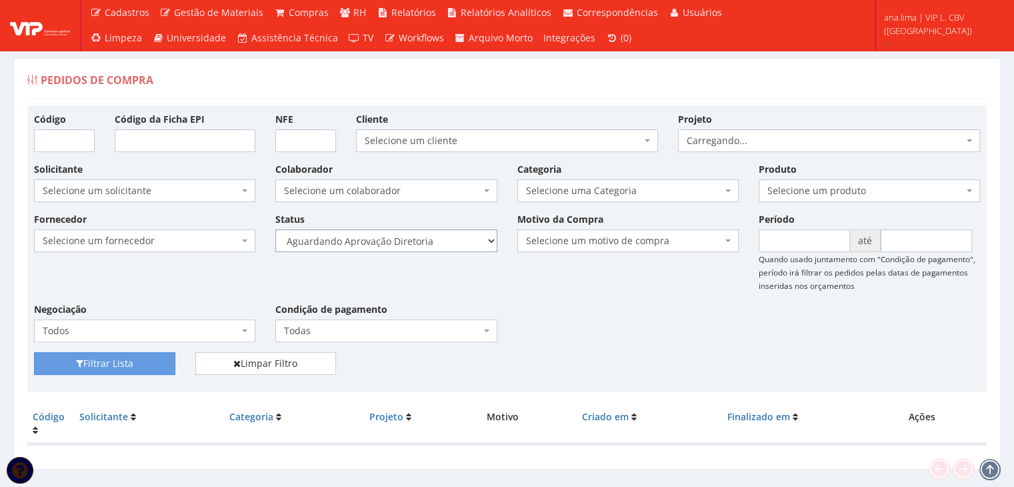
select select "4"
click at [275, 229] on select "Selecione um status Cancelado Aguardando Aprovação Diretoria Pedido Aprovado Ag…" at bounding box center [385, 240] width 221 height 23
click at [139, 369] on button "Filtrar Lista" at bounding box center [104, 363] width 141 height 23
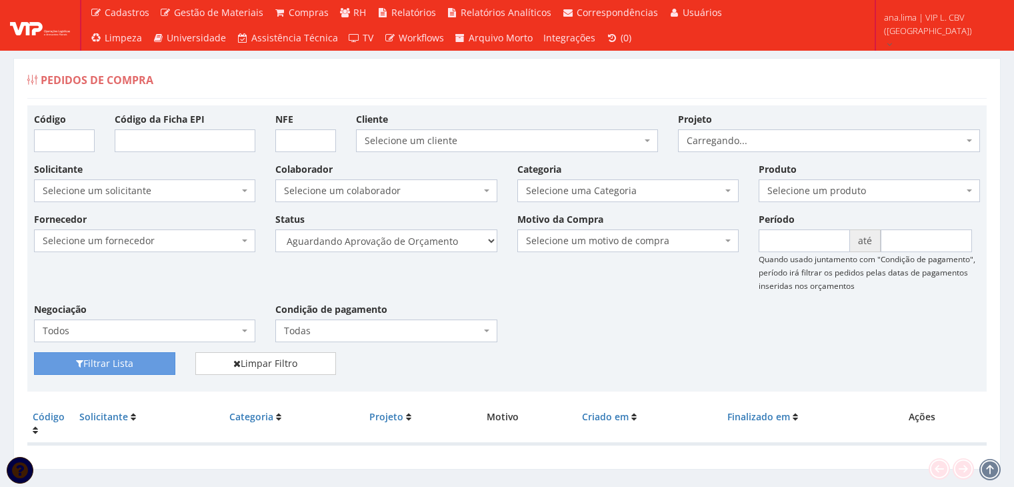
scroll to position [27, 0]
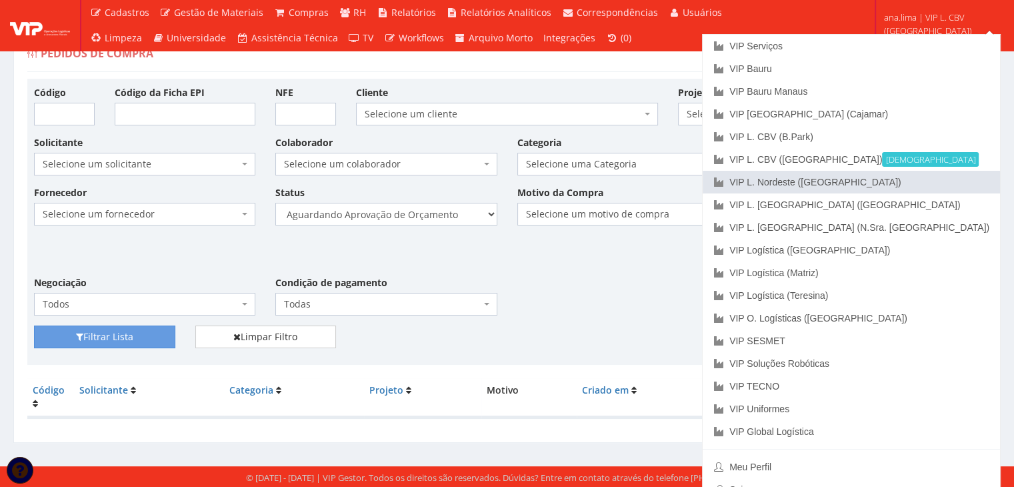
drag, startPoint x: 928, startPoint y: 181, endPoint x: 851, endPoint y: 210, distance: 82.7
click at [928, 181] on link "VIP L. Nordeste ([GEOGRAPHIC_DATA])" at bounding box center [851, 182] width 297 height 23
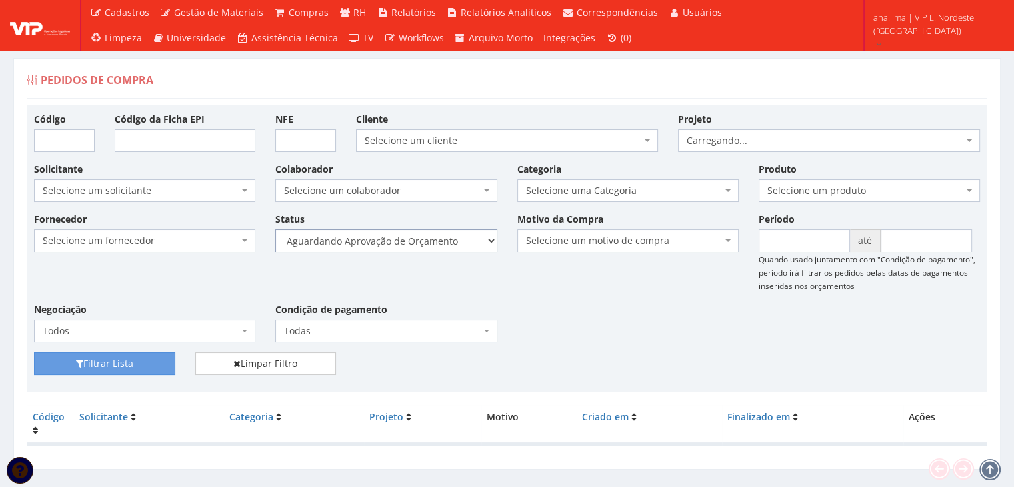
click at [433, 245] on select "Selecione um status Cancelado Aguardando Aprovação Diretoria Pedido Aprovado Ag…" at bounding box center [385, 240] width 221 height 23
select select "1"
click at [275, 229] on select "Selecione um status Cancelado Aguardando Aprovação Diretoria Pedido Aprovado Ag…" at bounding box center [385, 240] width 221 height 23
click at [147, 361] on button "Filtrar Lista" at bounding box center [104, 363] width 141 height 23
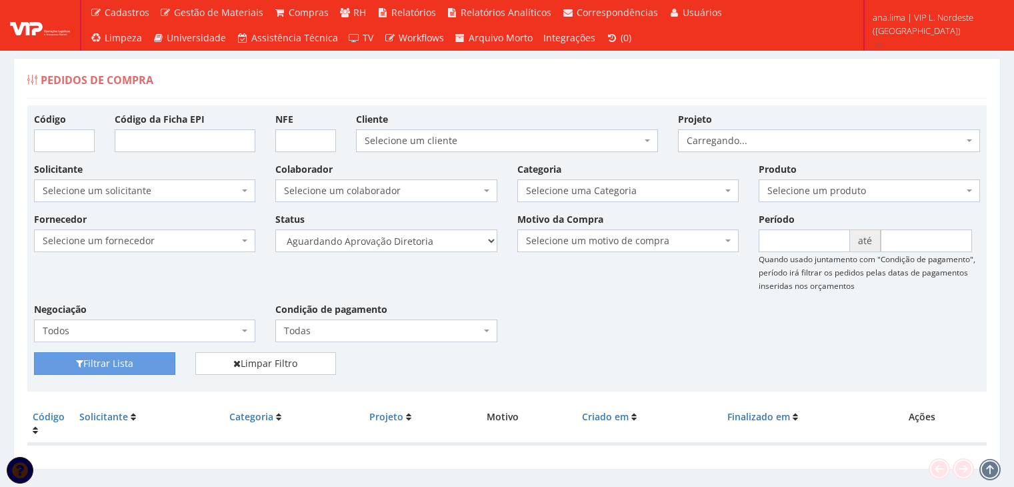
click at [445, 241] on select "Selecione um status Cancelado Aguardando Aprovação Diretoria Pedido Aprovado Ag…" at bounding box center [385, 240] width 221 height 23
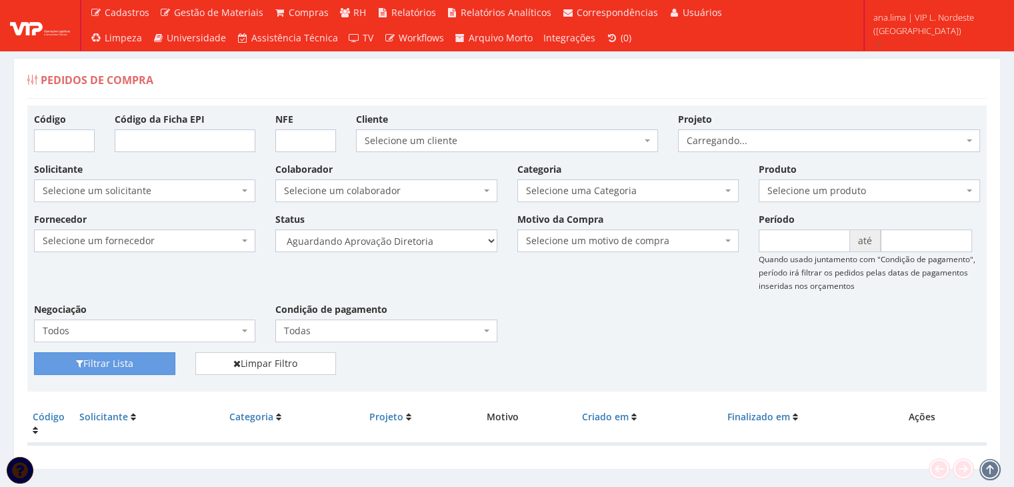
select select "4"
click at [275, 229] on select "Selecione um status Cancelado Aguardando Aprovação Diretoria Pedido Aprovado Ag…" at bounding box center [385, 240] width 221 height 23
click at [149, 362] on button "Filtrar Lista" at bounding box center [104, 363] width 141 height 23
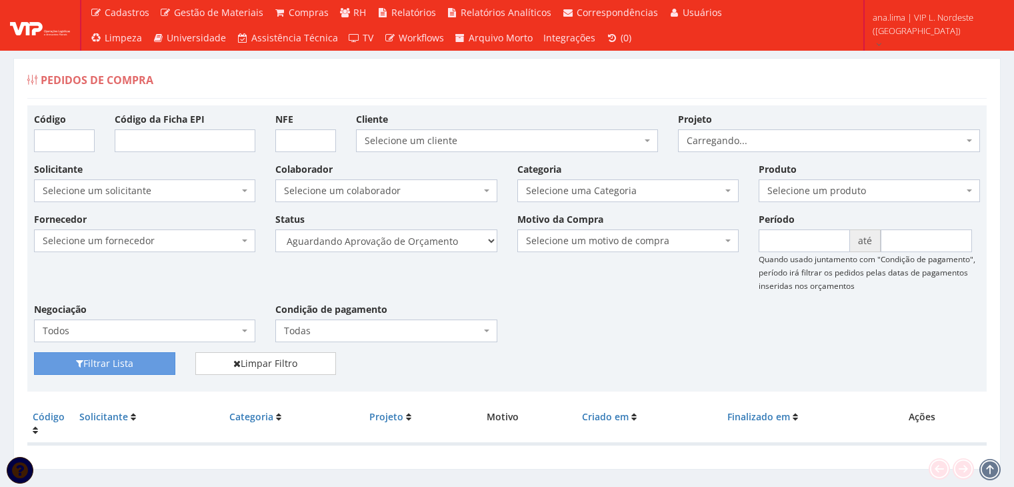
scroll to position [27, 0]
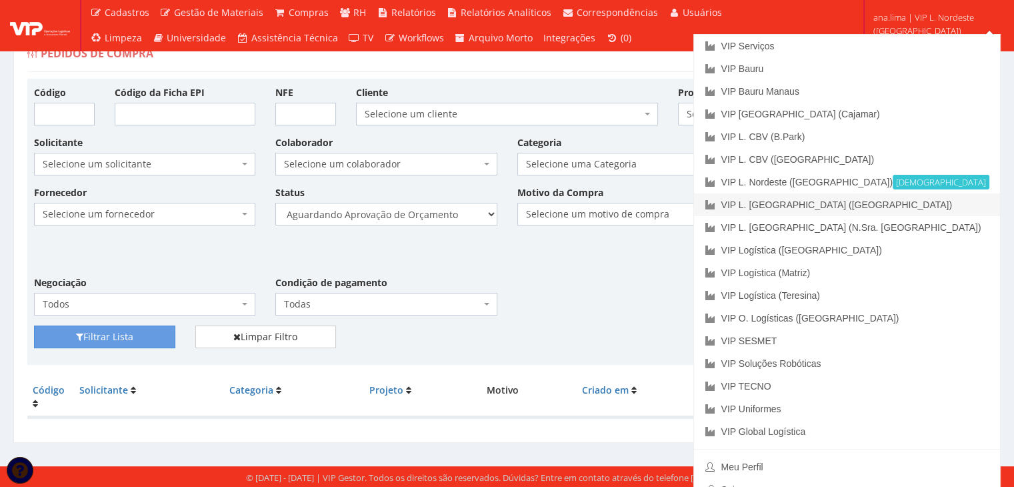
click at [949, 204] on link "VIP L. [GEOGRAPHIC_DATA] ([GEOGRAPHIC_DATA])" at bounding box center [847, 204] width 306 height 23
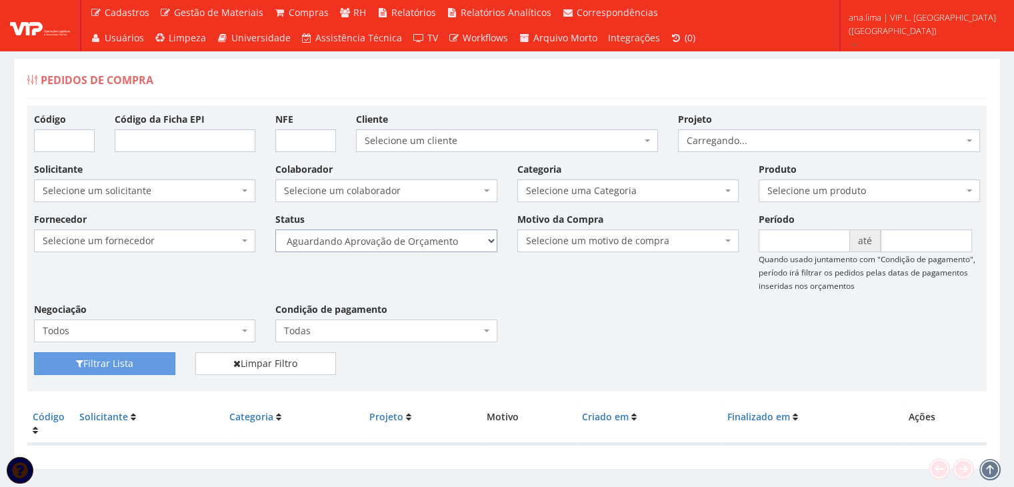
drag, startPoint x: 0, startPoint y: 0, endPoint x: 427, endPoint y: 242, distance: 491.1
click at [427, 242] on select "Selecione um status Cancelado Aguardando Aprovação Diretoria Pedido Aprovado Ag…" at bounding box center [385, 240] width 221 height 23
select select "1"
click at [275, 229] on select "Selecione um status Cancelado Aguardando Aprovação Diretoria Pedido Aprovado Ag…" at bounding box center [385, 240] width 221 height 23
click at [129, 362] on button "Filtrar Lista" at bounding box center [104, 363] width 141 height 23
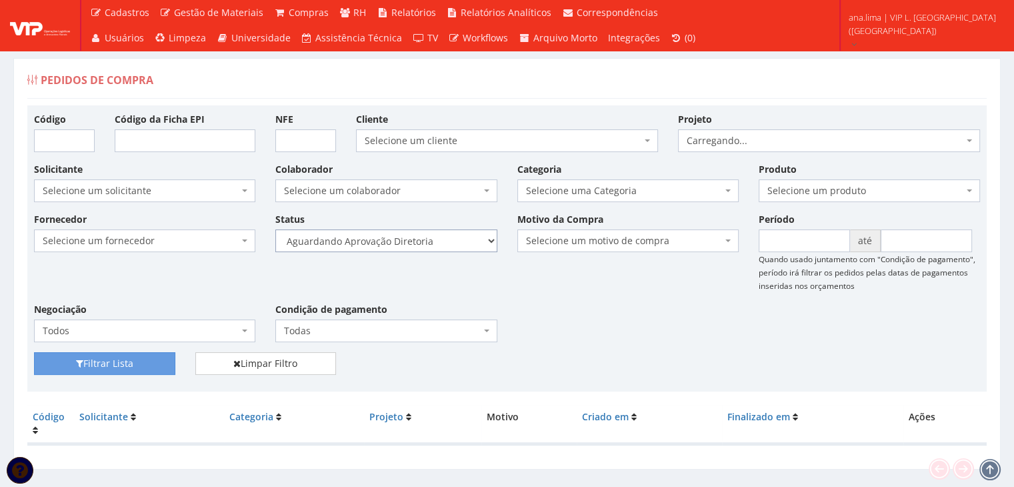
click at [447, 241] on select "Selecione um status Cancelado Aguardando Aprovação Diretoria Pedido Aprovado Ag…" at bounding box center [385, 240] width 221 height 23
select select "4"
click at [275, 229] on select "Selecione um status Cancelado Aguardando Aprovação Diretoria Pedido Aprovado Ag…" at bounding box center [385, 240] width 221 height 23
click at [143, 361] on button "Filtrar Lista" at bounding box center [104, 363] width 141 height 23
click at [421, 249] on select "Selecione um status Cancelado Aguardando Aprovação Diretoria Pedido Aprovado Ag…" at bounding box center [385, 240] width 221 height 23
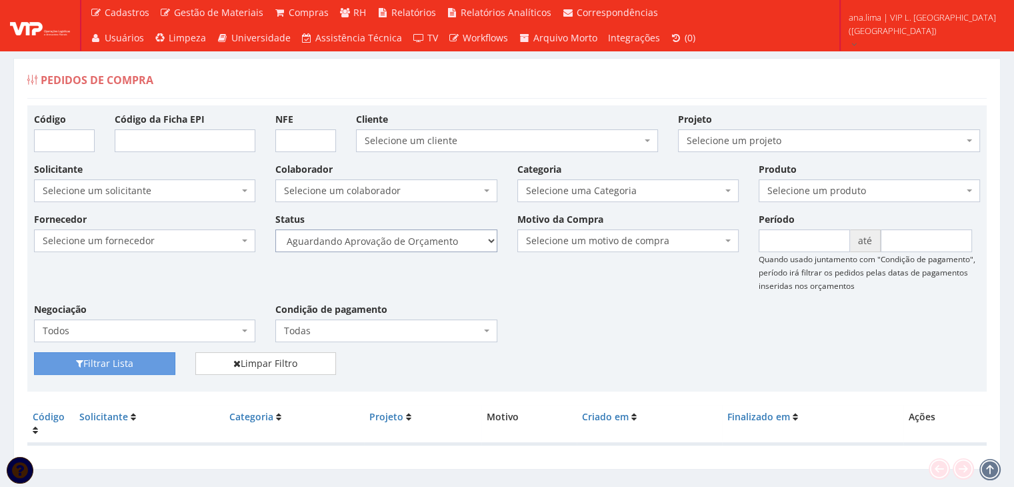
select select "1"
click at [275, 229] on select "Selecione um status Cancelado Aguardando Aprovação Diretoria Pedido Aprovado Ag…" at bounding box center [385, 240] width 221 height 23
click at [133, 359] on button "Filtrar Lista" at bounding box center [104, 363] width 141 height 23
select select "4"
click at [275, 229] on select "Selecione um status Cancelado Aguardando Aprovação Diretoria Pedido Aprovado Ag…" at bounding box center [385, 240] width 221 height 23
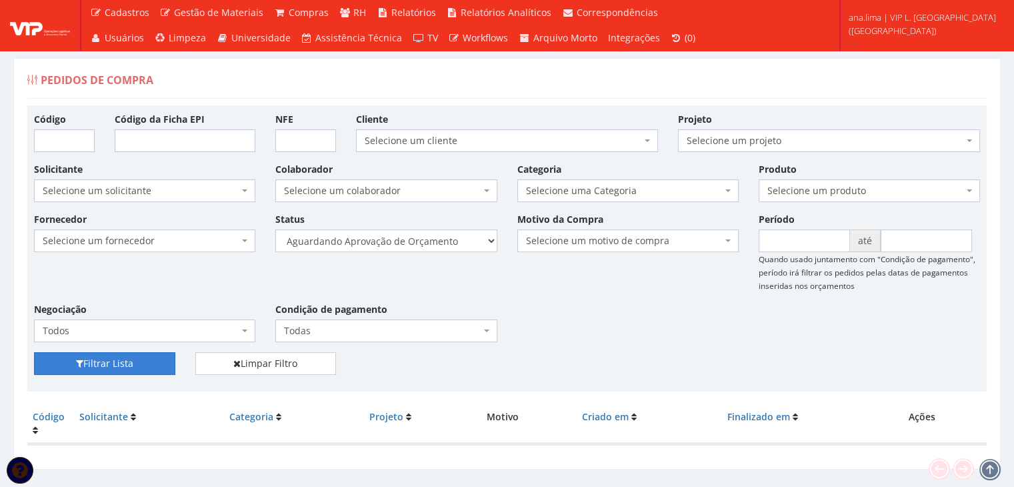
click at [128, 371] on button "Filtrar Lista" at bounding box center [104, 363] width 141 height 23
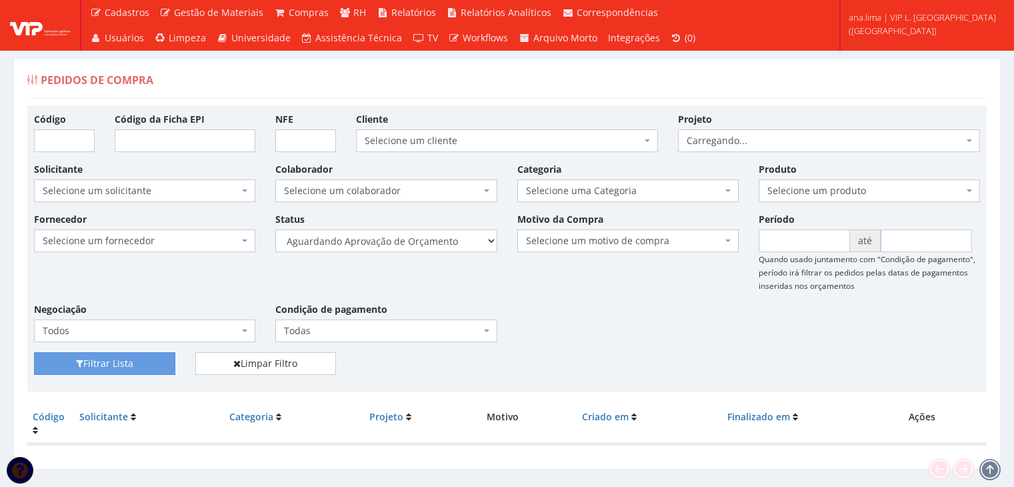
scroll to position [27, 0]
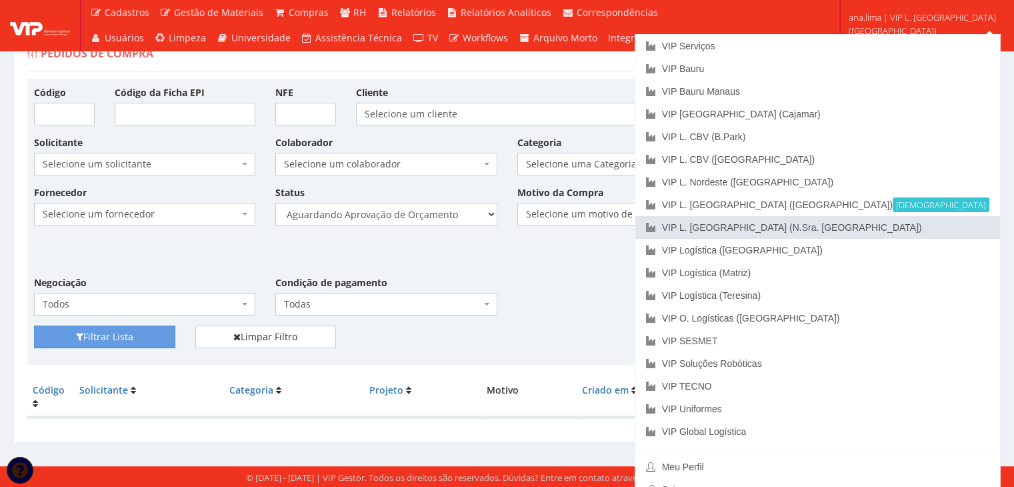
drag, startPoint x: 937, startPoint y: 225, endPoint x: 778, endPoint y: 241, distance: 160.1
click at [937, 225] on link "VIP L. [GEOGRAPHIC_DATA] (N.Sra. [GEOGRAPHIC_DATA])" at bounding box center [817, 227] width 365 height 23
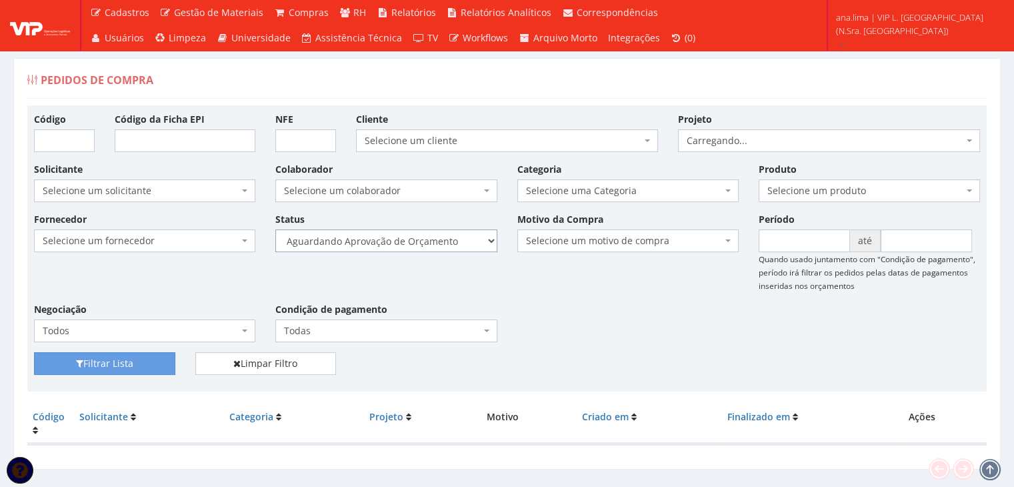
click at [438, 240] on select "Selecione um status Cancelado Aguardando Aprovação Diretoria Pedido Aprovado Ag…" at bounding box center [385, 240] width 221 height 23
select select "1"
click at [275, 229] on select "Selecione um status Cancelado Aguardando Aprovação Diretoria Pedido Aprovado Ag…" at bounding box center [385, 240] width 221 height 23
click at [156, 355] on button "Filtrar Lista" at bounding box center [104, 363] width 141 height 23
click at [421, 243] on select "Selecione um status Cancelado Aguardando Aprovação Diretoria Pedido Aprovado Ag…" at bounding box center [385, 240] width 221 height 23
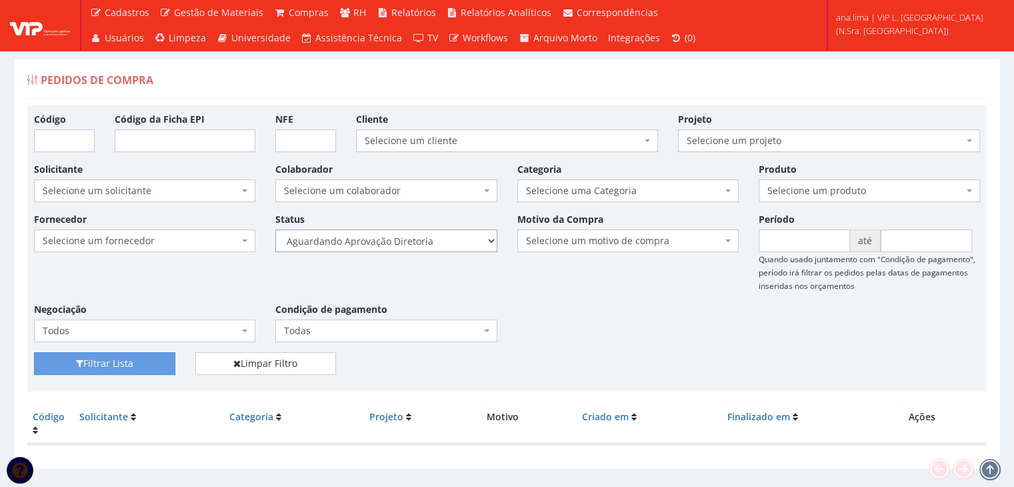
select select "4"
click at [275, 229] on select "Selecione um status Cancelado Aguardando Aprovação Diretoria Pedido Aprovado Ag…" at bounding box center [385, 240] width 221 height 23
click at [139, 364] on button "Filtrar Lista" at bounding box center [104, 363] width 141 height 23
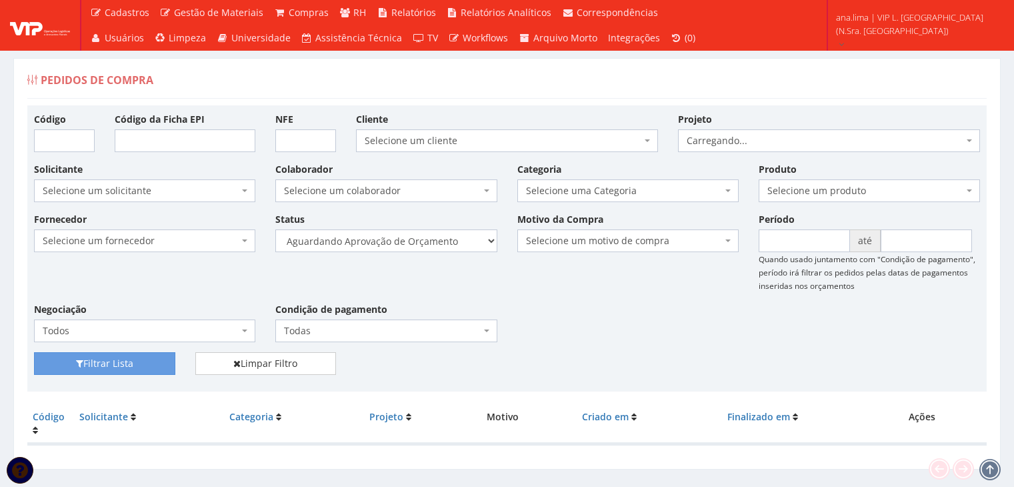
scroll to position [27, 0]
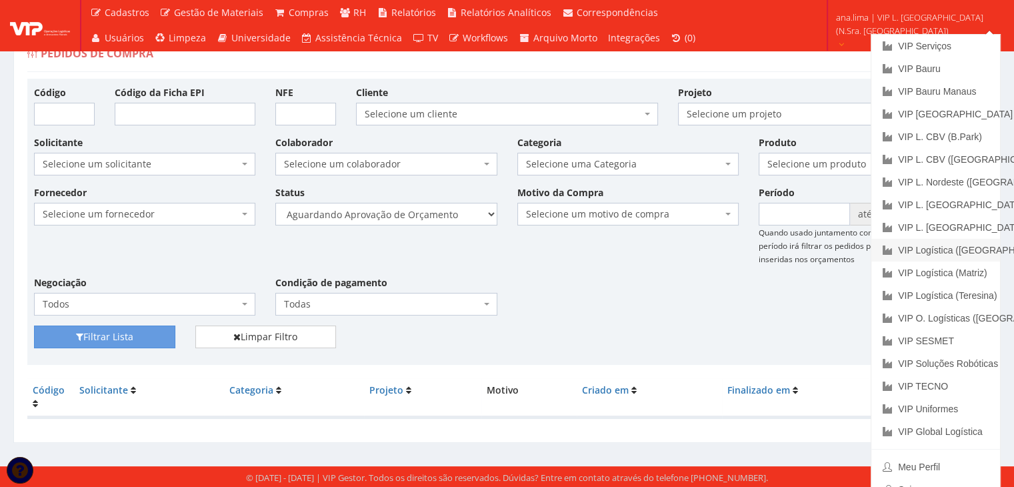
click at [951, 250] on link "VIP Logística ([GEOGRAPHIC_DATA])" at bounding box center [935, 250] width 129 height 23
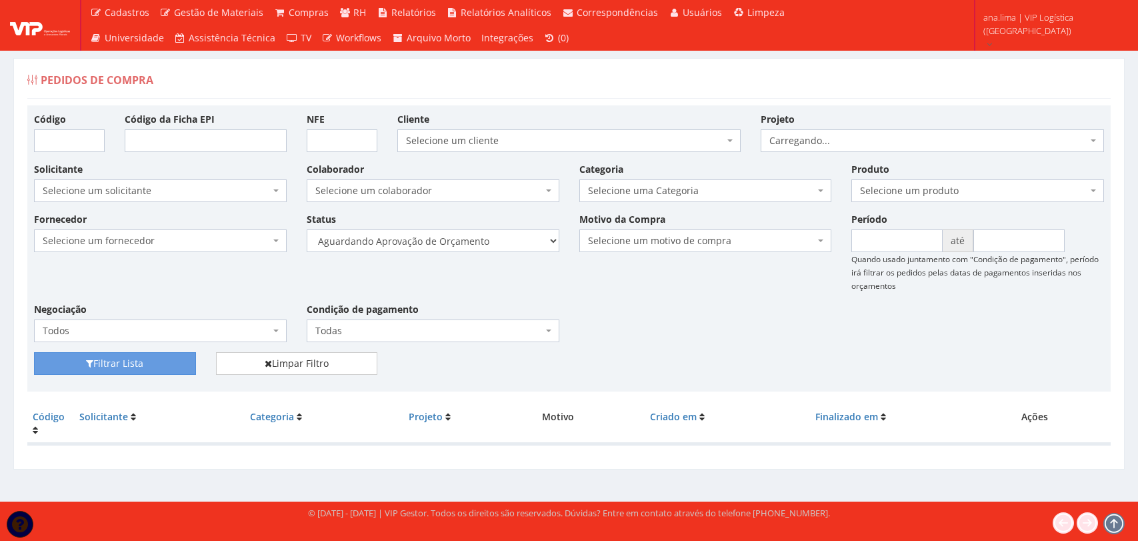
click at [495, 239] on select "Selecione um status Cancelado Aguardando Aprovação Diretoria Pedido Aprovado Ag…" at bounding box center [433, 240] width 253 height 23
select select "1"
click at [307, 229] on select "Selecione um status Cancelado Aguardando Aprovação Diretoria Pedido Aprovado Ag…" at bounding box center [433, 240] width 253 height 23
click at [155, 359] on button "Filtrar Lista" at bounding box center [115, 363] width 162 height 23
click at [439, 247] on select "Selecione um status Cancelado Aguardando Aprovação Diretoria Pedido Aprovado Ag…" at bounding box center [433, 240] width 253 height 23
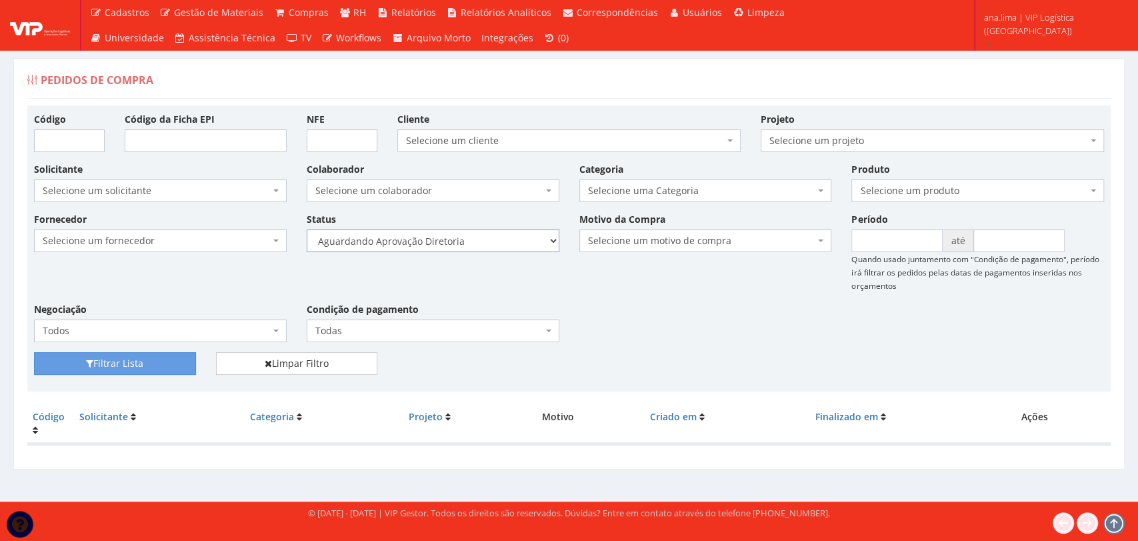
select select "4"
click at [307, 229] on select "Selecione um status Cancelado Aguardando Aprovação Diretoria Pedido Aprovado Ag…" at bounding box center [433, 240] width 253 height 23
drag, startPoint x: 167, startPoint y: 363, endPoint x: 183, endPoint y: 356, distance: 18.2
click at [167, 363] on button "Filtrar Lista" at bounding box center [115, 363] width 162 height 23
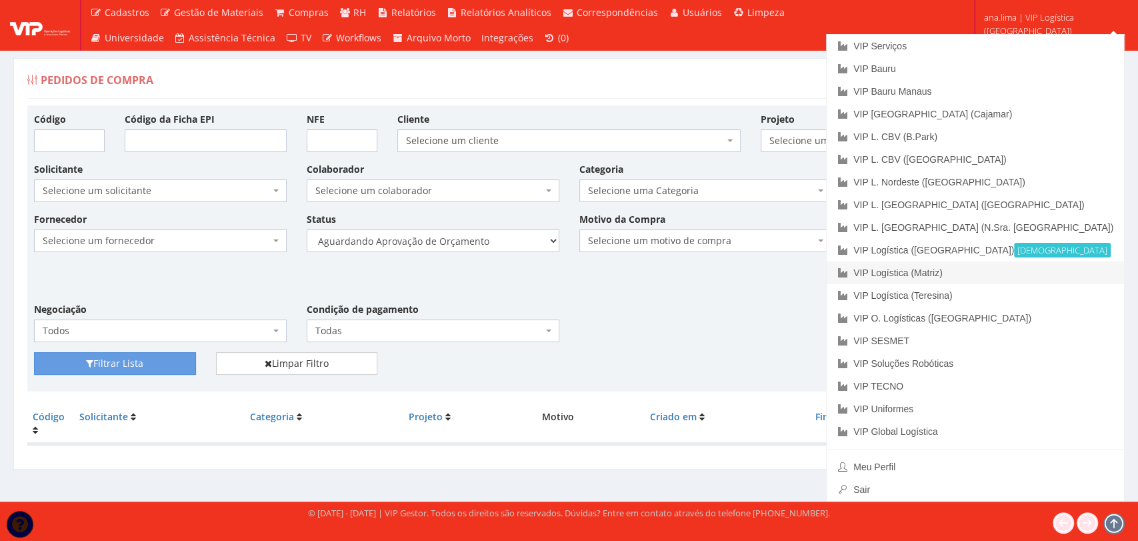
click at [1036, 267] on link "VIP Logística (Matriz)" at bounding box center [975, 272] width 297 height 23
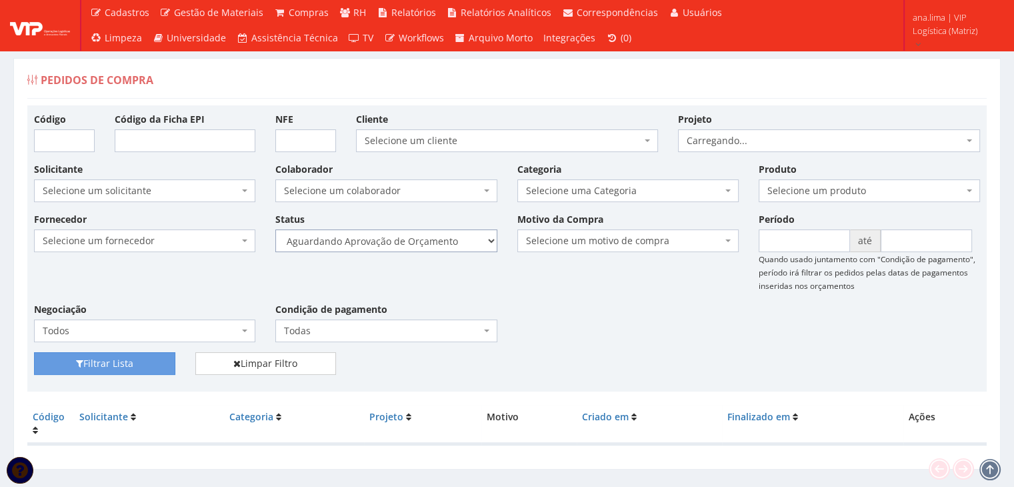
click at [432, 243] on select "Selecione um status Cancelado Aguardando Aprovação Diretoria Pedido Aprovado Ag…" at bounding box center [385, 240] width 221 height 23
select select "1"
click at [275, 229] on select "Selecione um status Cancelado Aguardando Aprovação Diretoria Pedido Aprovado Ag…" at bounding box center [385, 240] width 221 height 23
click at [138, 353] on button "Filtrar Lista" at bounding box center [104, 363] width 141 height 23
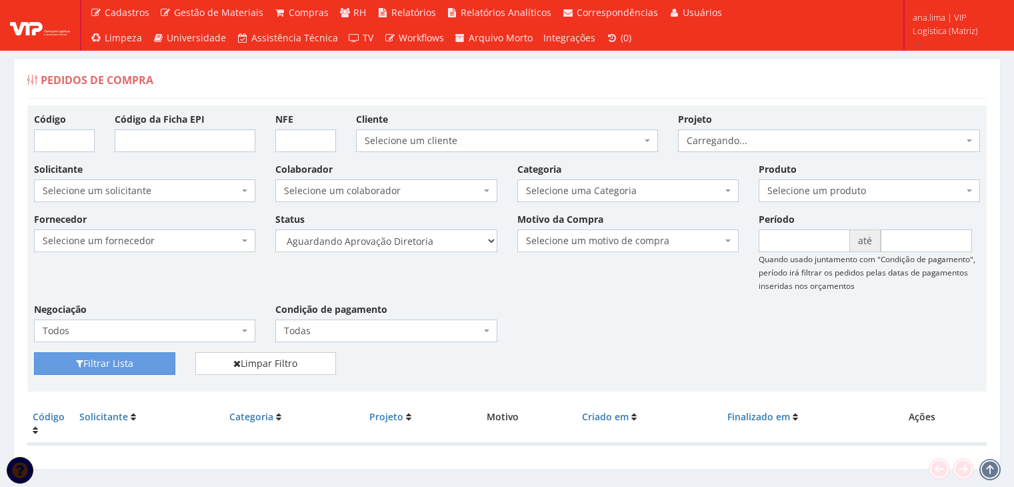
click at [435, 238] on select "Selecione um status Cancelado Aguardando Aprovação Diretoria Pedido Aprovado Ag…" at bounding box center [385, 240] width 221 height 23
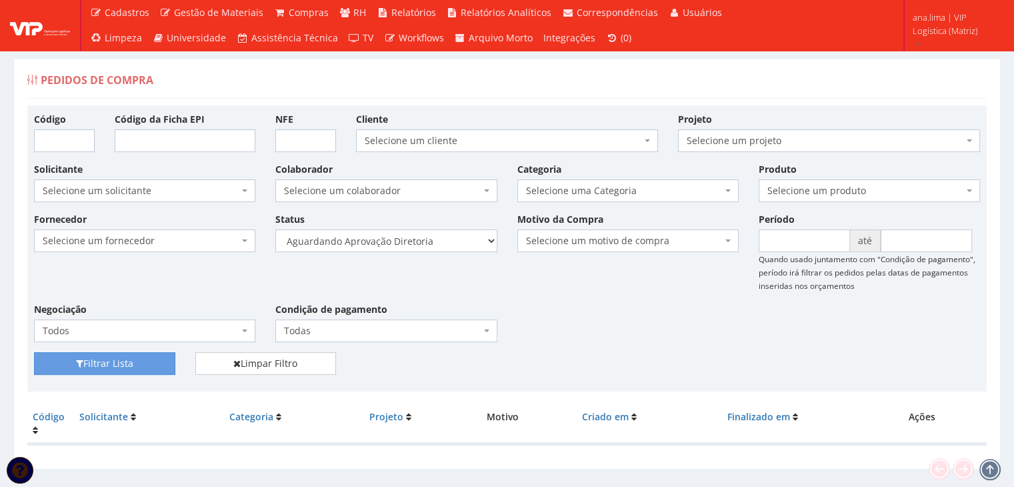
select select "4"
click at [275, 229] on select "Selecione um status Cancelado Aguardando Aprovação Diretoria Pedido Aprovado Ag…" at bounding box center [385, 240] width 221 height 23
click at [141, 364] on button "Filtrar Lista" at bounding box center [104, 363] width 141 height 23
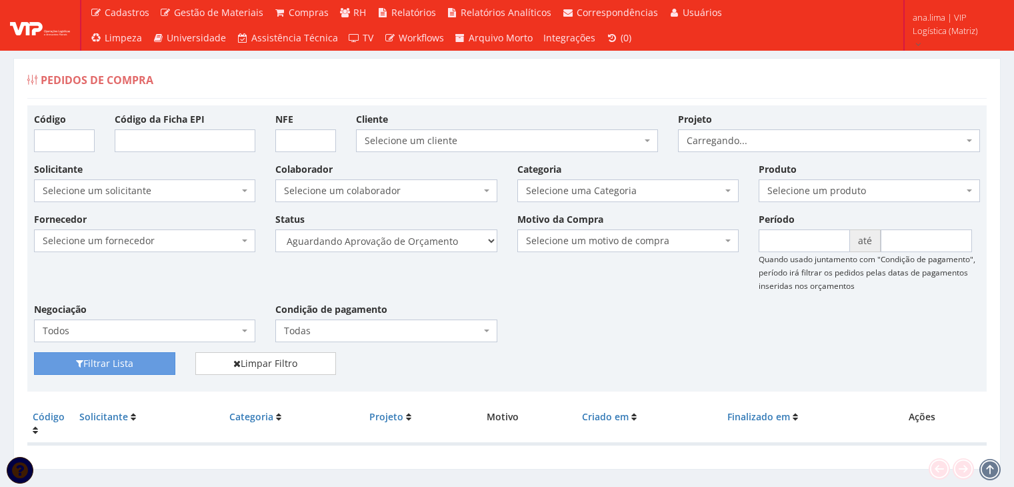
scroll to position [27, 0]
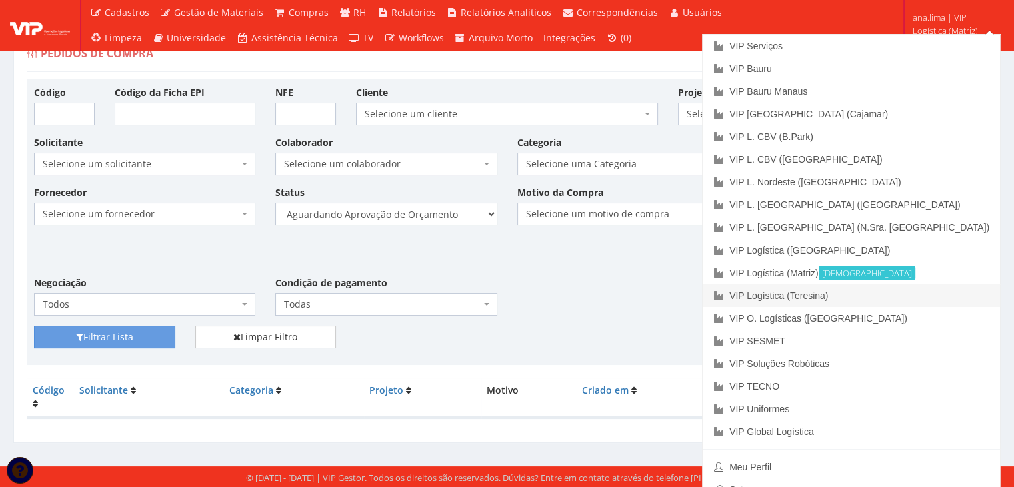
click at [947, 292] on link "VIP Logística (Teresina)" at bounding box center [851, 295] width 297 height 23
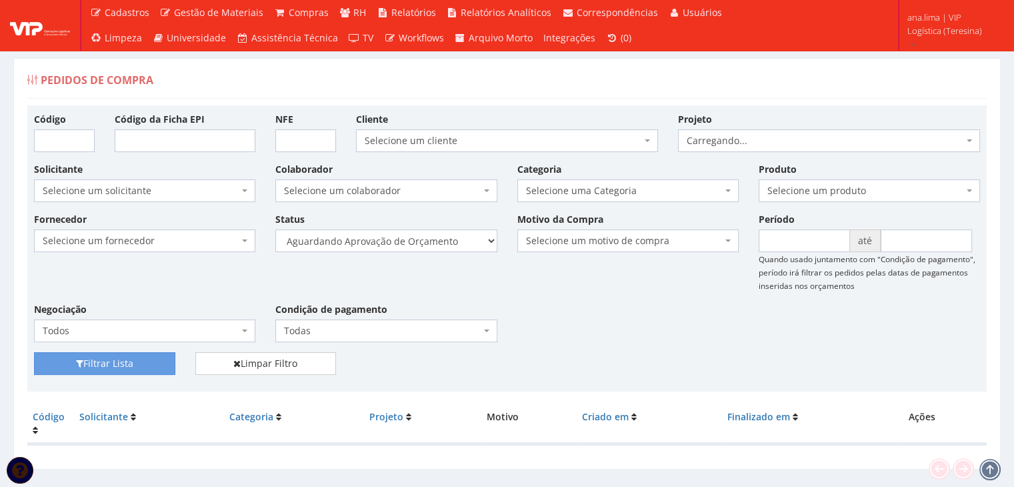
click at [445, 233] on select "Selecione um status Cancelado Aguardando Aprovação Diretoria Pedido Aprovado Ag…" at bounding box center [385, 240] width 221 height 23
select select "1"
click at [275, 229] on select "Selecione um status Cancelado Aguardando Aprovação Diretoria Pedido Aprovado Ag…" at bounding box center [385, 240] width 221 height 23
click at [153, 358] on button "Filtrar Lista" at bounding box center [104, 363] width 141 height 23
drag, startPoint x: 0, startPoint y: 0, endPoint x: 443, endPoint y: 247, distance: 507.0
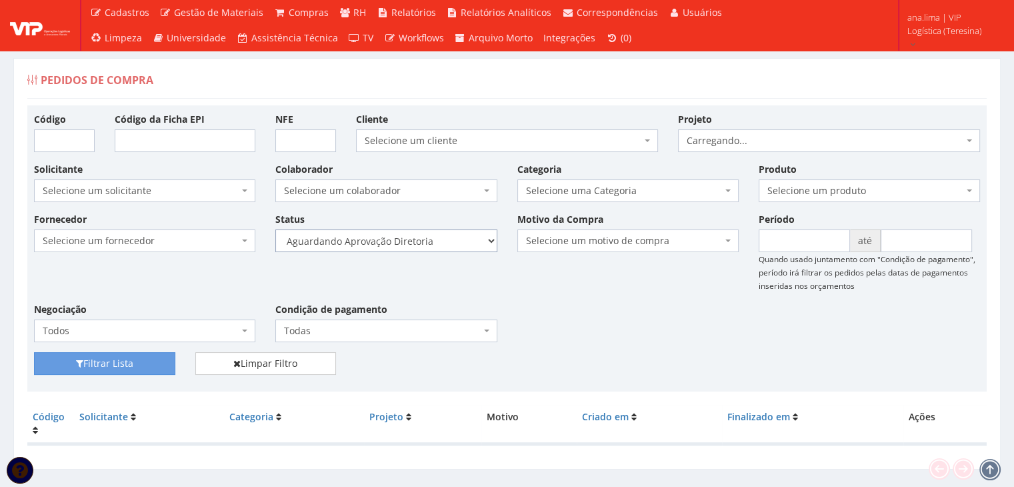
click at [443, 247] on select "Selecione um status Cancelado Aguardando Aprovação Diretoria Pedido Aprovado Ag…" at bounding box center [385, 240] width 221 height 23
select select "4"
click at [275, 229] on select "Selecione um status Cancelado Aguardando Aprovação Diretoria Pedido Aprovado Ag…" at bounding box center [385, 240] width 221 height 23
click at [150, 366] on button "Filtrar Lista" at bounding box center [104, 363] width 141 height 23
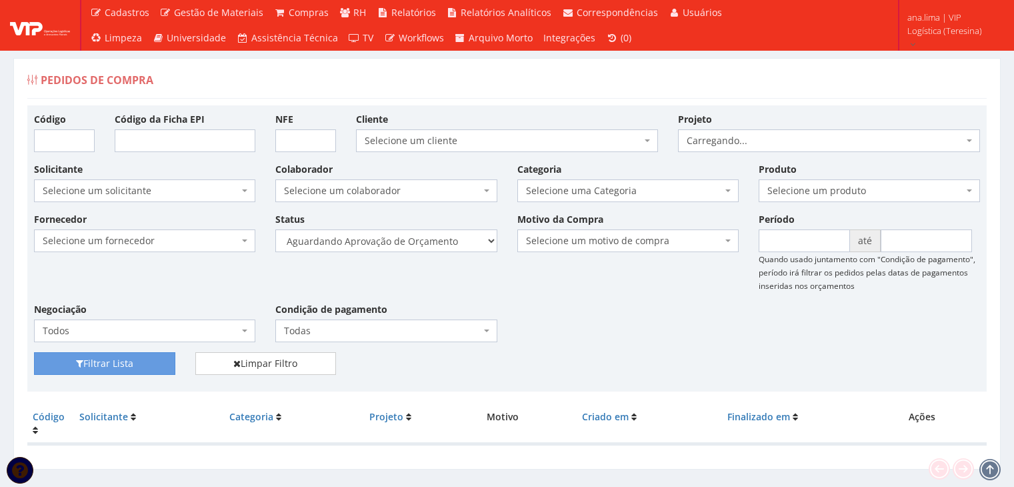
scroll to position [27, 0]
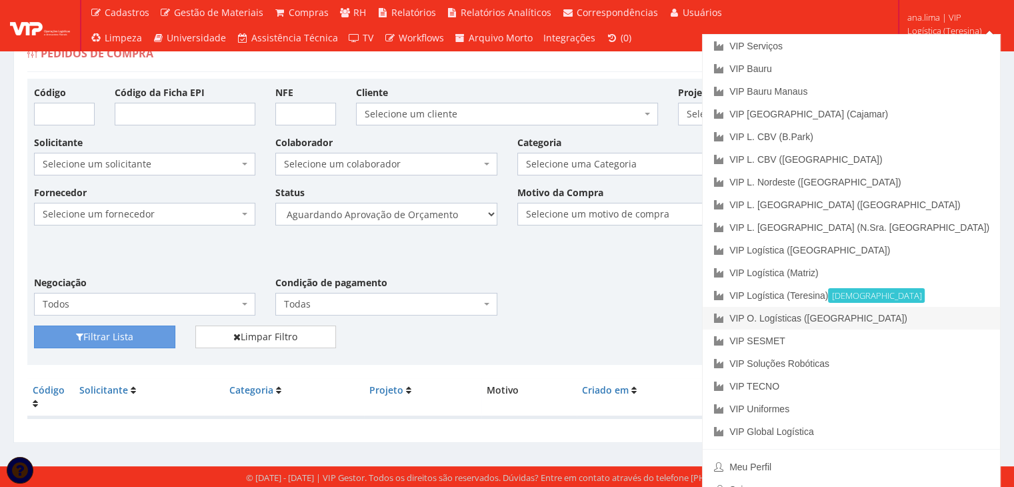
click at [920, 318] on link "VIP O. Logísticas ([GEOGRAPHIC_DATA])" at bounding box center [851, 318] width 297 height 23
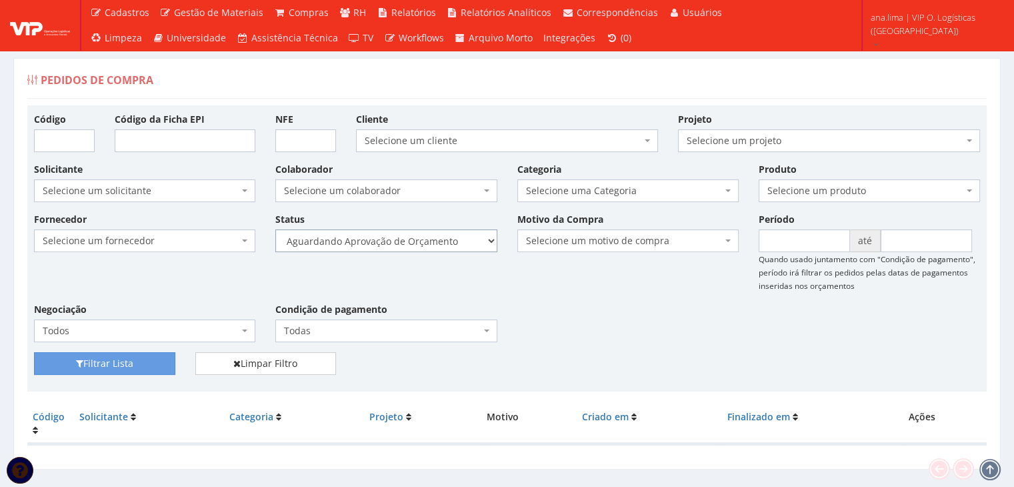
click at [434, 242] on select "Selecione um status Cancelado Aguardando Aprovação Diretoria Pedido Aprovado Ag…" at bounding box center [385, 240] width 221 height 23
select select "1"
click at [275, 229] on select "Selecione um status Cancelado Aguardando Aprovação Diretoria Pedido Aprovado Ag…" at bounding box center [385, 240] width 221 height 23
click at [94, 365] on button "Filtrar Lista" at bounding box center [104, 363] width 141 height 23
drag, startPoint x: 0, startPoint y: 0, endPoint x: 431, endPoint y: 249, distance: 497.3
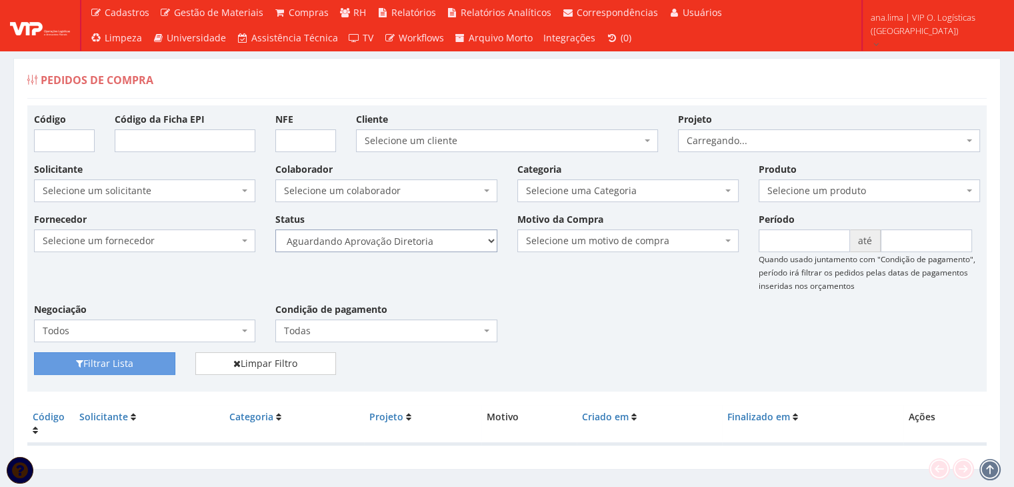
click at [432, 239] on select "Selecione um status Cancelado Aguardando Aprovação Diretoria Pedido Aprovado Ag…" at bounding box center [385, 240] width 221 height 23
select select "4"
click at [275, 229] on select "Selecione um status Cancelado Aguardando Aprovação Diretoria Pedido Aprovado Ag…" at bounding box center [385, 240] width 221 height 23
click at [114, 361] on button "Filtrar Lista" at bounding box center [104, 363] width 141 height 23
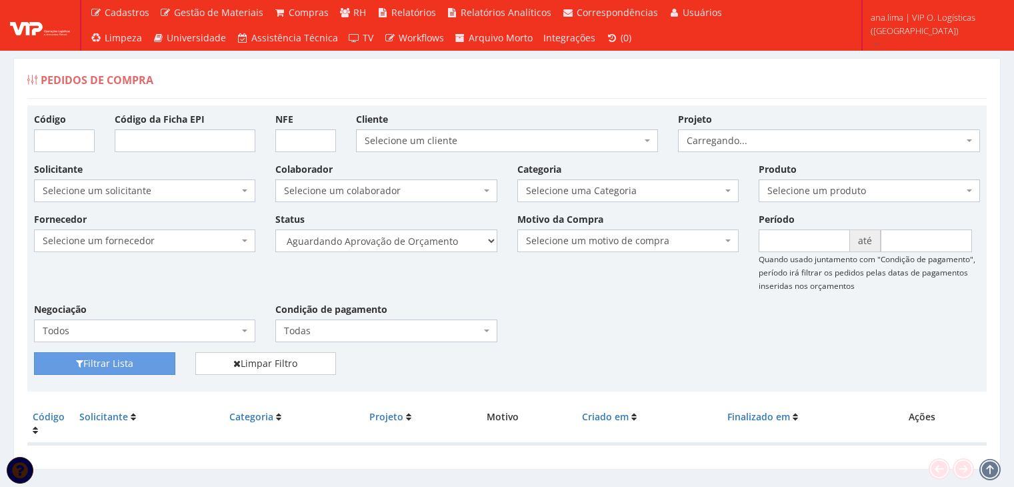
scroll to position [27, 0]
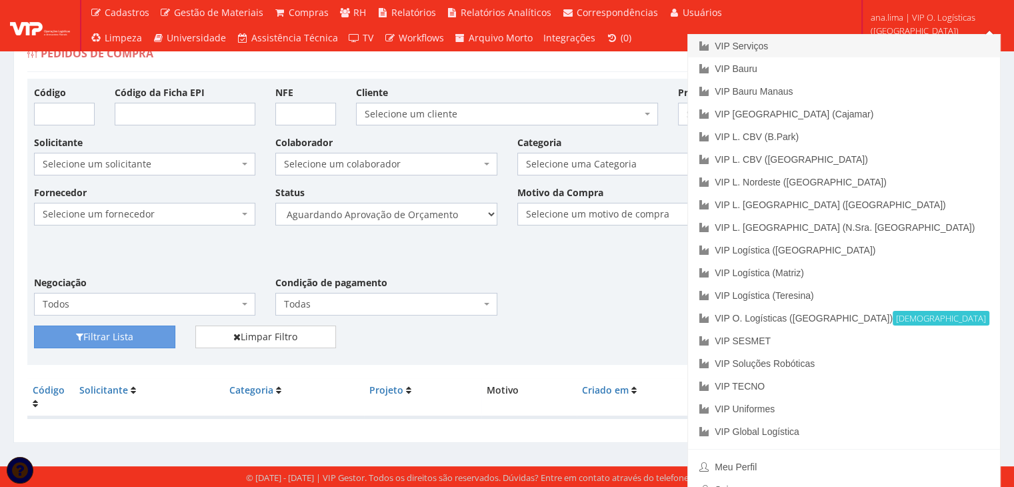
click at [871, 48] on link "VIP Serviços" at bounding box center [844, 46] width 312 height 23
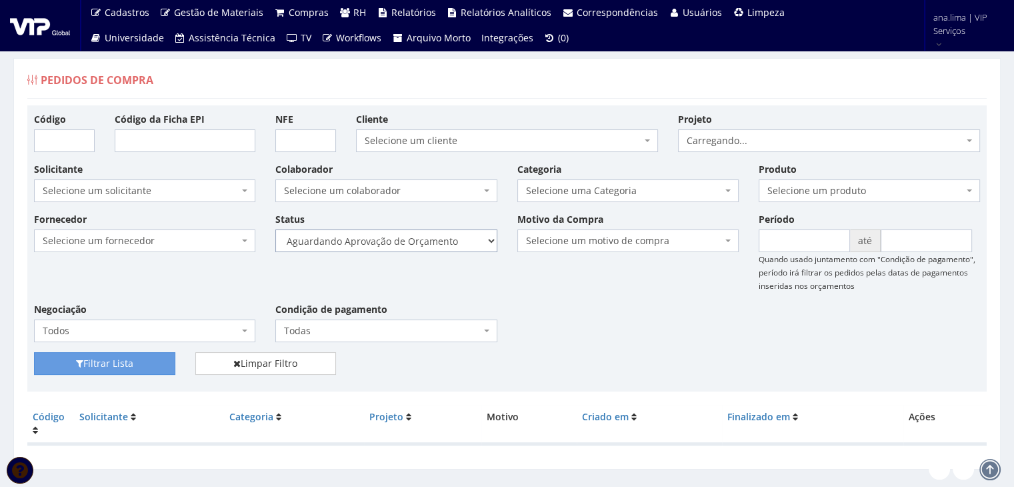
click at [468, 242] on select "Selecione um status Cancelado Aguardando Aprovação Diretoria Pedido Aprovado Ag…" at bounding box center [385, 240] width 221 height 23
select select "1"
click at [275, 229] on select "Selecione um status Cancelado Aguardando Aprovação Diretoria Pedido Aprovado Ag…" at bounding box center [385, 240] width 221 height 23
click at [154, 357] on button "Filtrar Lista" at bounding box center [104, 363] width 141 height 23
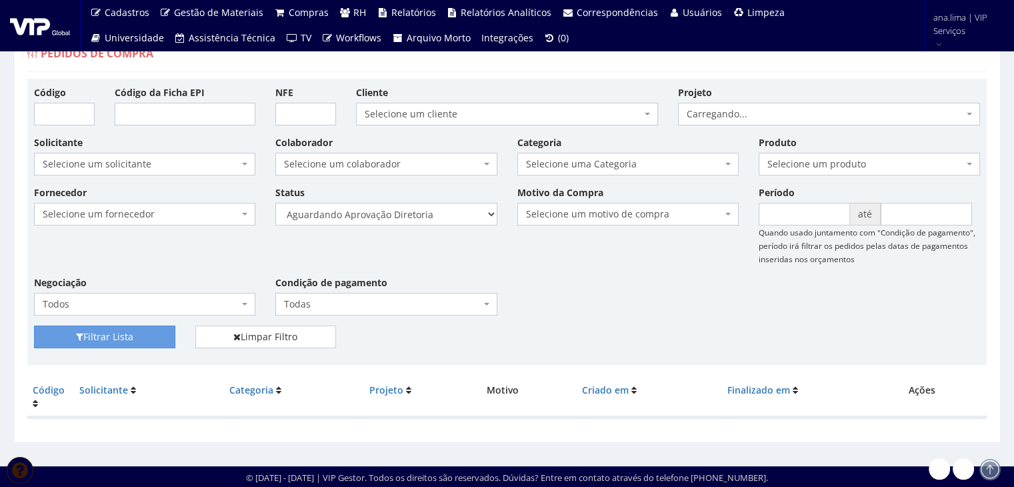
scroll to position [27, 0]
click at [437, 213] on select "Selecione um status Cancelado Aguardando Aprovação Diretoria Pedido Aprovado Ag…" at bounding box center [385, 214] width 221 height 23
select select "4"
click at [275, 203] on select "Selecione um status Cancelado Aguardando Aprovação Diretoria Pedido Aprovado Ag…" at bounding box center [385, 214] width 221 height 23
click at [142, 339] on button "Filtrar Lista" at bounding box center [104, 336] width 141 height 23
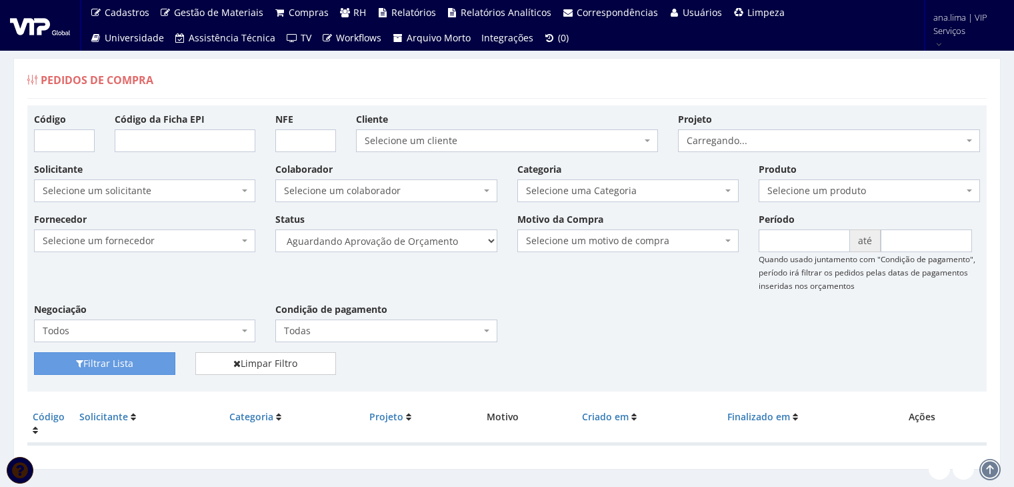
scroll to position [27, 0]
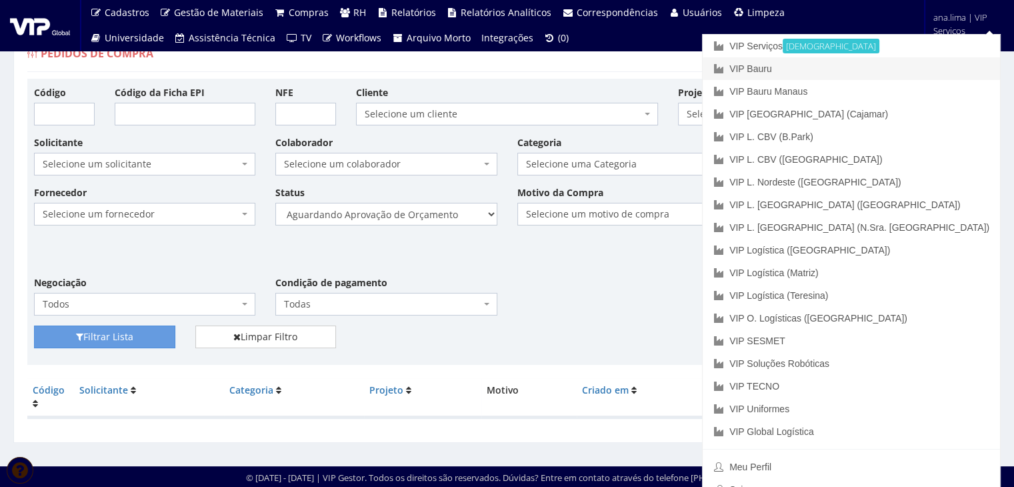
click at [914, 71] on link "VIP Bauru" at bounding box center [851, 68] width 297 height 23
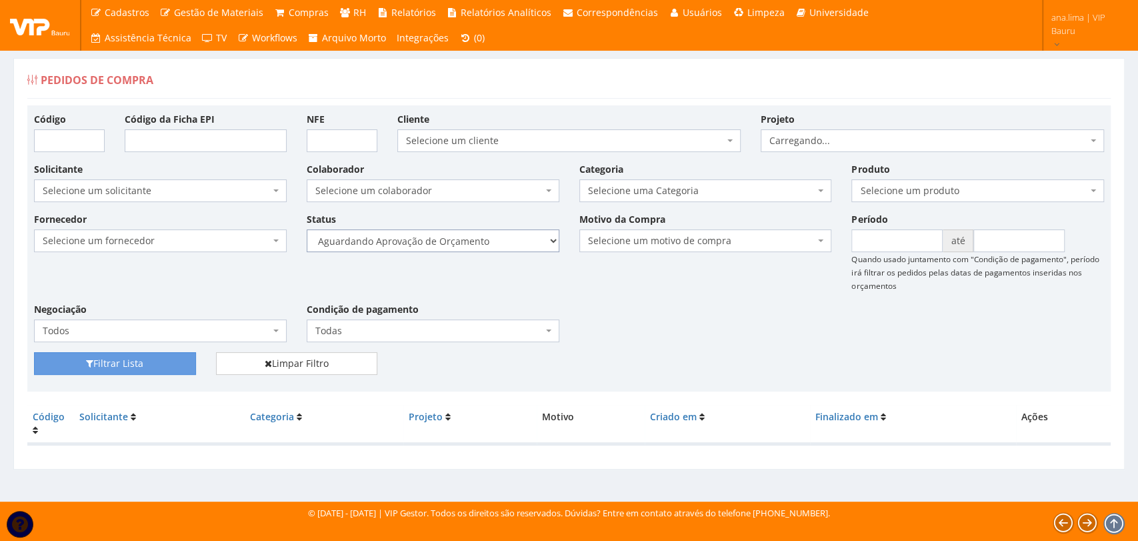
click at [479, 245] on select "Selecione um status Cancelado Aguardando Aprovação Diretoria Pedido Aprovado Ag…" at bounding box center [433, 240] width 253 height 23
select select "1"
click at [307, 229] on select "Selecione um status Cancelado Aguardando Aprovação Diretoria Pedido Aprovado Ag…" at bounding box center [433, 240] width 253 height 23
click at [178, 356] on button "Filtrar Lista" at bounding box center [115, 363] width 162 height 23
click at [473, 243] on select "Selecione um status Cancelado Aguardando Aprovação Diretoria Pedido Aprovado Ag…" at bounding box center [433, 240] width 253 height 23
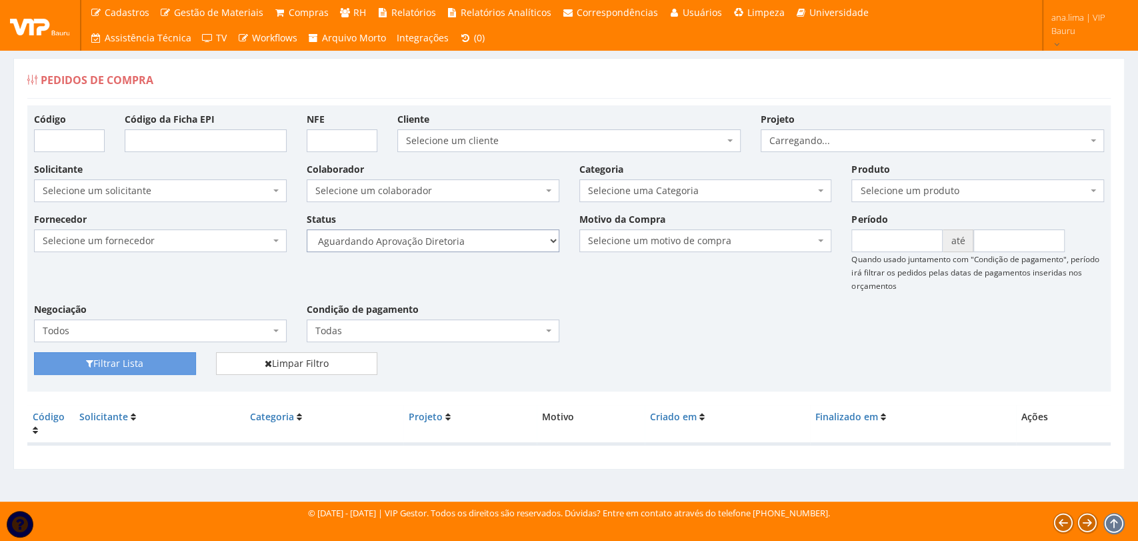
select select "4"
click at [307, 229] on select "Selecione um status Cancelado Aguardando Aprovação Diretoria Pedido Aprovado Ag…" at bounding box center [433, 240] width 253 height 23
click at [481, 244] on select "Selecione um status Cancelado Aguardando Aprovação Diretoria Pedido Aprovado Ag…" at bounding box center [433, 240] width 253 height 23
click at [307, 229] on select "Selecione um status Cancelado Aguardando Aprovação Diretoria Pedido Aprovado Ag…" at bounding box center [433, 240] width 253 height 23
click at [133, 367] on button "Filtrar Lista" at bounding box center [115, 363] width 162 height 23
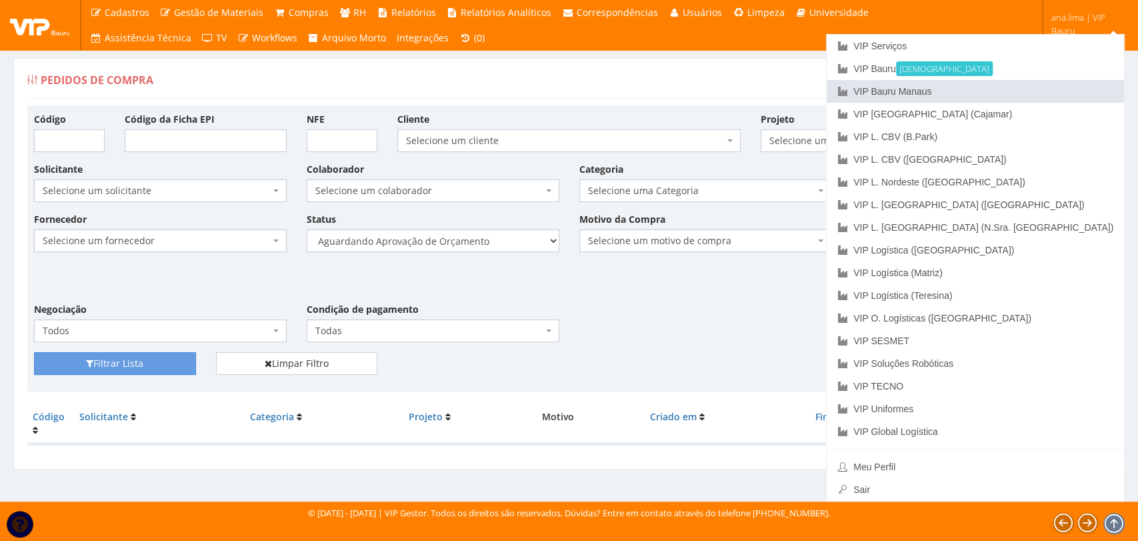
click at [1051, 83] on link "VIP Bauru Manaus" at bounding box center [975, 91] width 297 height 23
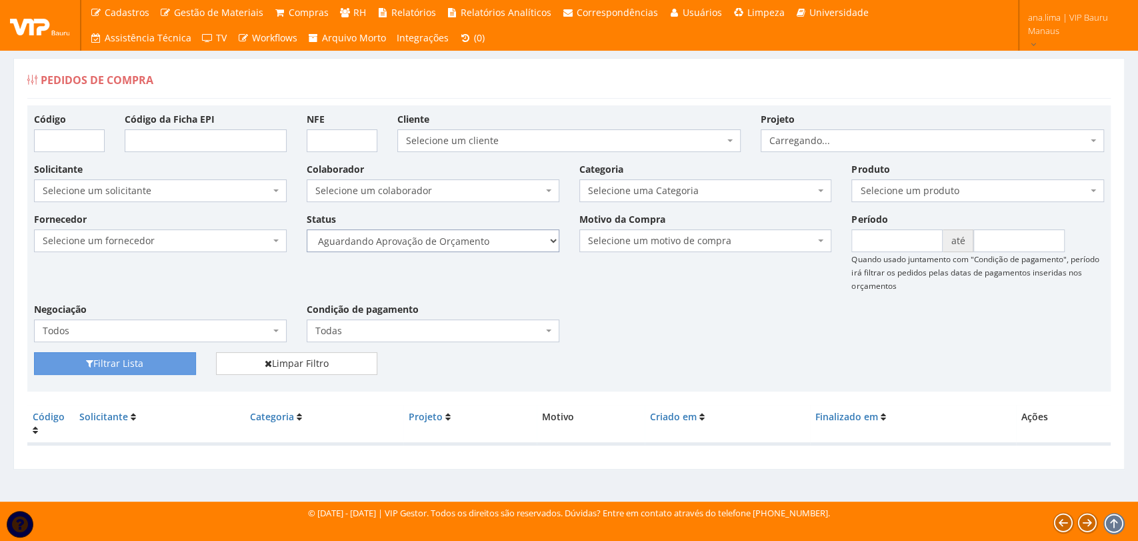
click at [521, 239] on select "Selecione um status Cancelado Aguardando Aprovação Diretoria Pedido Aprovado Ag…" at bounding box center [433, 240] width 253 height 23
select select "1"
click at [307, 229] on select "Selecione um status Cancelado Aguardando Aprovação Diretoria Pedido Aprovado Ag…" at bounding box center [433, 240] width 253 height 23
drag, startPoint x: 157, startPoint y: 356, endPoint x: 353, endPoint y: 317, distance: 199.2
click at [157, 357] on button "Filtrar Lista" at bounding box center [115, 363] width 162 height 23
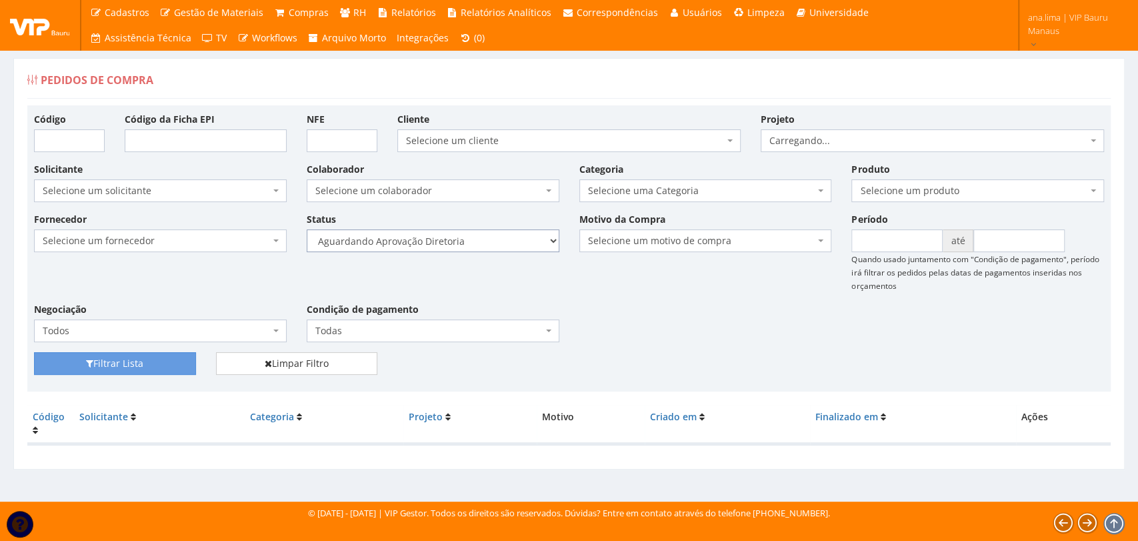
click at [464, 239] on select "Selecione um status Cancelado Aguardando Aprovação Diretoria Pedido Aprovado Ag…" at bounding box center [433, 240] width 253 height 23
select select "4"
click at [307, 229] on select "Selecione um status Cancelado Aguardando Aprovação Diretoria Pedido Aprovado Ag…" at bounding box center [433, 240] width 253 height 23
click at [169, 371] on button "Filtrar Lista" at bounding box center [115, 363] width 162 height 23
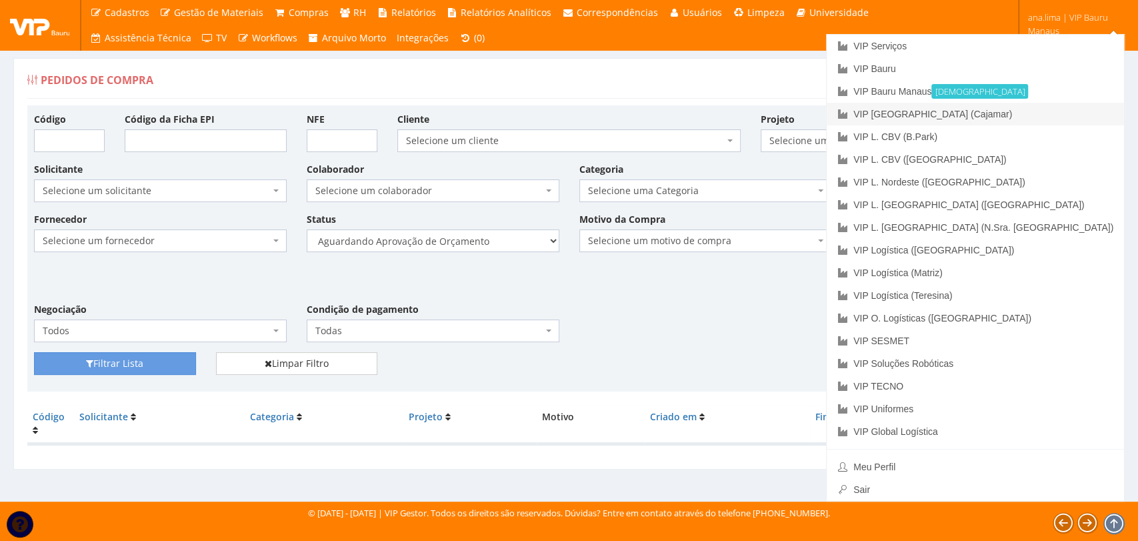
click at [1047, 111] on link "VIP [GEOGRAPHIC_DATA] (Cajamar)" at bounding box center [975, 114] width 297 height 23
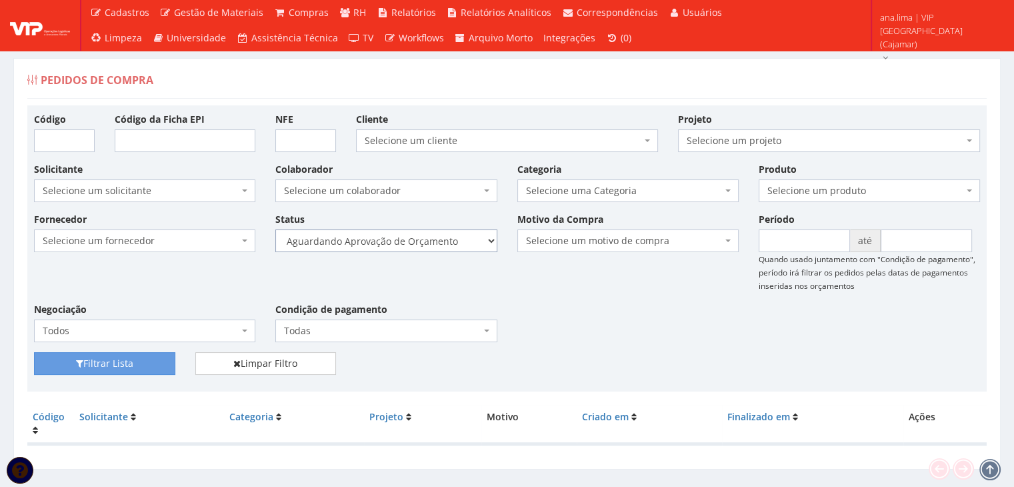
click at [455, 239] on select "Selecione um status Cancelado Aguardando Aprovação Diretoria Pedido Aprovado Ag…" at bounding box center [385, 240] width 221 height 23
select select "1"
click at [275, 229] on select "Selecione um status Cancelado Aguardando Aprovação Diretoria Pedido Aprovado Ag…" at bounding box center [385, 240] width 221 height 23
drag, startPoint x: 131, startPoint y: 366, endPoint x: 269, endPoint y: 337, distance: 141.7
click at [131, 367] on button "Filtrar Lista" at bounding box center [104, 363] width 141 height 23
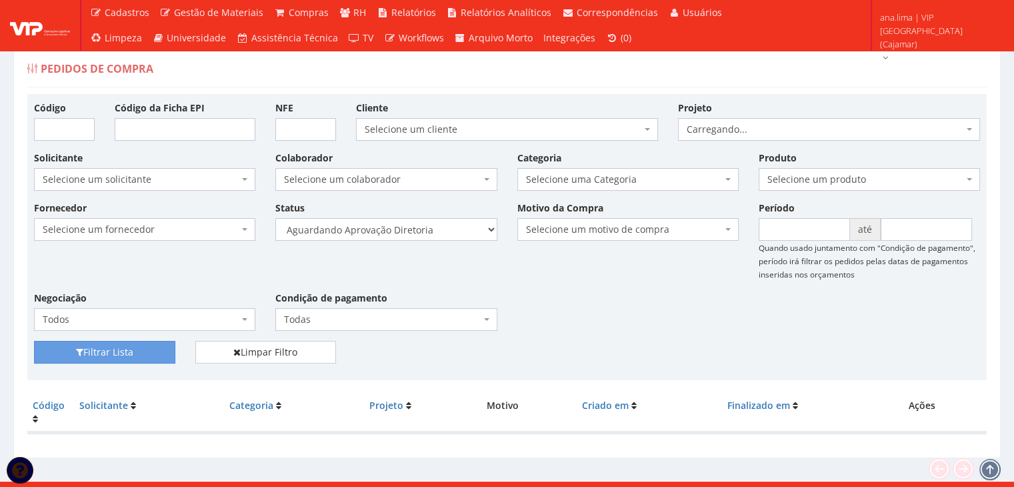
scroll to position [27, 0]
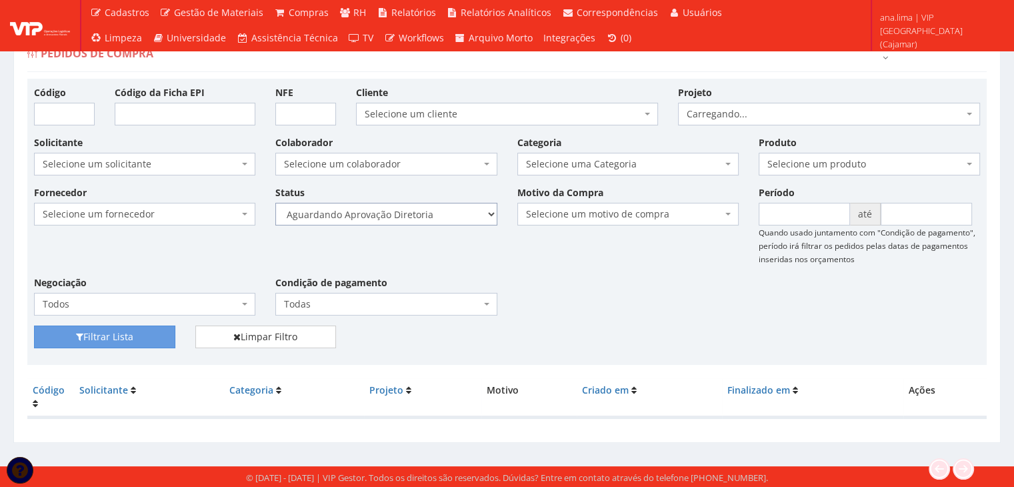
click at [439, 222] on select "Selecione um status Cancelado Aguardando Aprovação Diretoria Pedido Aprovado Ag…" at bounding box center [385, 214] width 221 height 23
select select "4"
click at [275, 203] on select "Selecione um status Cancelado Aguardando Aprovação Diretoria Pedido Aprovado Ag…" at bounding box center [385, 214] width 221 height 23
click at [148, 334] on button "Filtrar Lista" at bounding box center [104, 336] width 141 height 23
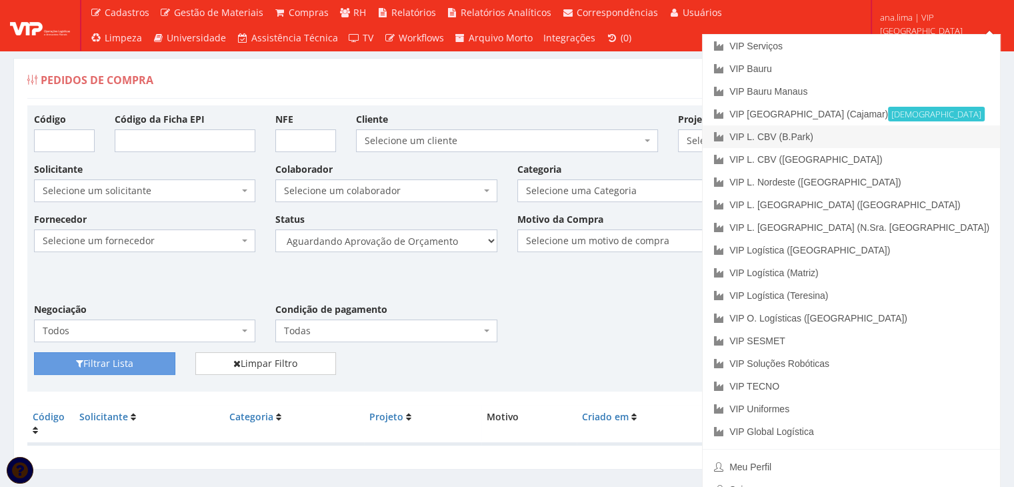
click at [940, 137] on link "VIP L. CBV (B.Park)" at bounding box center [851, 136] width 297 height 23
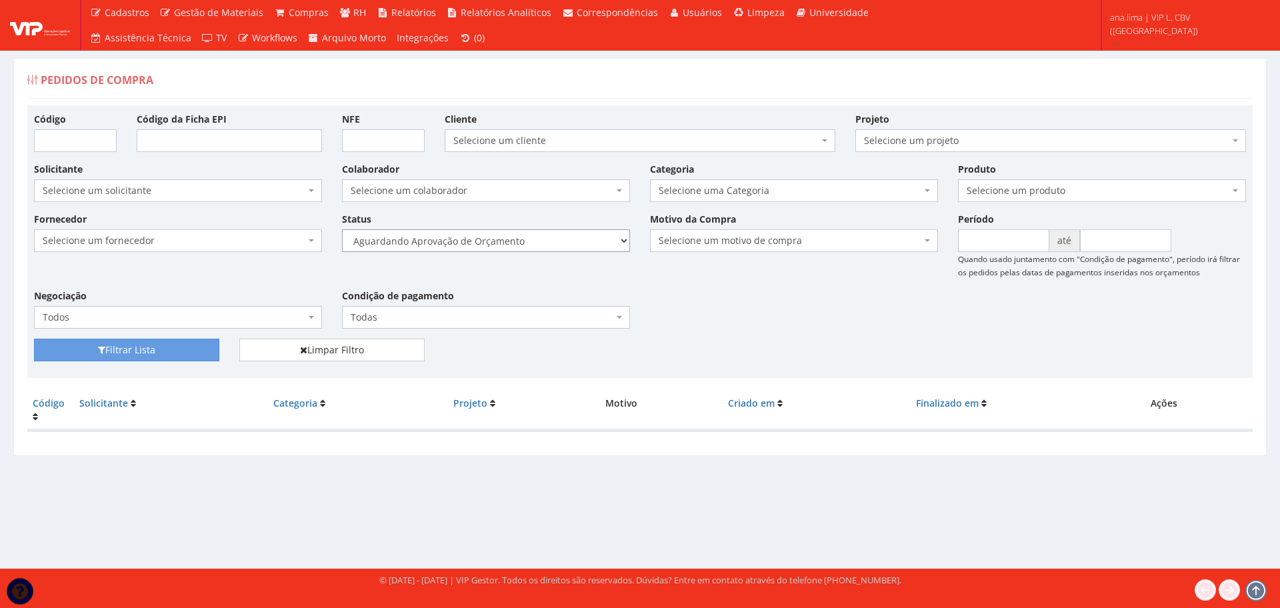
click at [535, 247] on select "Selecione um status Cancelado Aguardando Aprovação Diretoria Pedido Aprovado Ag…" at bounding box center [486, 240] width 288 height 23
select select "1"
click at [342, 229] on select "Selecione um status Cancelado Aguardando Aprovação Diretoria Pedido Aprovado Ag…" at bounding box center [486, 240] width 288 height 23
click at [182, 350] on button "Filtrar Lista" at bounding box center [126, 350] width 185 height 23
click at [577, 235] on select "Selecione um status Cancelado Aguardando Aprovação Diretoria Pedido Aprovado Ag…" at bounding box center [486, 240] width 288 height 23
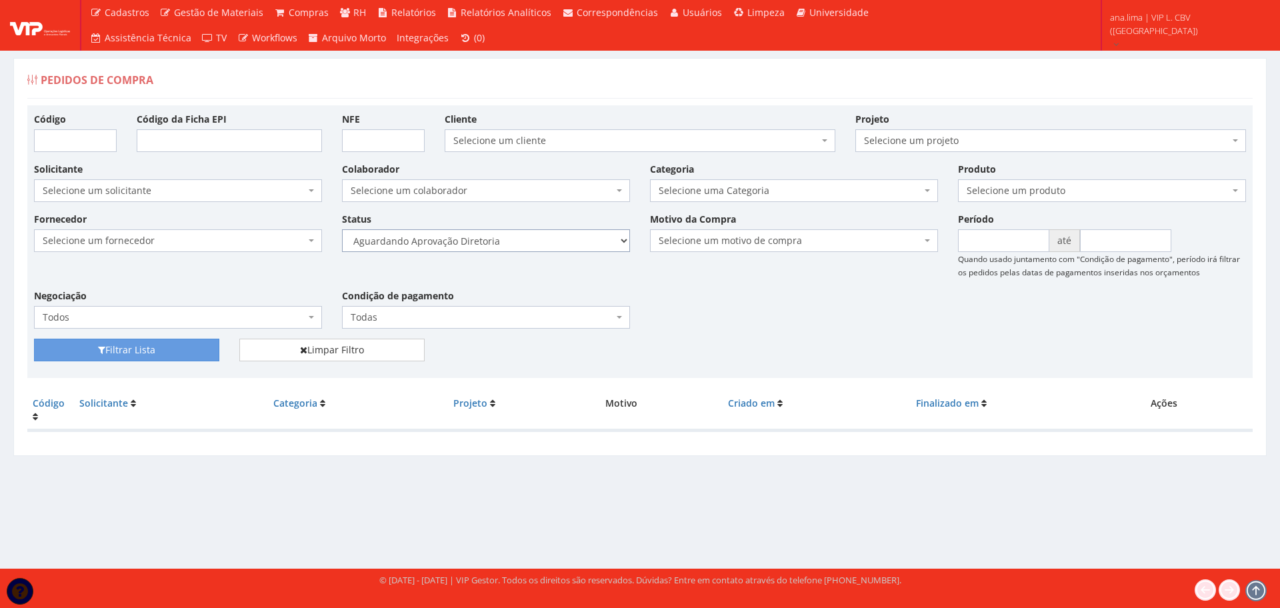
select select "4"
click at [342, 229] on select "Selecione um status Cancelado Aguardando Aprovação Diretoria Pedido Aprovado Ag…" at bounding box center [486, 240] width 288 height 23
click at [193, 355] on button "Filtrar Lista" at bounding box center [126, 350] width 185 height 23
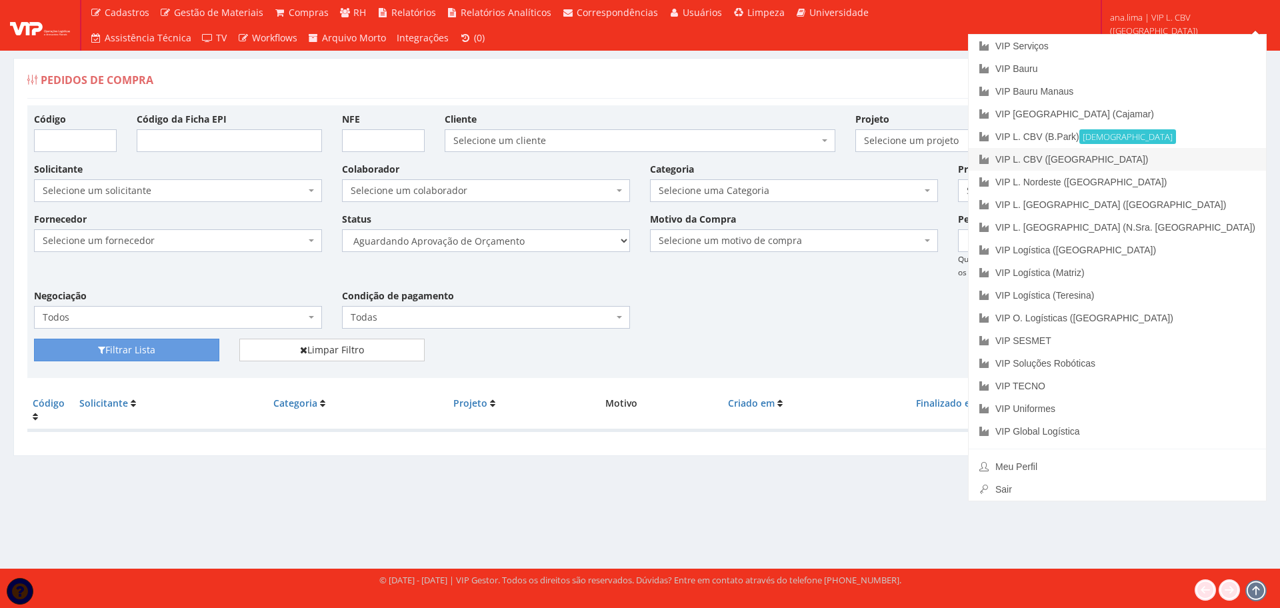
click at [1202, 162] on link "VIP L. CBV ([GEOGRAPHIC_DATA])" at bounding box center [1117, 159] width 297 height 23
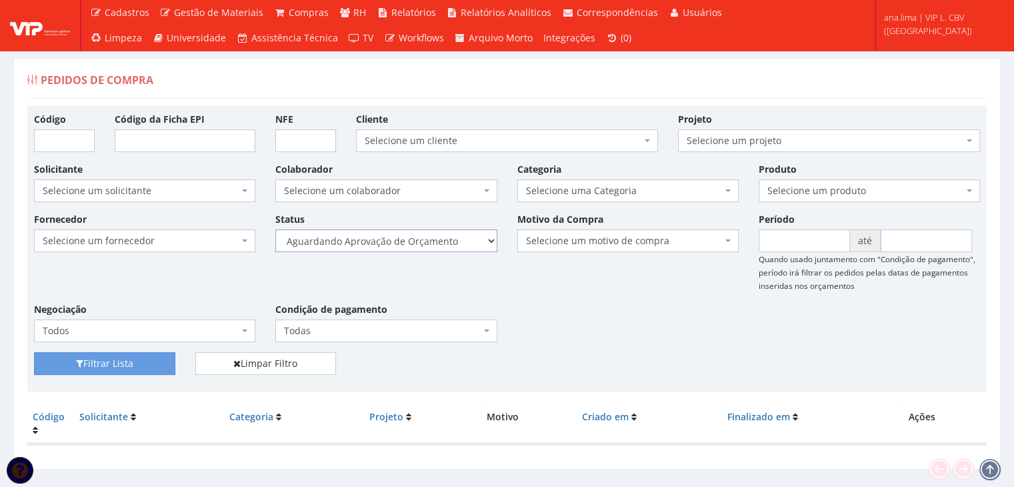
click at [425, 249] on select "Selecione um status Cancelado Aguardando Aprovação Diretoria Pedido Aprovado Ag…" at bounding box center [385, 240] width 221 height 23
select select "1"
click at [275, 229] on select "Selecione um status Cancelado Aguardando Aprovação Diretoria Pedido Aprovado Ag…" at bounding box center [385, 240] width 221 height 23
click at [141, 357] on button "Filtrar Lista" at bounding box center [104, 363] width 141 height 23
drag, startPoint x: 0, startPoint y: 0, endPoint x: 453, endPoint y: 249, distance: 516.4
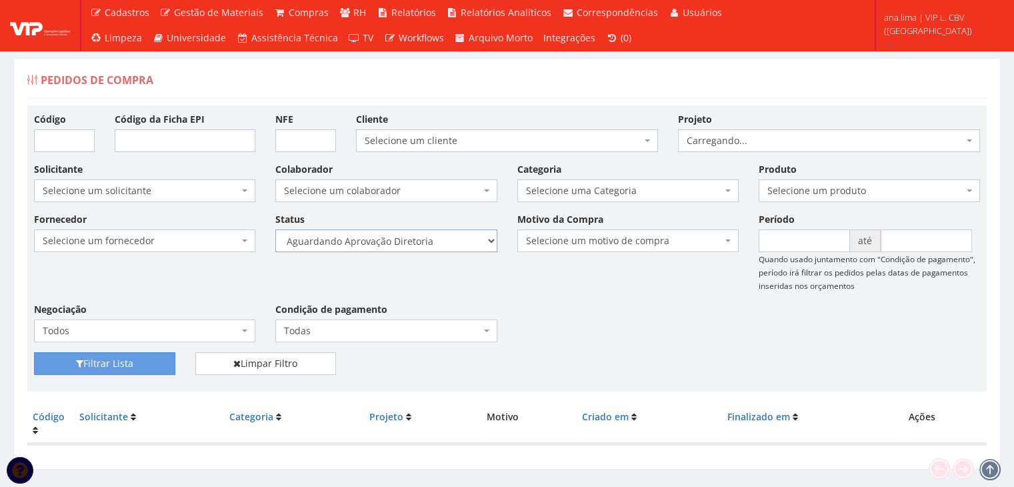
click at [453, 243] on select "Selecione um status Cancelado Aguardando Aprovação Diretoria Pedido Aprovado Ag…" at bounding box center [385, 240] width 221 height 23
select select "4"
click at [275, 229] on select "Selecione um status Cancelado Aguardando Aprovação Diretoria Pedido Aprovado Ag…" at bounding box center [385, 240] width 221 height 23
click at [155, 361] on button "Filtrar Lista" at bounding box center [104, 363] width 141 height 23
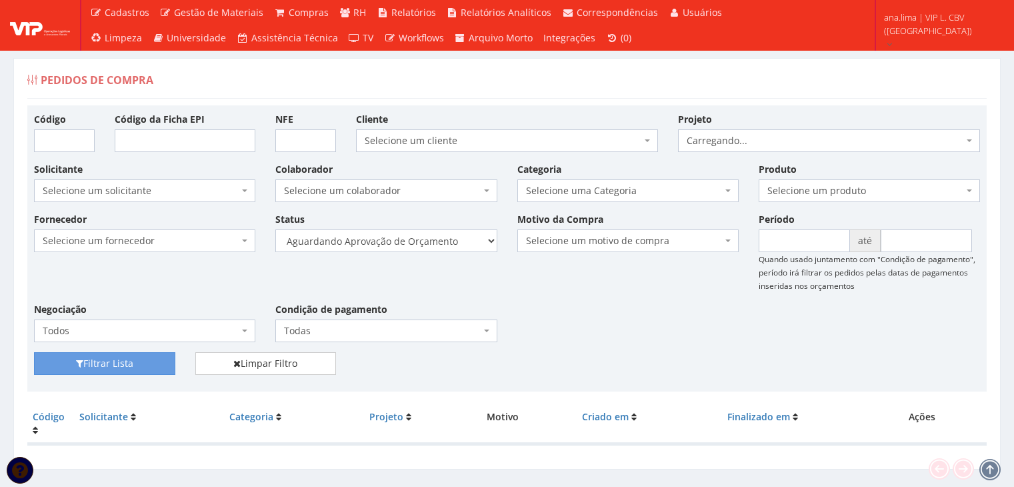
scroll to position [27, 0]
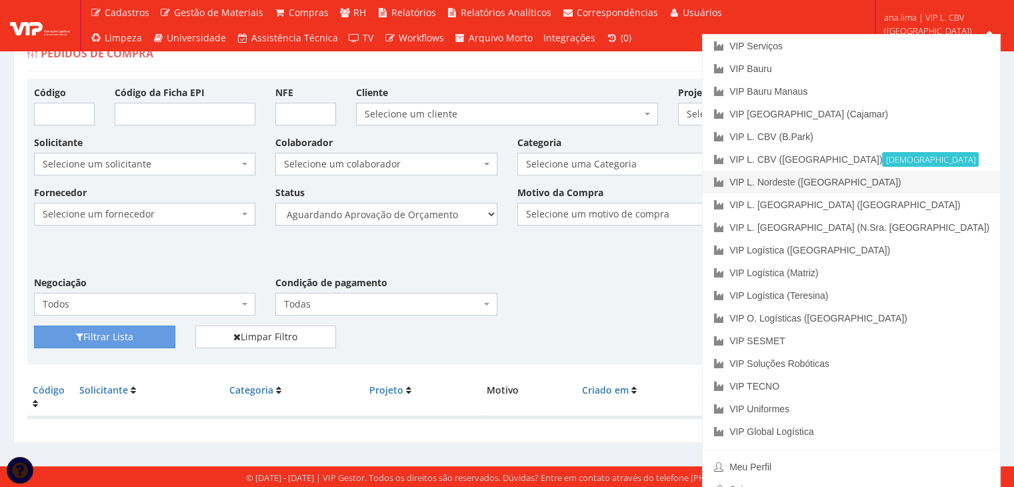
click at [946, 185] on link "VIP L. Nordeste ([GEOGRAPHIC_DATA])" at bounding box center [851, 182] width 297 height 23
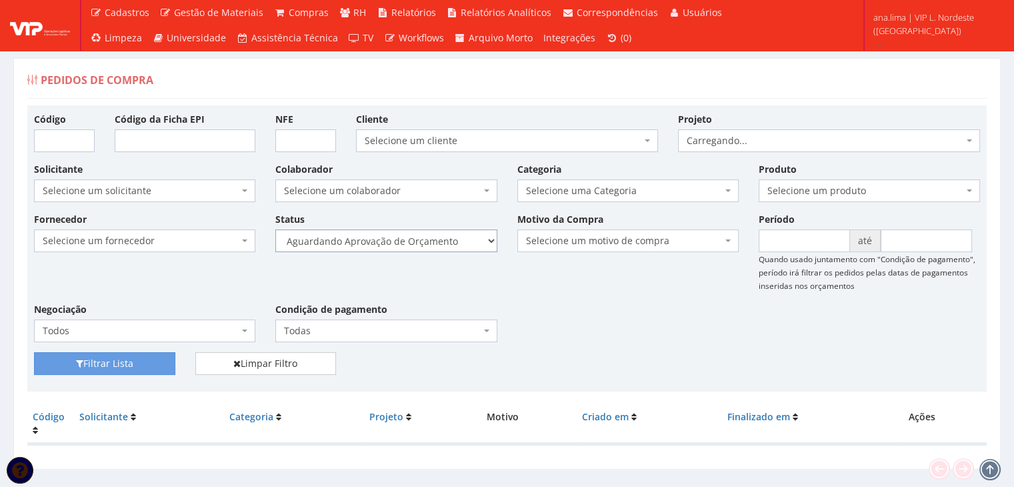
drag, startPoint x: 0, startPoint y: 0, endPoint x: 440, endPoint y: 249, distance: 505.4
click at [443, 243] on select "Selecione um status Cancelado Aguardando Aprovação Diretoria Pedido Aprovado Ag…" at bounding box center [385, 240] width 221 height 23
select select "1"
click at [275, 229] on select "Selecione um status Cancelado Aguardando Aprovação Diretoria Pedido Aprovado Ag…" at bounding box center [385, 240] width 221 height 23
click at [152, 355] on button "Filtrar Lista" at bounding box center [104, 363] width 141 height 23
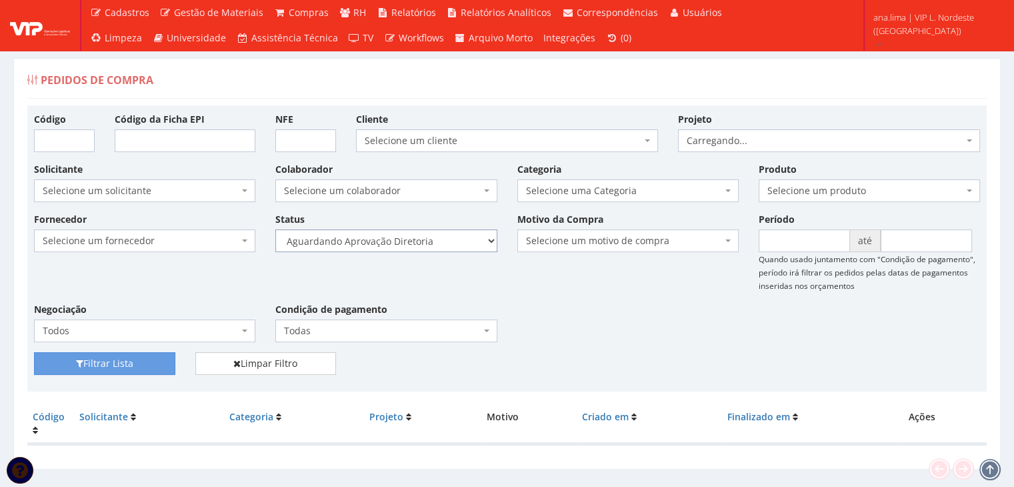
click at [437, 247] on select "Selecione um status Cancelado Aguardando Aprovação Diretoria Pedido Aprovado Ag…" at bounding box center [385, 240] width 221 height 23
select select "4"
click at [275, 229] on select "Selecione um status Cancelado Aguardando Aprovação Diretoria Pedido Aprovado Ag…" at bounding box center [385, 240] width 221 height 23
click at [116, 365] on button "Filtrar Lista" at bounding box center [104, 363] width 141 height 23
